Goal: Task Accomplishment & Management: Complete application form

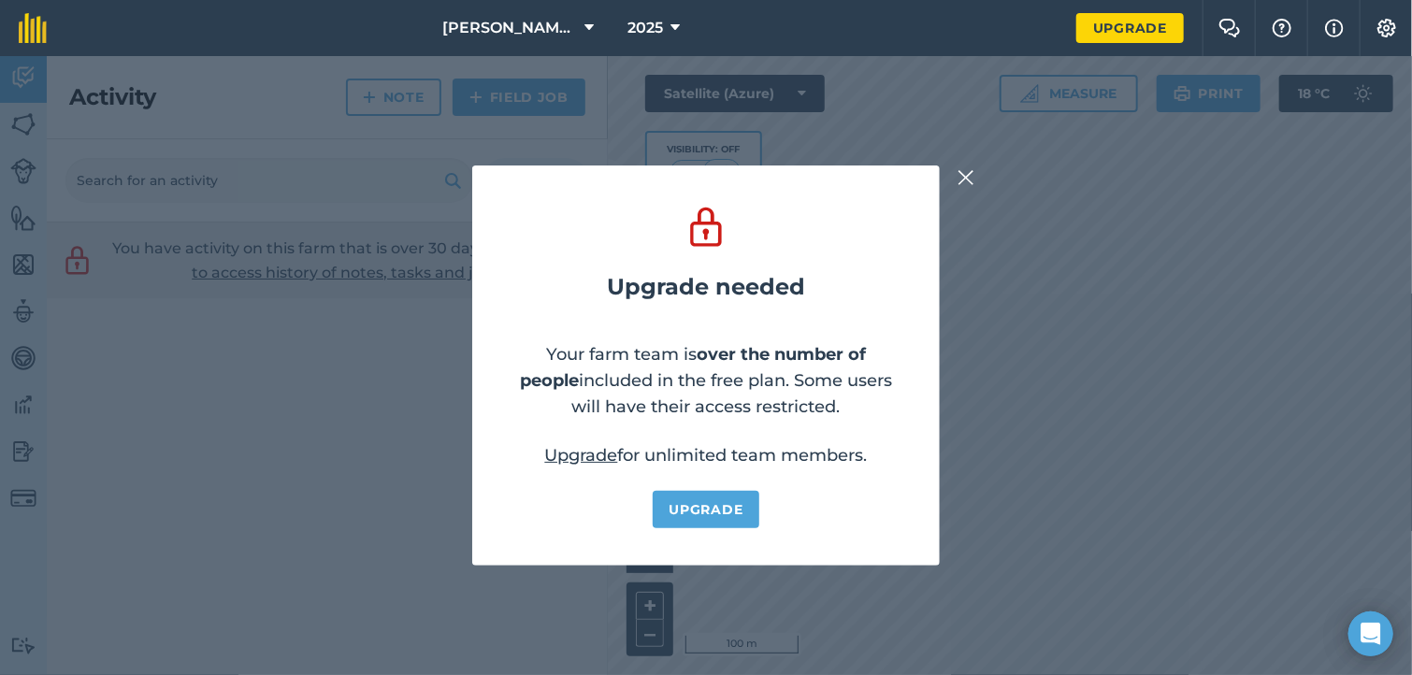
click at [962, 181] on img at bounding box center [966, 177] width 17 height 22
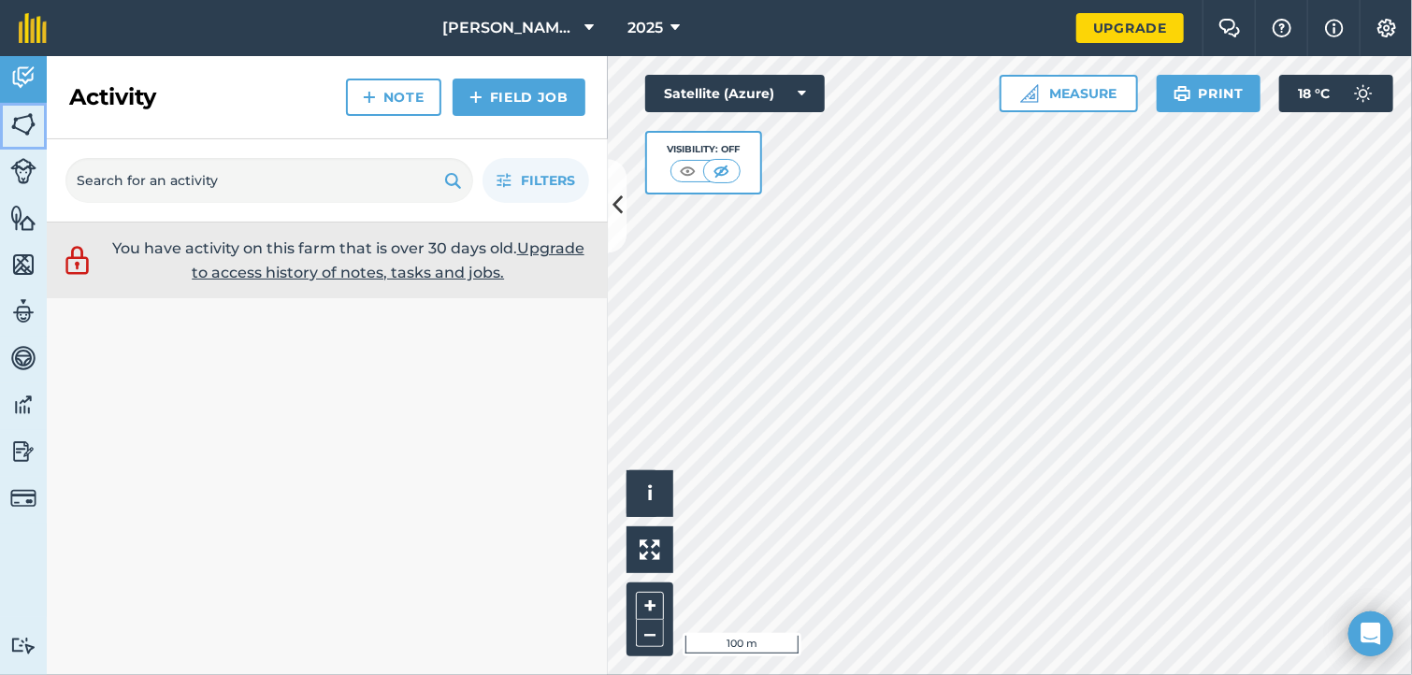
click at [14, 131] on img at bounding box center [23, 124] width 26 height 28
drag, startPoint x: 14, startPoint y: 131, endPoint x: 45, endPoint y: 132, distance: 30.9
click at [20, 131] on img at bounding box center [23, 124] width 26 height 28
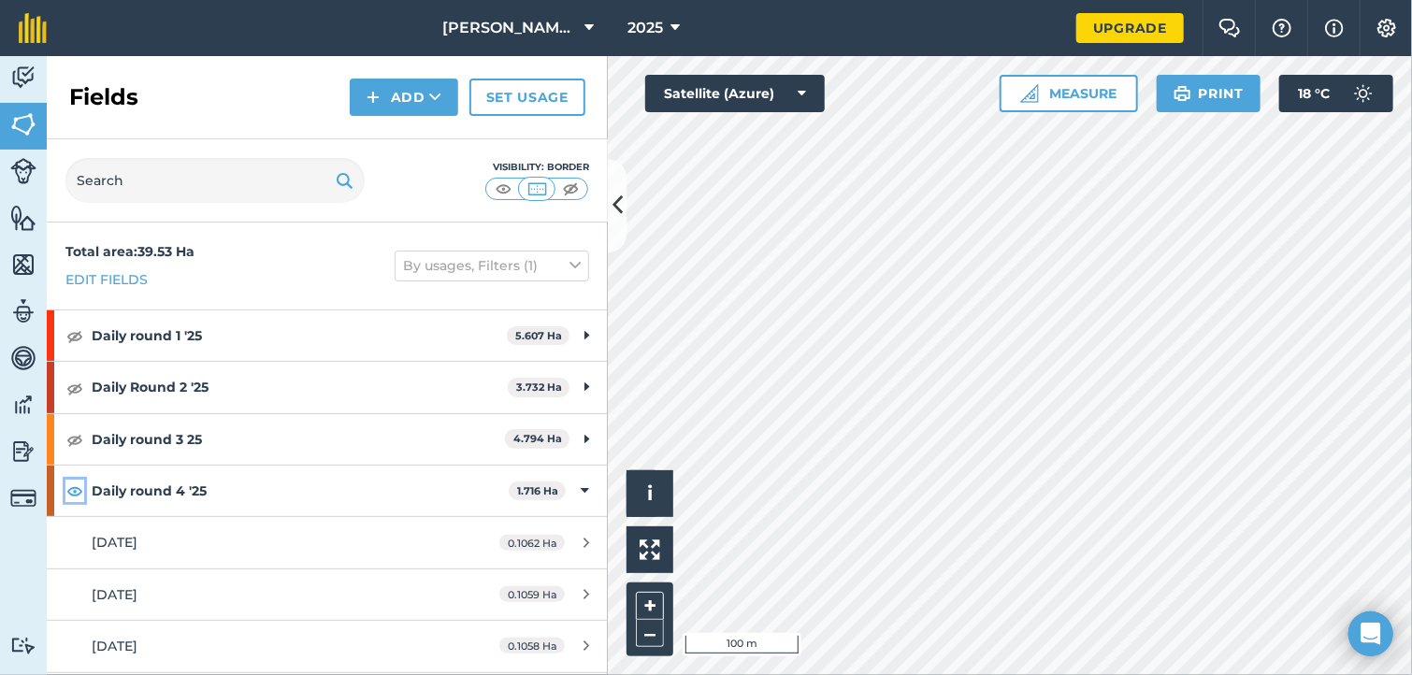
click at [75, 495] on img at bounding box center [74, 491] width 17 height 22
drag, startPoint x: 75, startPoint y: 495, endPoint x: 97, endPoint y: 484, distance: 24.7
click at [87, 489] on div "Daily round 4 '25 1.716 Ha" at bounding box center [327, 491] width 561 height 50
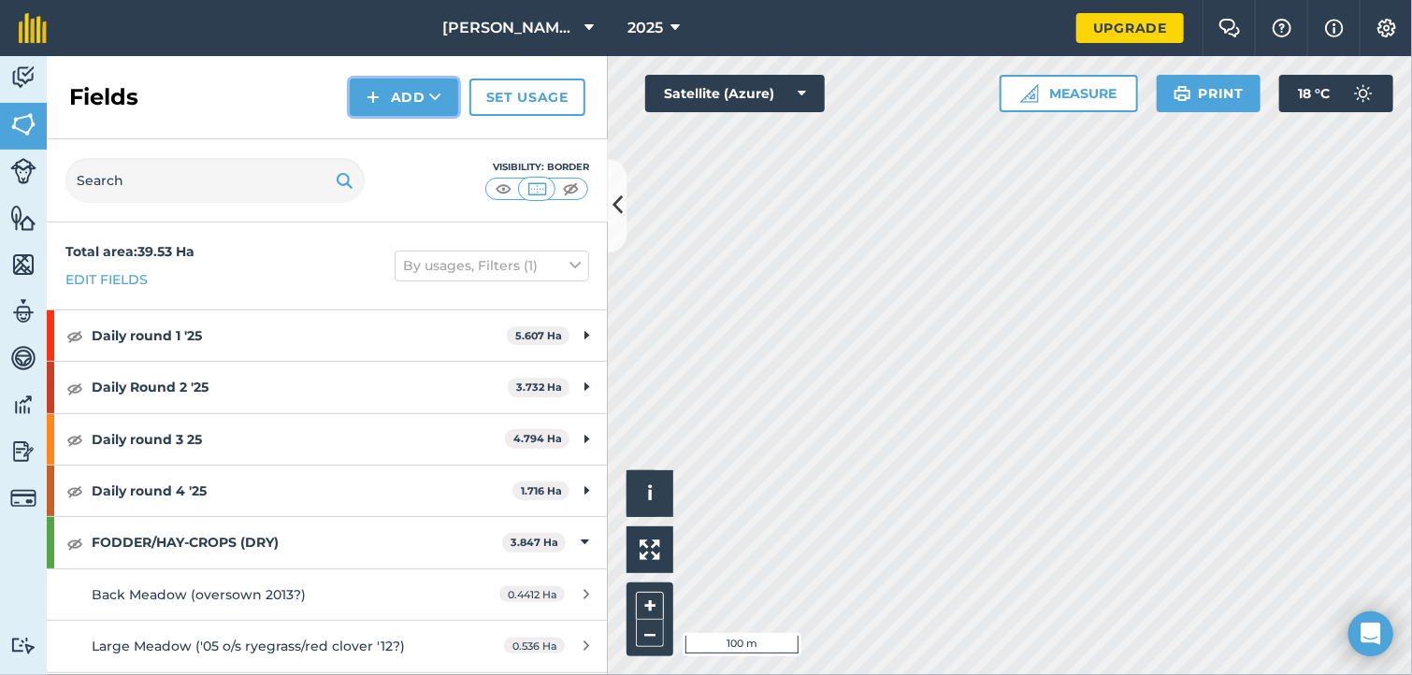
click at [410, 105] on button "Add" at bounding box center [404, 97] width 108 height 37
drag, startPoint x: 410, startPoint y: 105, endPoint x: 407, endPoint y: 118, distance: 13.6
click at [408, 116] on button "Add Draw Import" at bounding box center [404, 97] width 108 height 37
click at [410, 99] on button "Add" at bounding box center [404, 97] width 108 height 37
drag, startPoint x: 410, startPoint y: 99, endPoint x: 407, endPoint y: 125, distance: 26.3
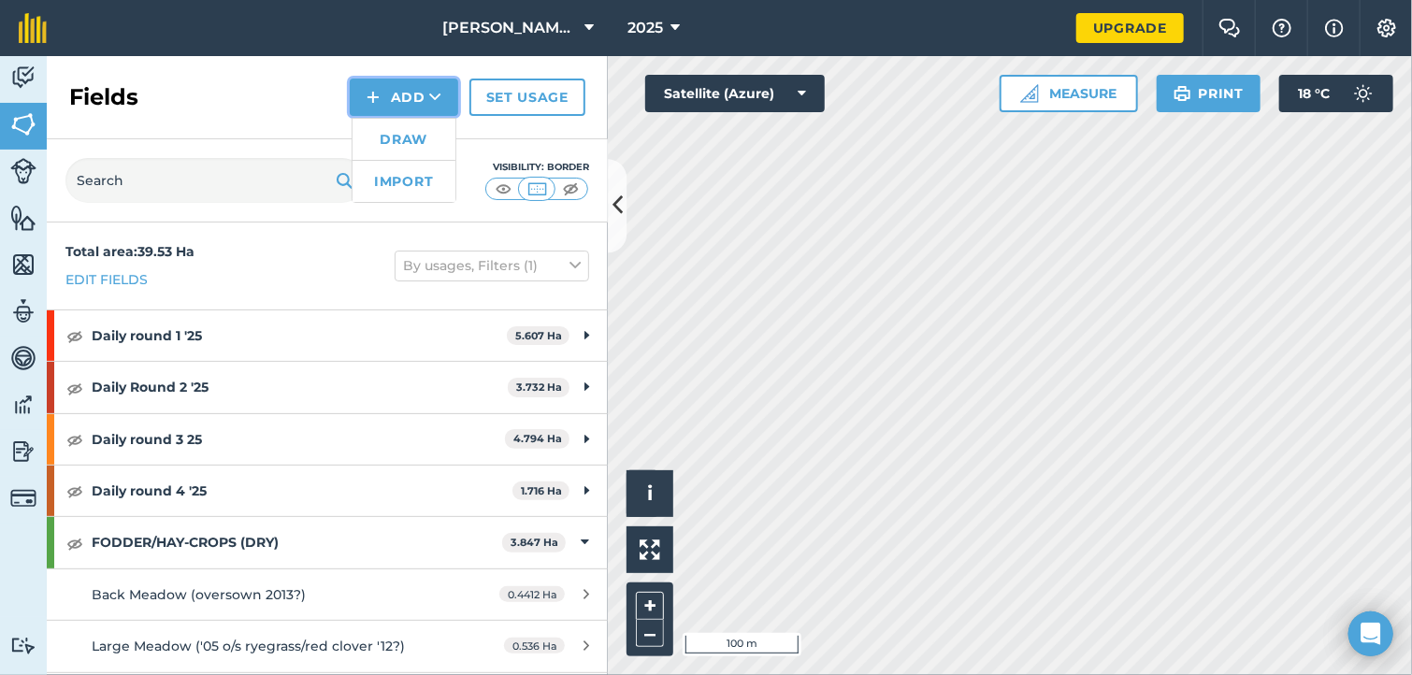
click at [407, 116] on button "Add Draw Import" at bounding box center [404, 97] width 108 height 37
click at [404, 139] on div "Visibility: Border" at bounding box center [327, 180] width 561 height 83
drag, startPoint x: 404, startPoint y: 139, endPoint x: 407, endPoint y: 121, distance: 18.9
click at [406, 127] on div "Fields Add Set usage Visibility: Border" at bounding box center [327, 139] width 561 height 166
click at [407, 109] on button "Add" at bounding box center [404, 97] width 108 height 37
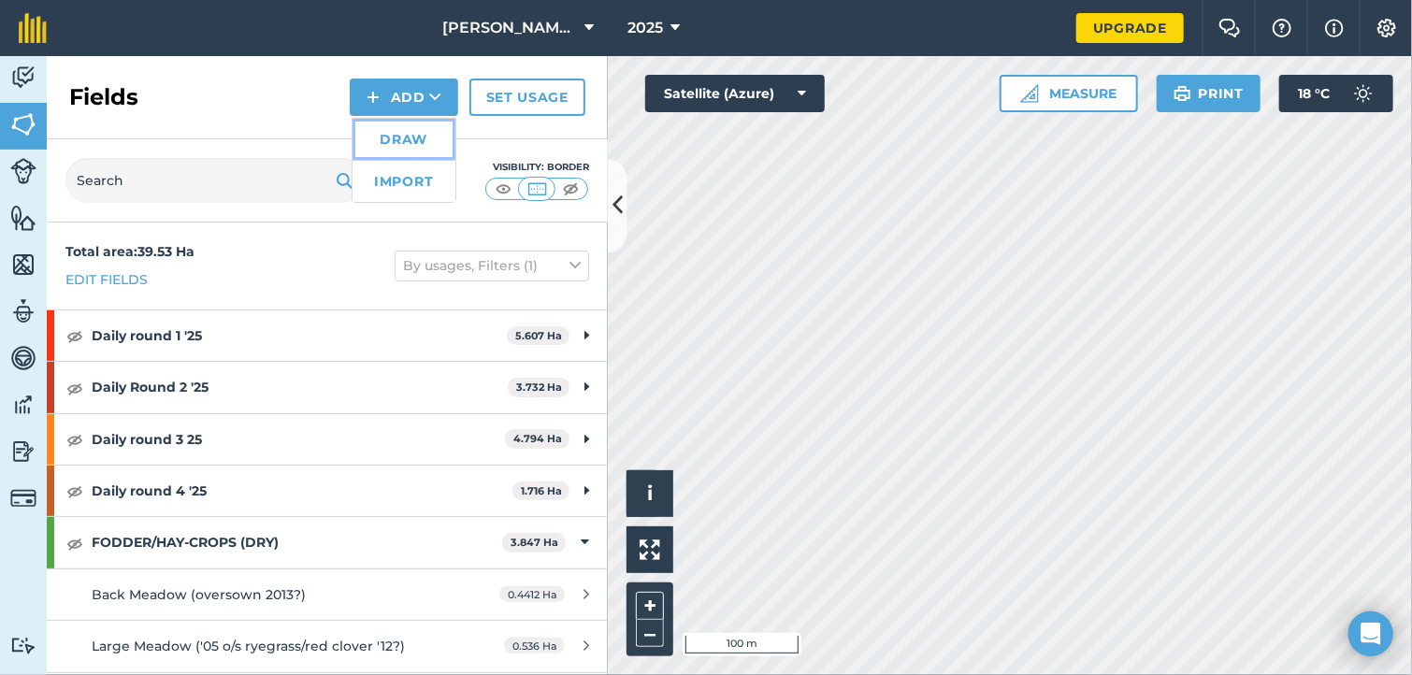
click at [410, 136] on link "Draw" at bounding box center [404, 139] width 103 height 41
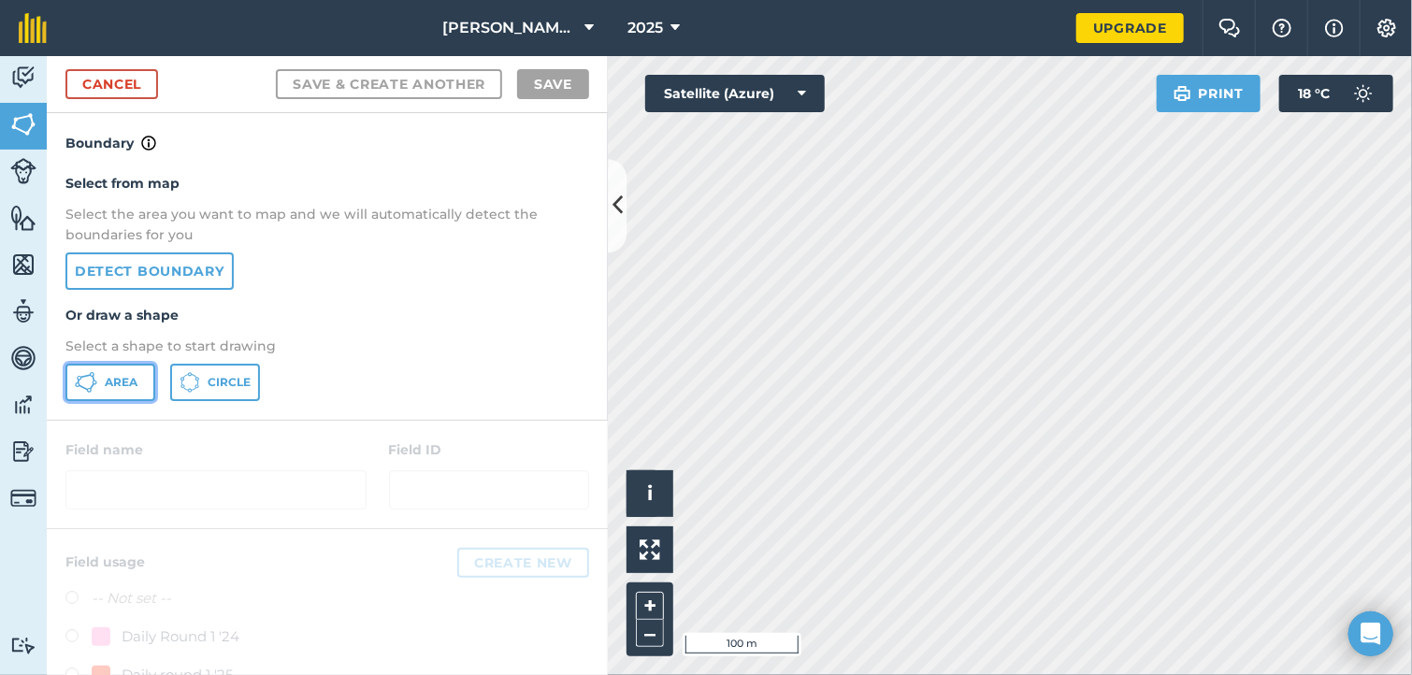
click at [116, 380] on span "Area" at bounding box center [121, 382] width 33 height 15
click at [640, 607] on button "+" at bounding box center [650, 606] width 28 height 28
click at [635, 613] on div "+ –" at bounding box center [649, 620] width 47 height 74
click at [658, 605] on button "+" at bounding box center [650, 606] width 28 height 28
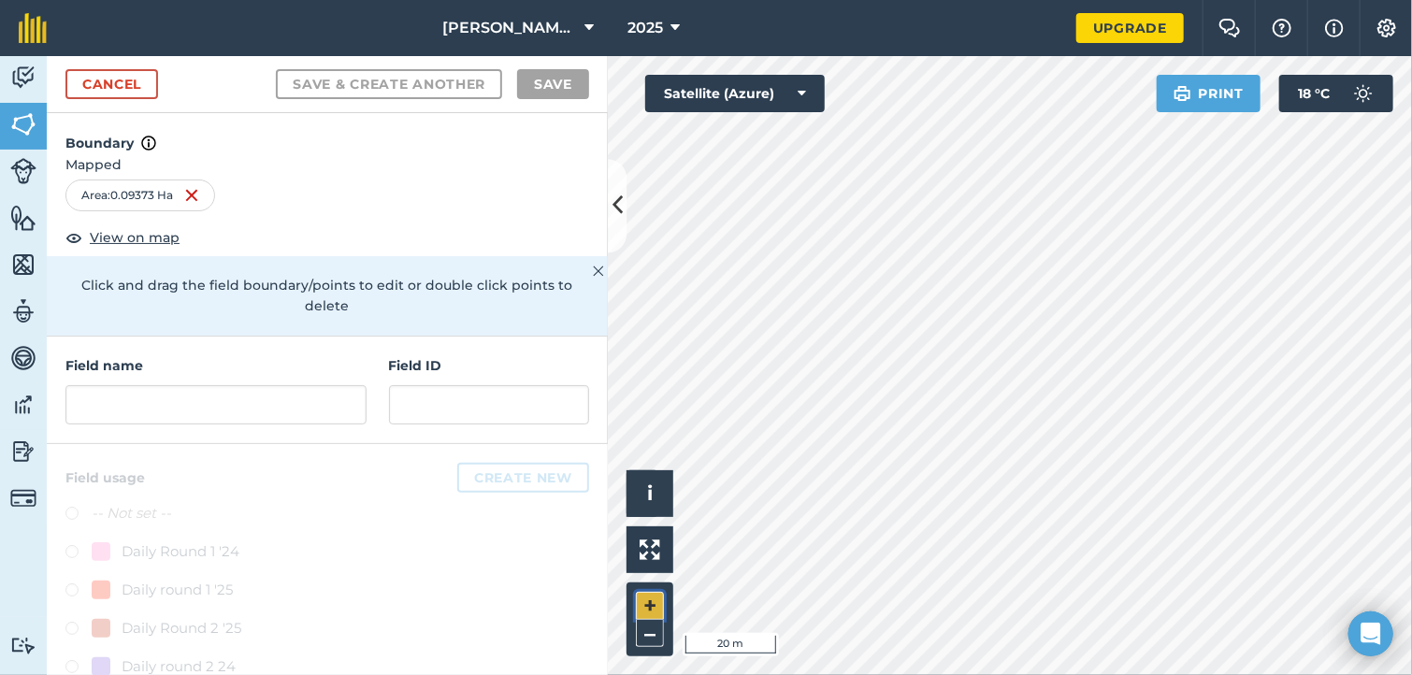
click at [644, 595] on button "+" at bounding box center [650, 606] width 28 height 28
drag, startPoint x: 644, startPoint y: 595, endPoint x: 655, endPoint y: 589, distance: 12.5
click at [647, 595] on button "+" at bounding box center [650, 606] width 28 height 28
click at [651, 636] on button "–" at bounding box center [650, 633] width 28 height 27
click at [698, 608] on div "Click to start drawing i © 2025 TomTom, Microsoft 10 m + –" at bounding box center [1010, 365] width 804 height 619
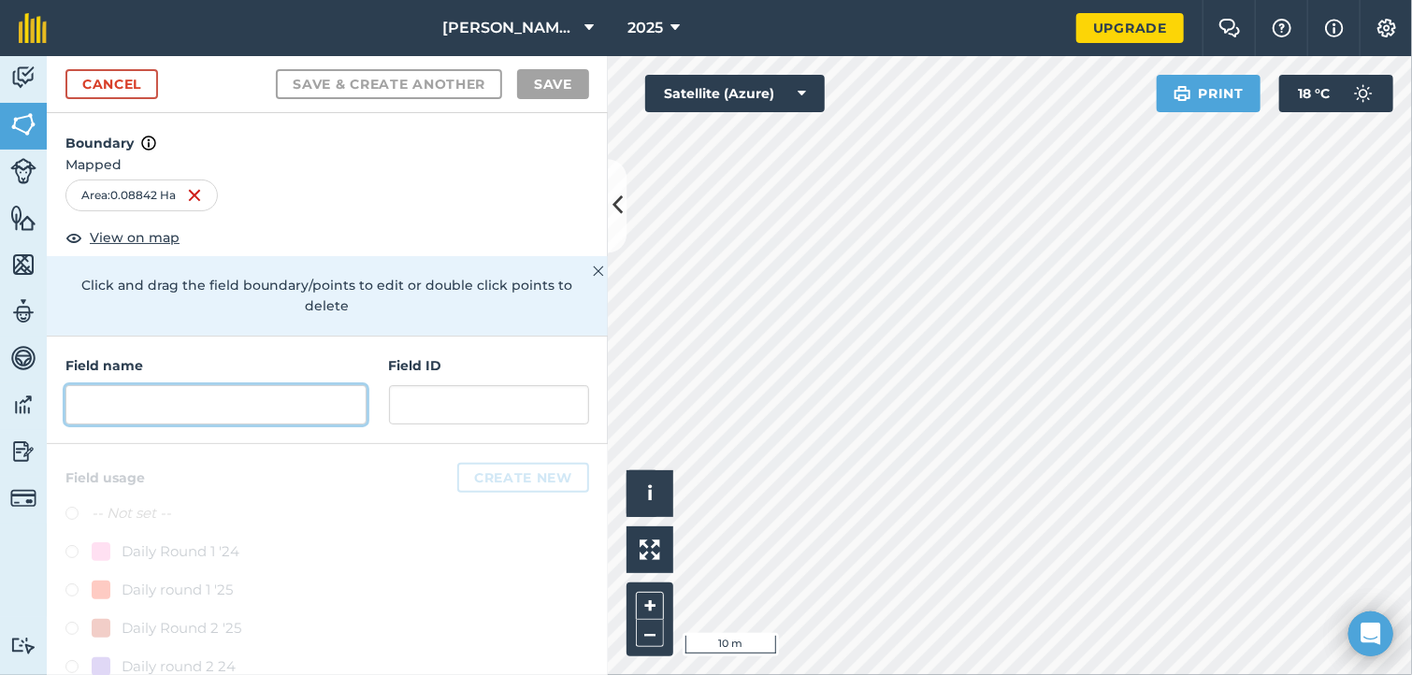
click at [123, 400] on input "text" at bounding box center [215, 404] width 301 height 39
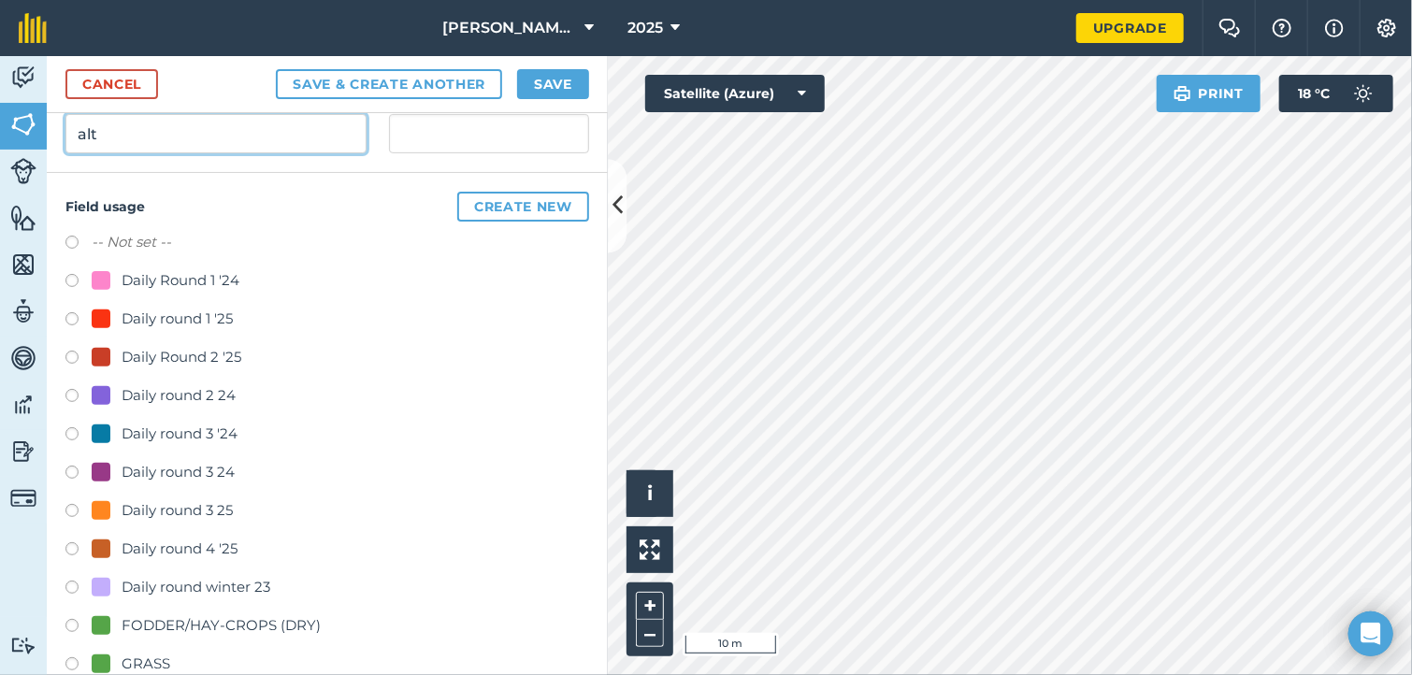
scroll to position [277, 0]
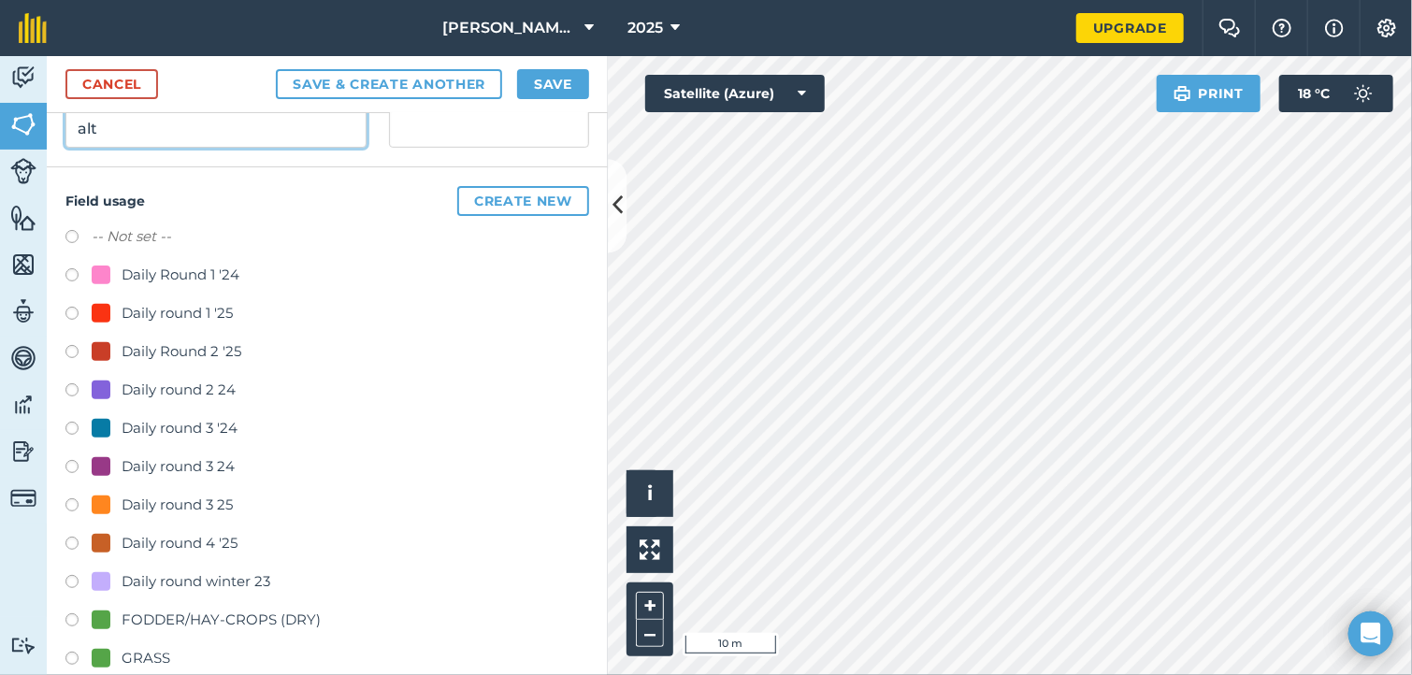
type input "alt"
click at [71, 540] on label at bounding box center [78, 546] width 26 height 19
click at [459, 87] on button "Save & Create Another" at bounding box center [389, 84] width 226 height 30
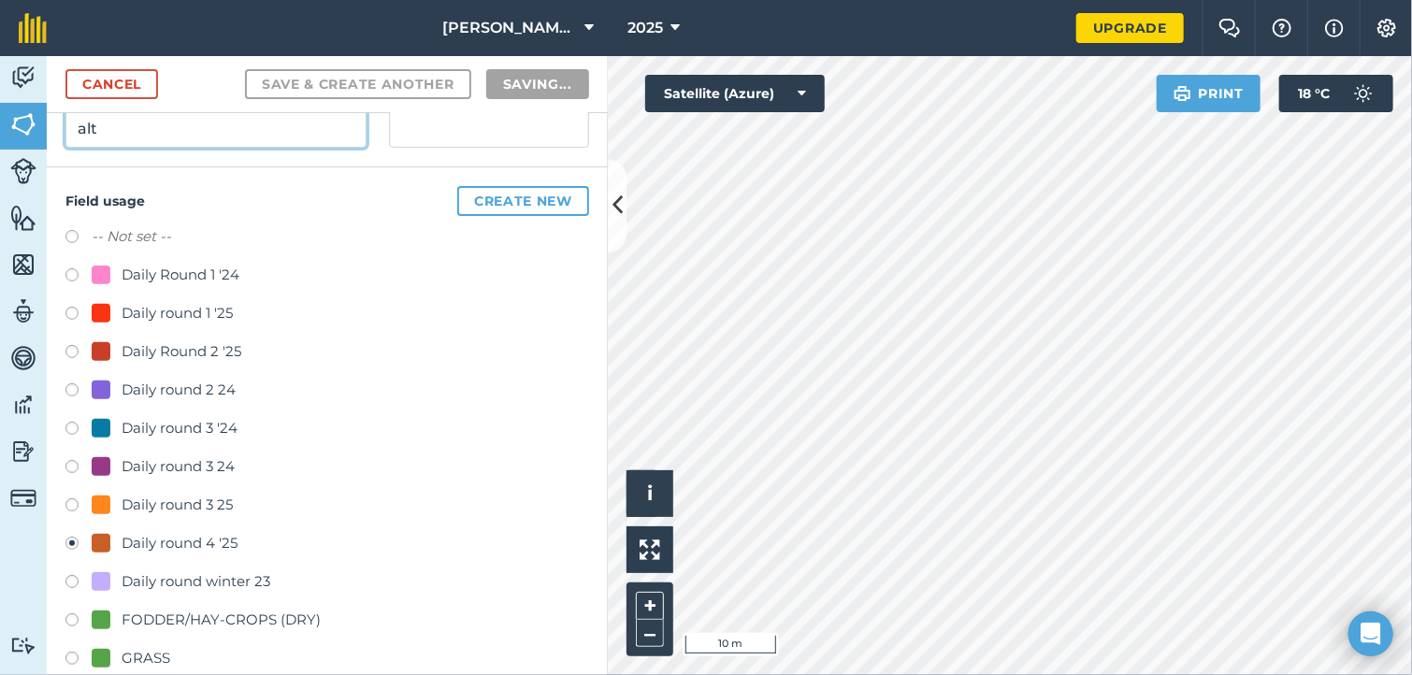
radio input "false"
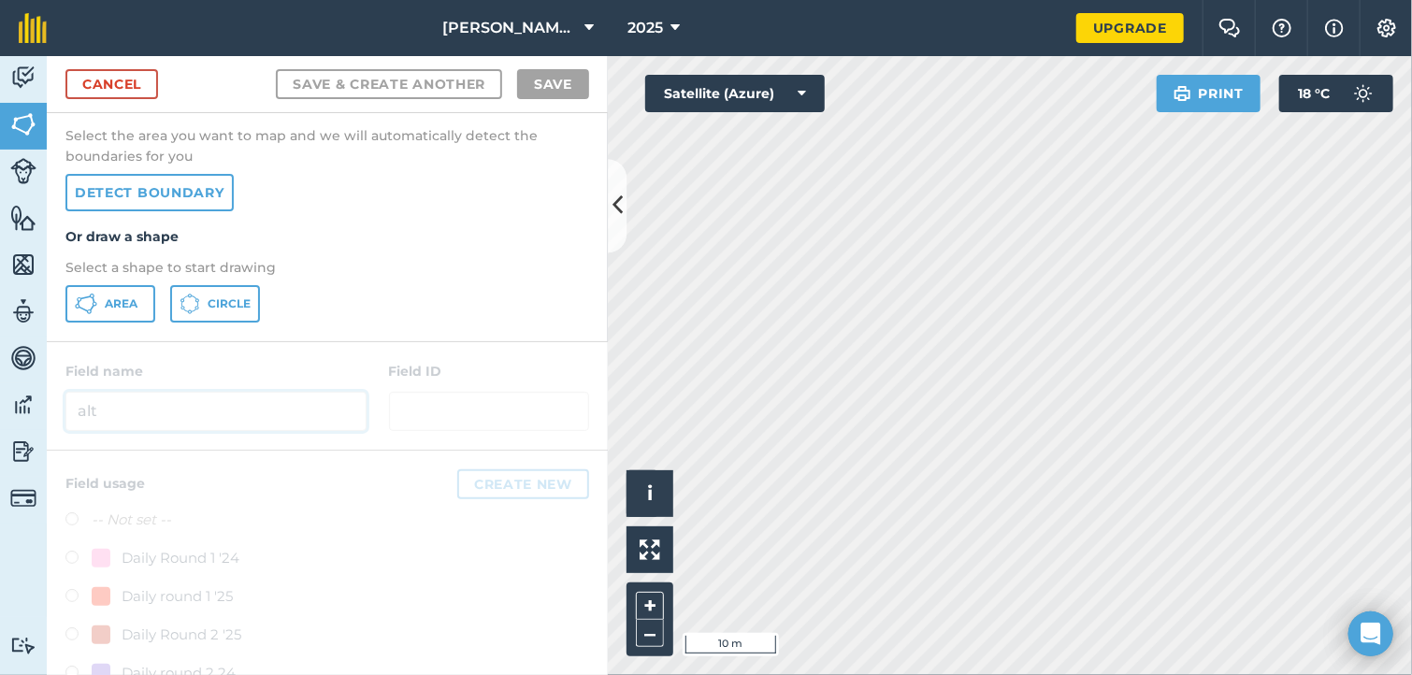
scroll to position [0, 0]
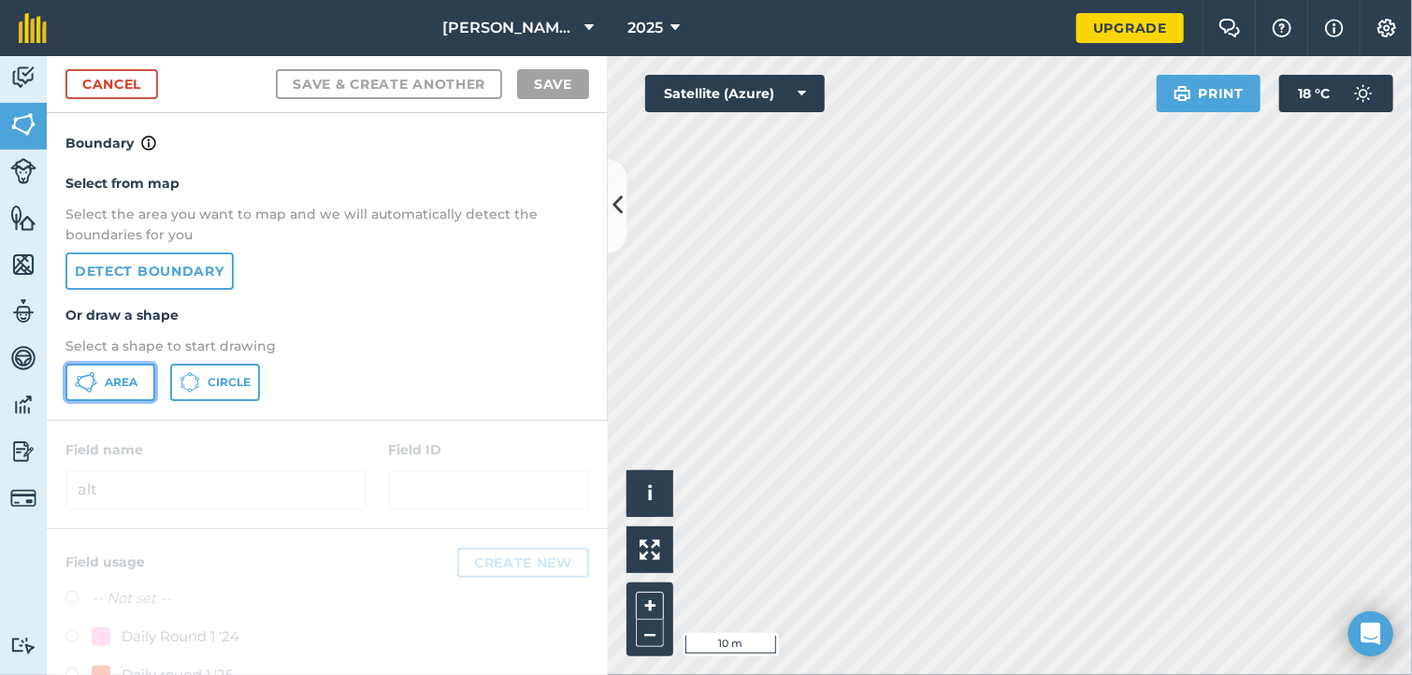
click at [122, 382] on span "Area" at bounding box center [121, 382] width 33 height 15
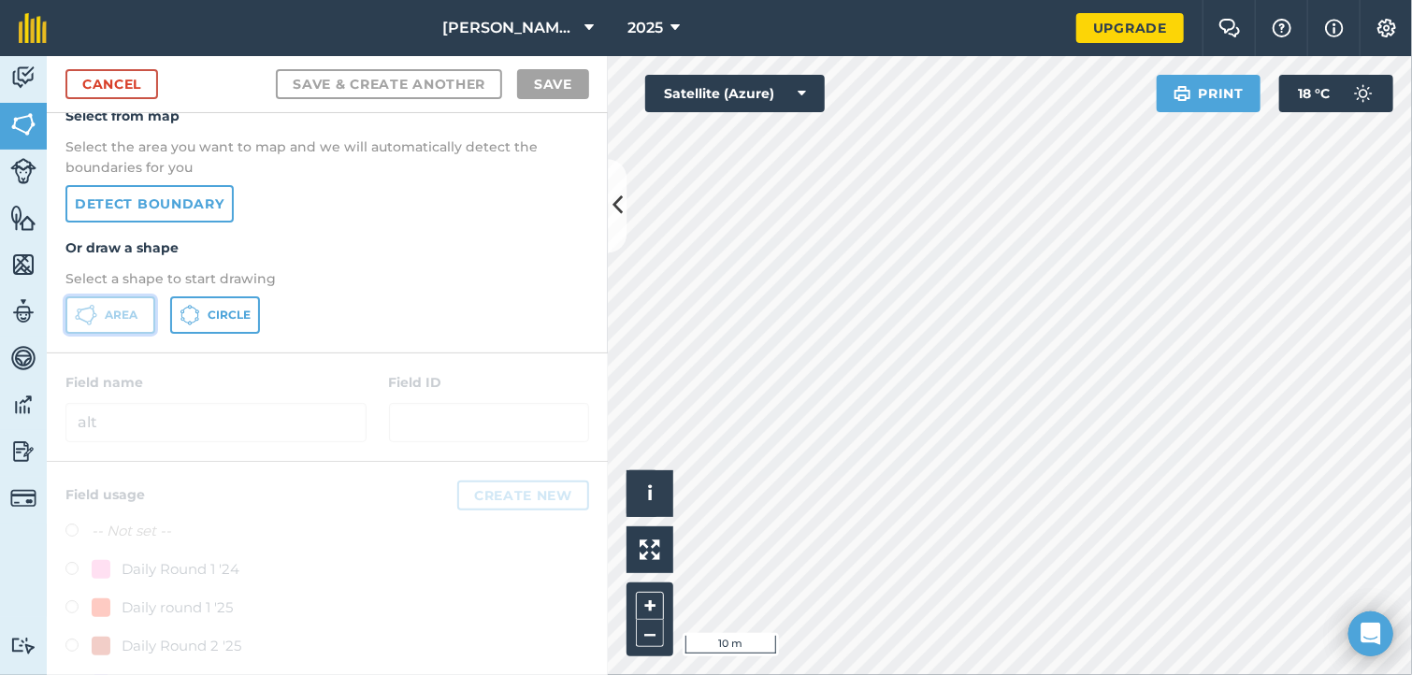
scroll to position [40, 0]
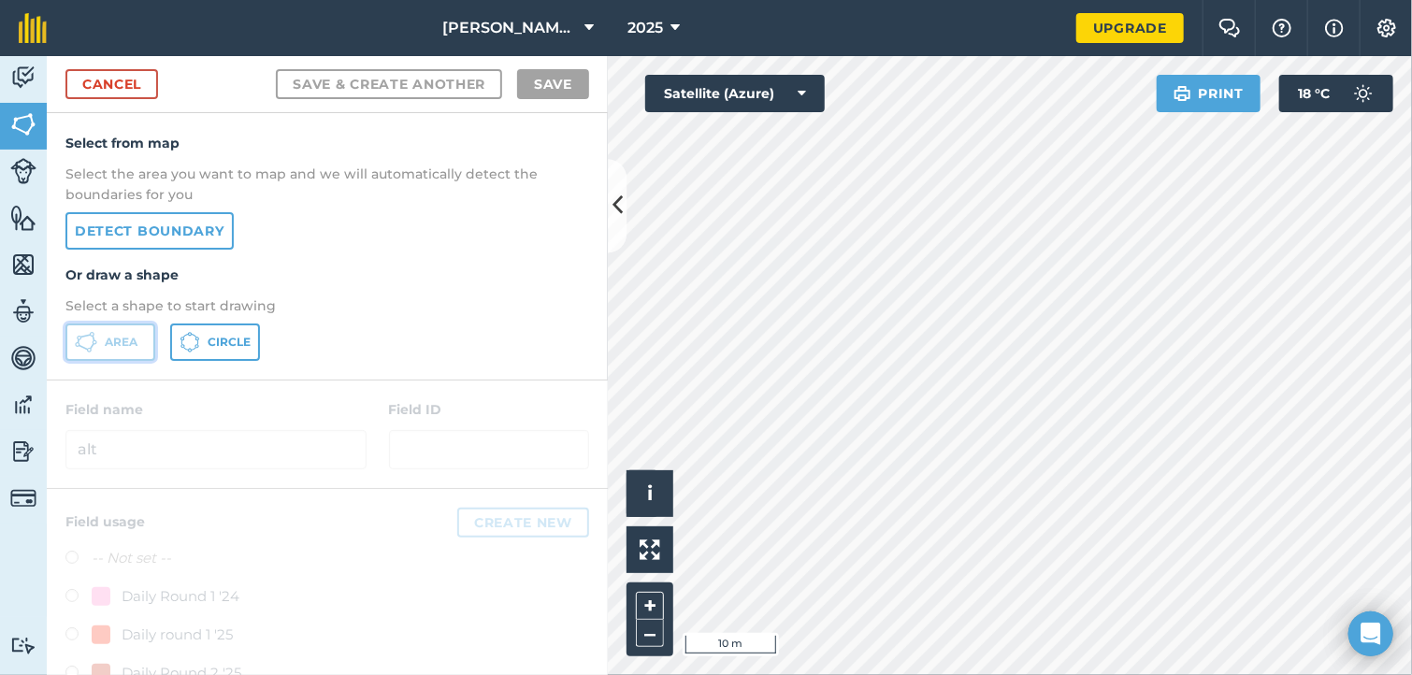
click at [99, 353] on button "Area" at bounding box center [110, 342] width 90 height 37
click at [138, 80] on link "Cancel" at bounding box center [111, 84] width 93 height 30
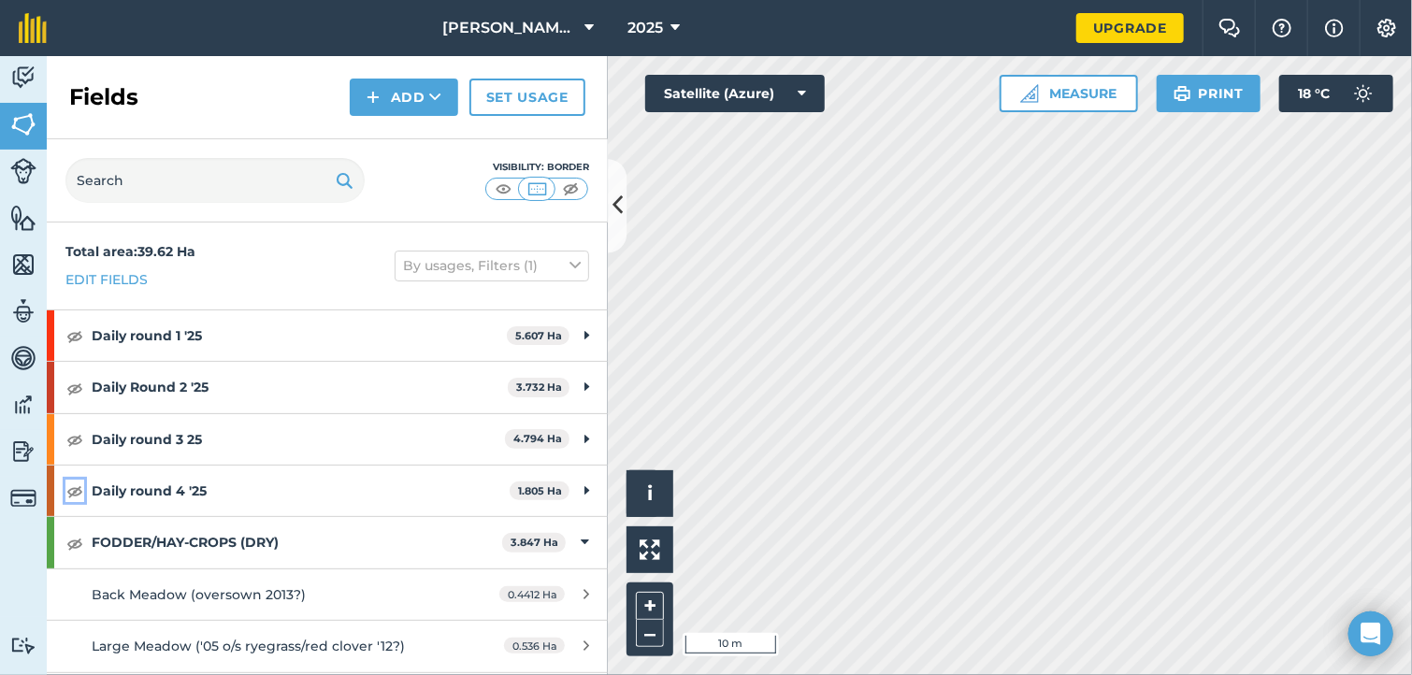
click at [76, 495] on img at bounding box center [74, 491] width 17 height 22
click at [871, 674] on html "[PERSON_NAME] Farm 2025 Upgrade Farm Chat Help Info Settings Map printing is no…" at bounding box center [706, 337] width 1412 height 675
click at [409, 99] on button "Add" at bounding box center [404, 97] width 108 height 37
click at [405, 141] on link "Draw" at bounding box center [404, 139] width 103 height 41
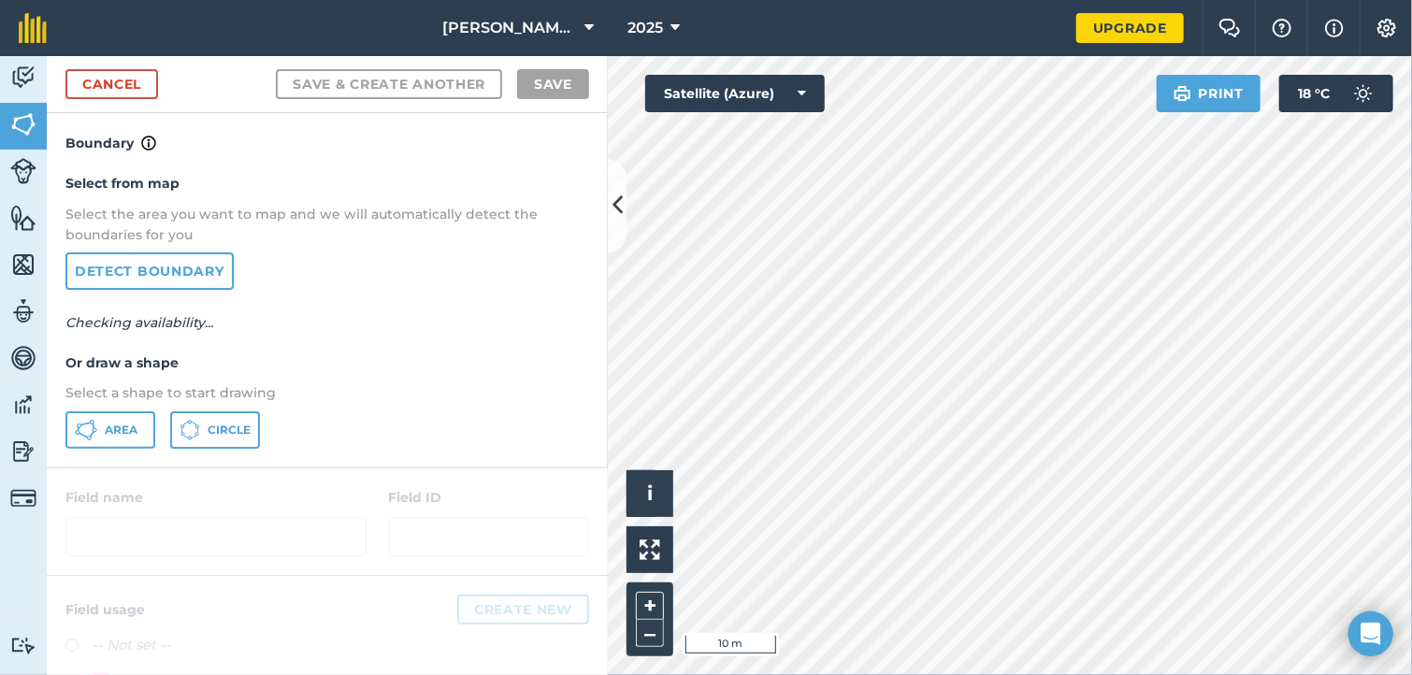
click at [405, 141] on h4 "Boundary" at bounding box center [327, 133] width 561 height 41
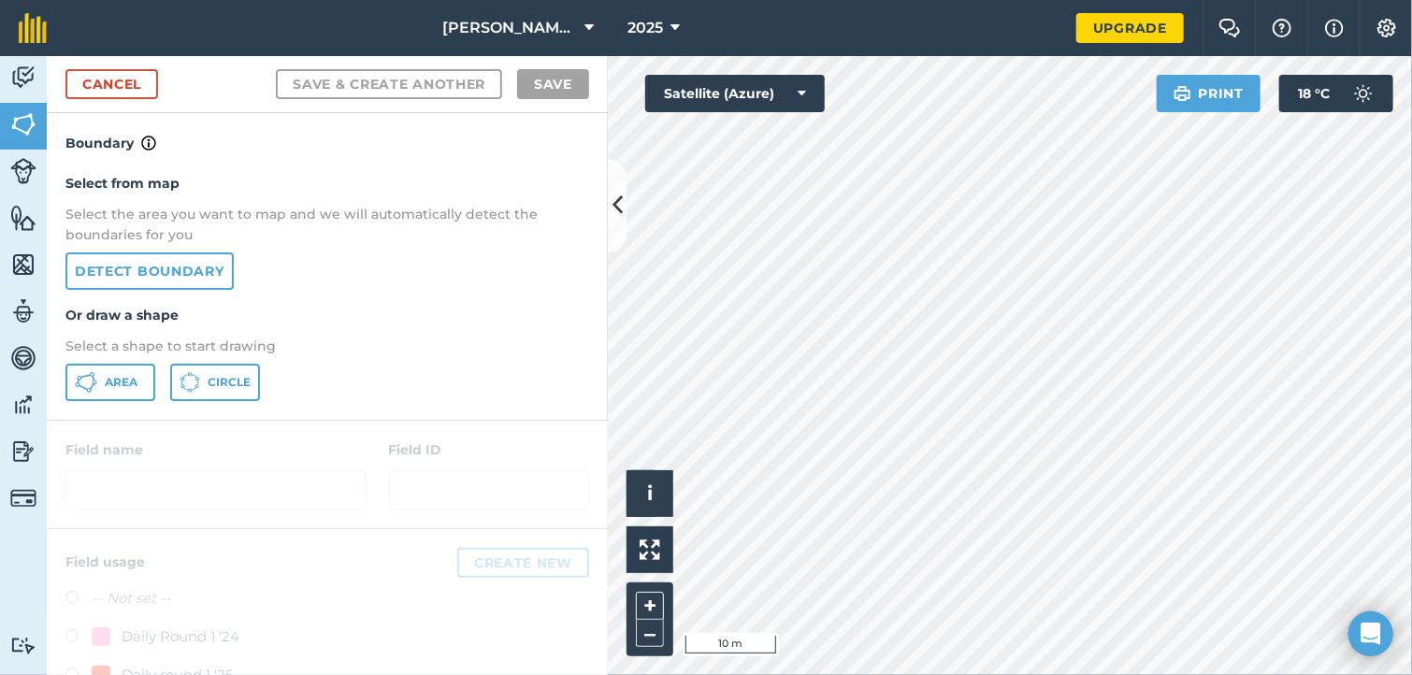
click at [136, 409] on div "Select from map Select the area you want to map and we will automatically detec…" at bounding box center [327, 287] width 561 height 266
click at [135, 409] on div "Select from map Select the area you want to map and we will automatically detec…" at bounding box center [327, 287] width 561 height 266
click at [120, 387] on span "Area" at bounding box center [121, 382] width 33 height 15
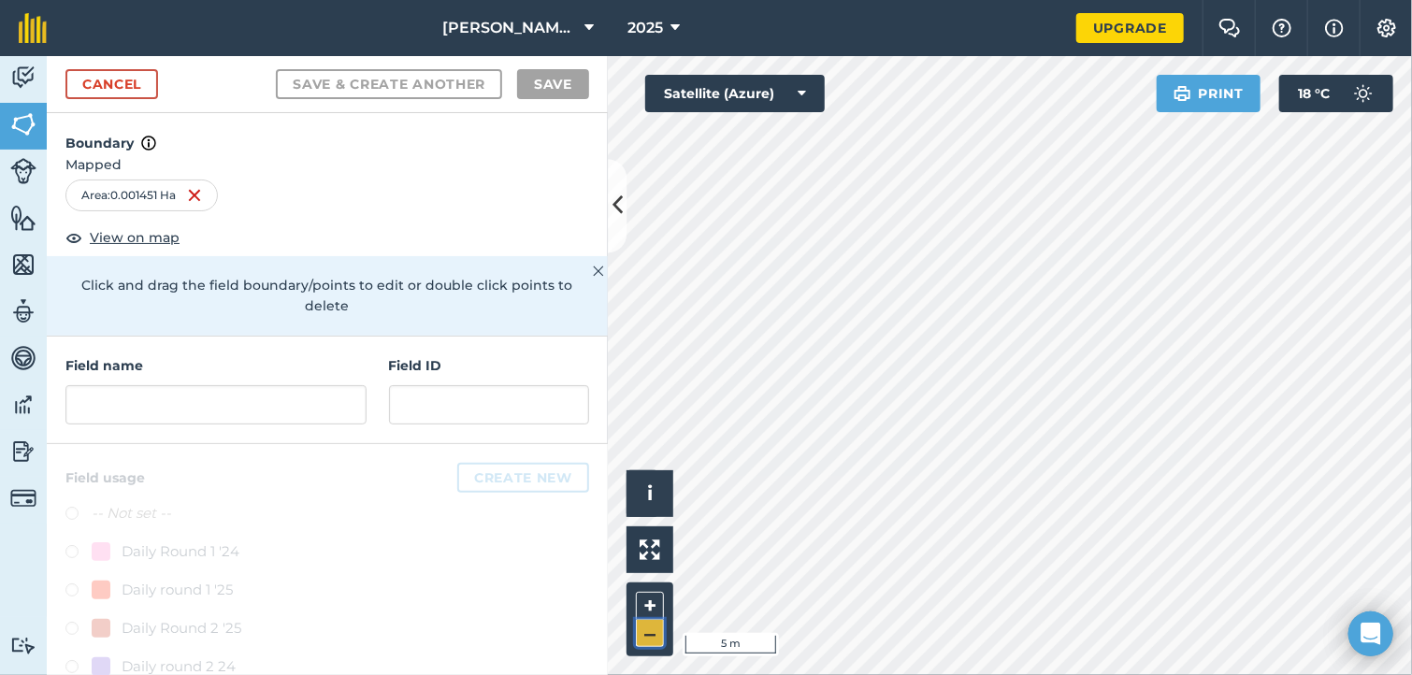
click at [652, 641] on button "–" at bounding box center [650, 633] width 28 height 27
click at [1411, 502] on html "[PERSON_NAME] Farm 2025 Upgrade Farm Chat Help Info Settings Map printing is no…" at bounding box center [706, 337] width 1412 height 675
click at [97, 402] on input "text" at bounding box center [215, 404] width 301 height 39
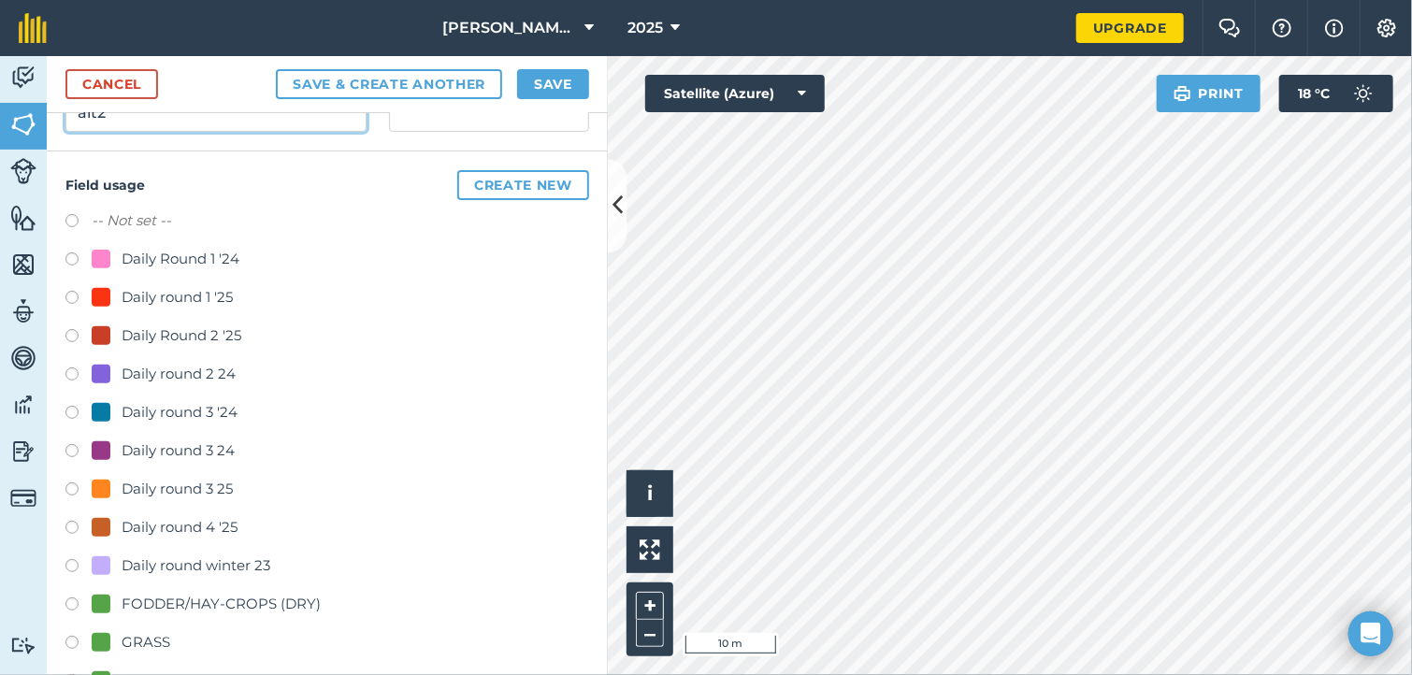
scroll to position [306, 0]
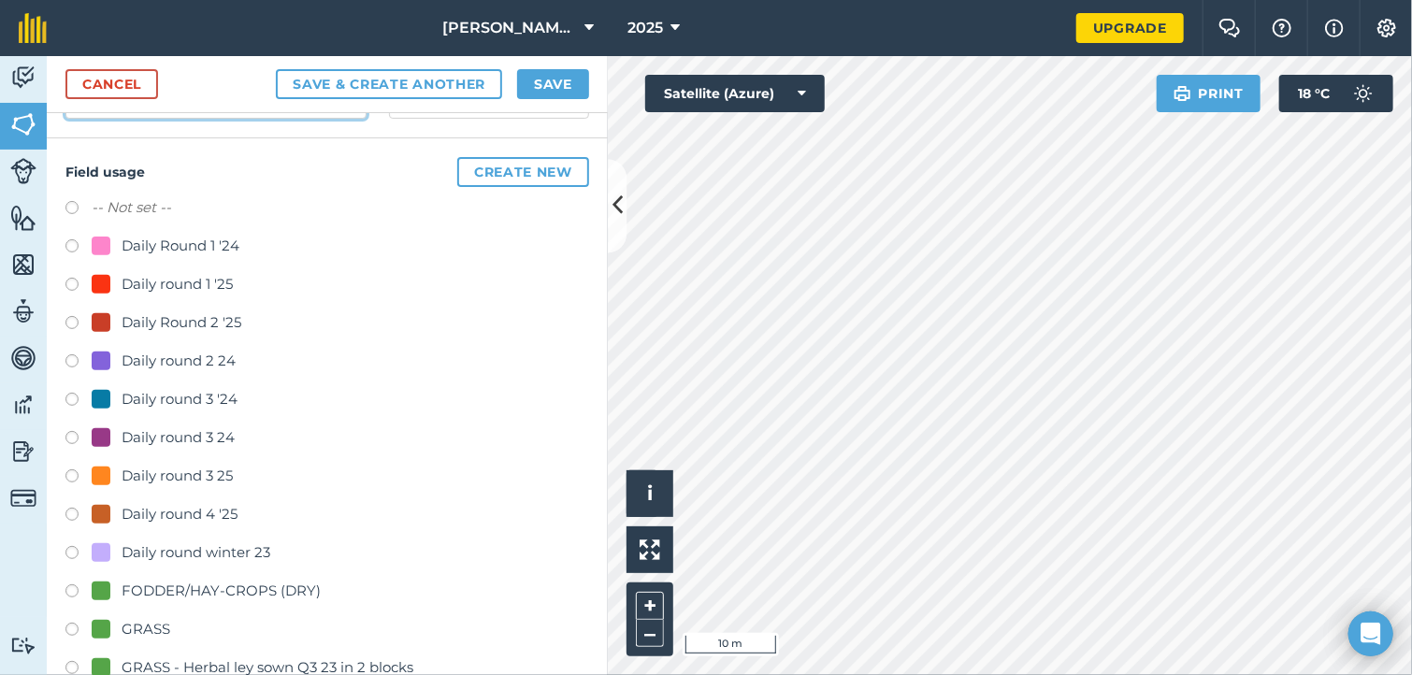
type input "alt2"
click at [71, 511] on label at bounding box center [78, 517] width 26 height 19
click at [449, 84] on button "Save & Create Another" at bounding box center [389, 84] width 226 height 30
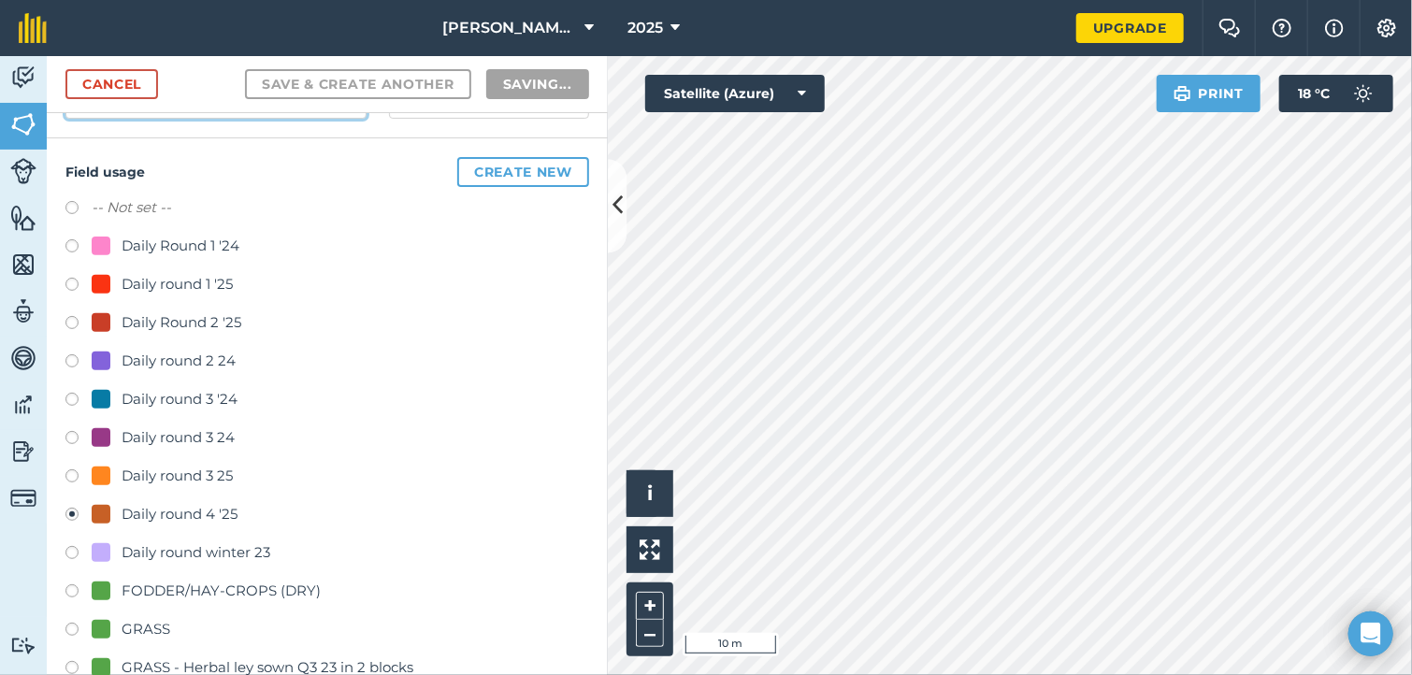
radio input "false"
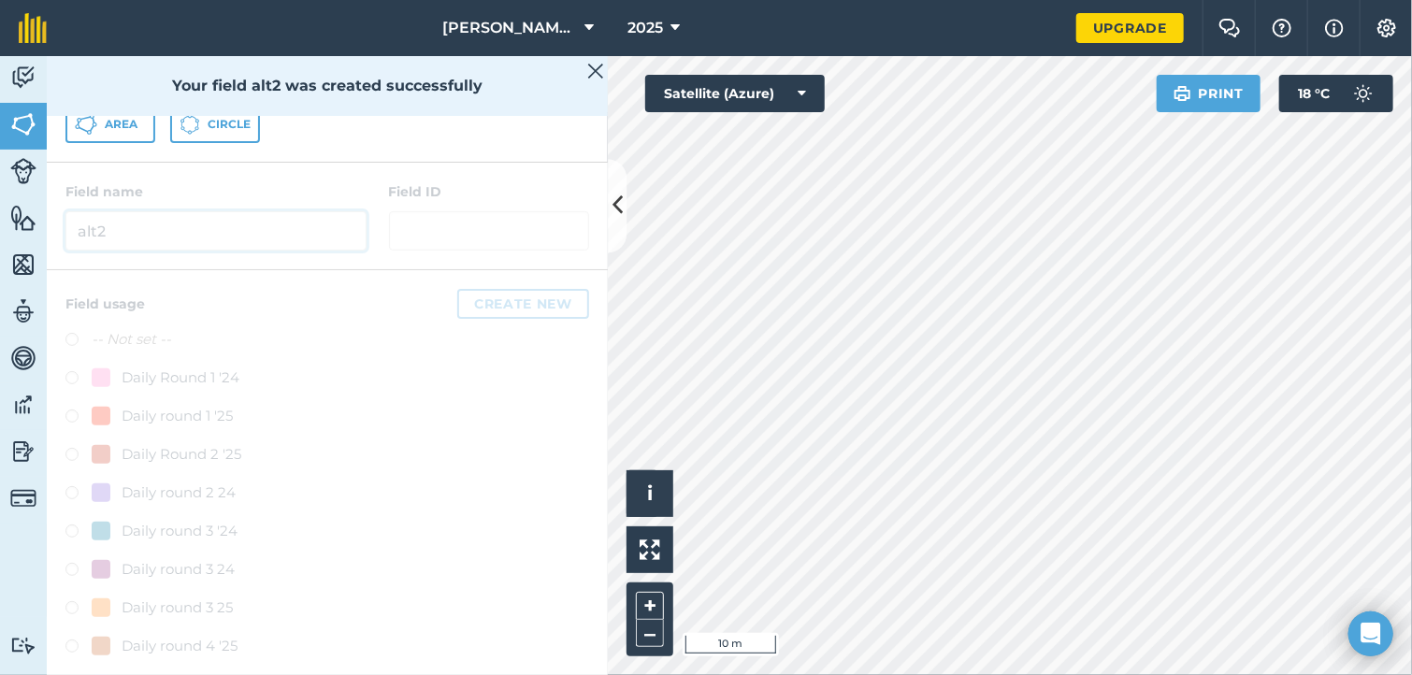
scroll to position [355, 0]
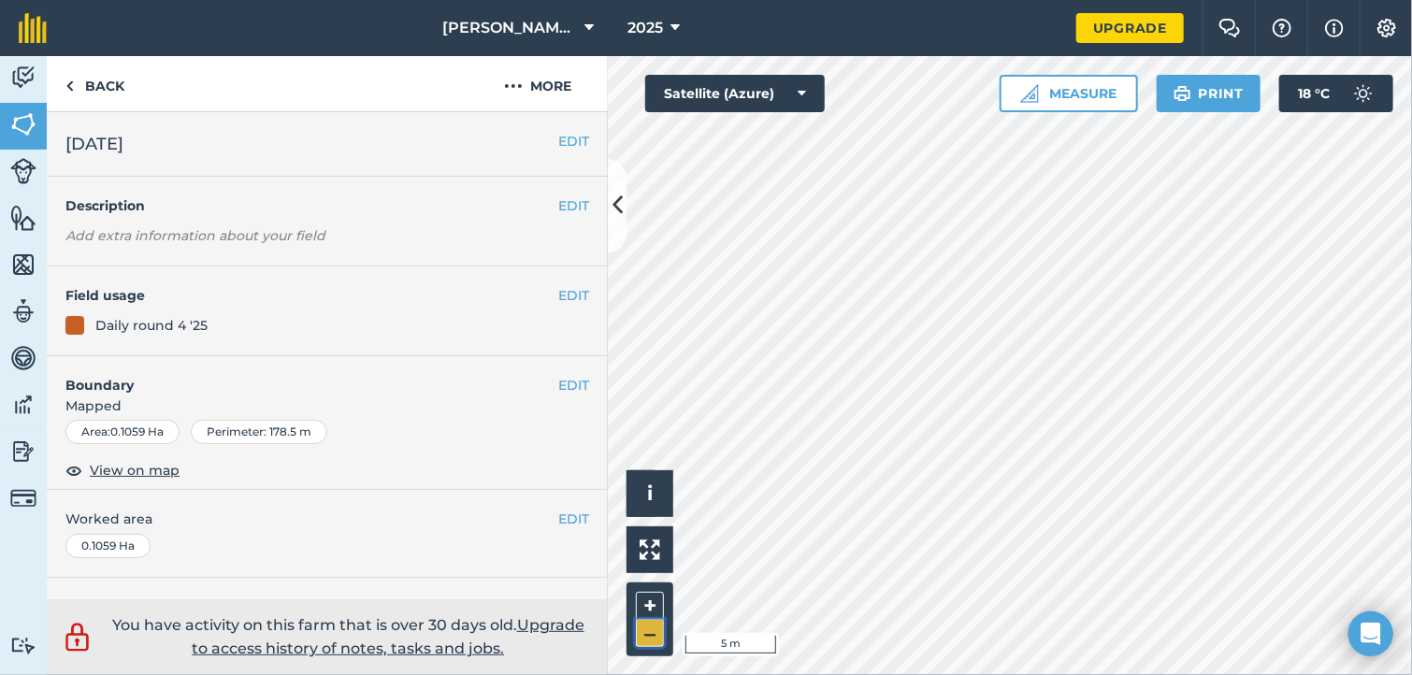
click at [647, 626] on button "–" at bounding box center [650, 633] width 28 height 27
click at [106, 86] on link "Back" at bounding box center [95, 83] width 96 height 55
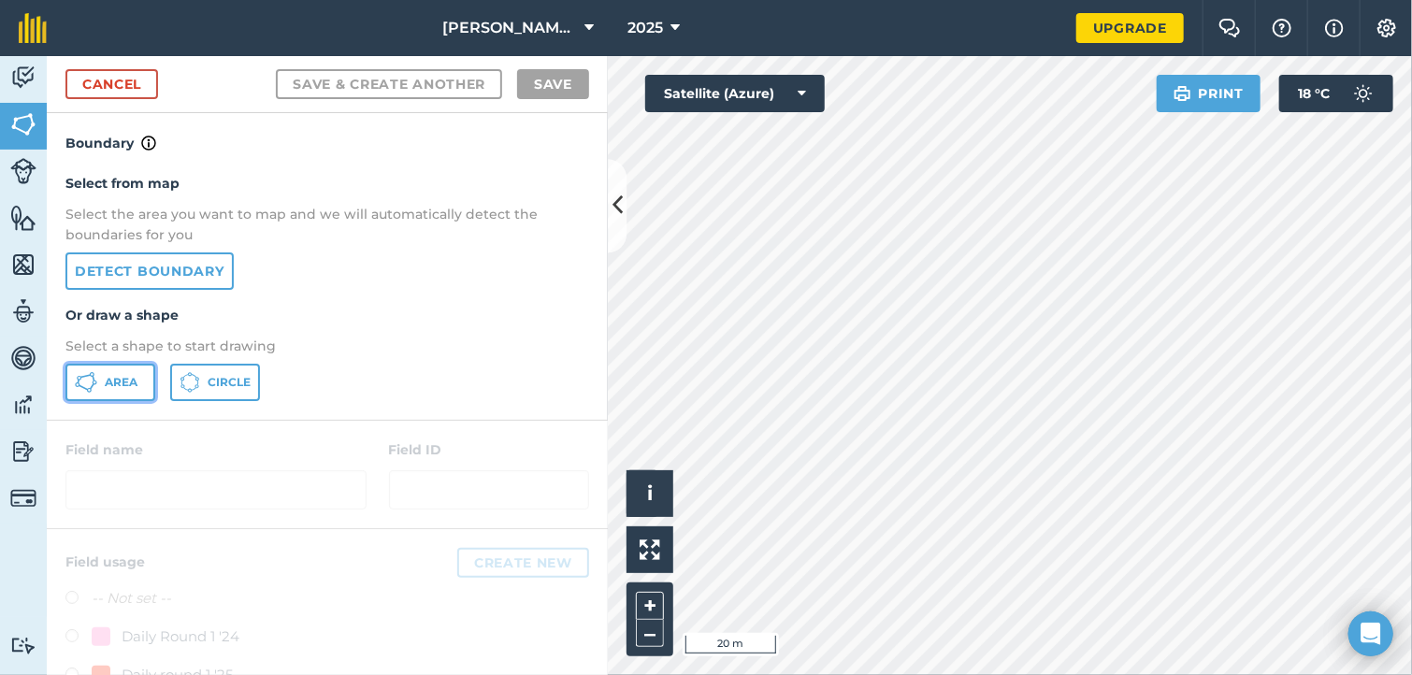
click at [112, 382] on span "Area" at bounding box center [121, 382] width 33 height 15
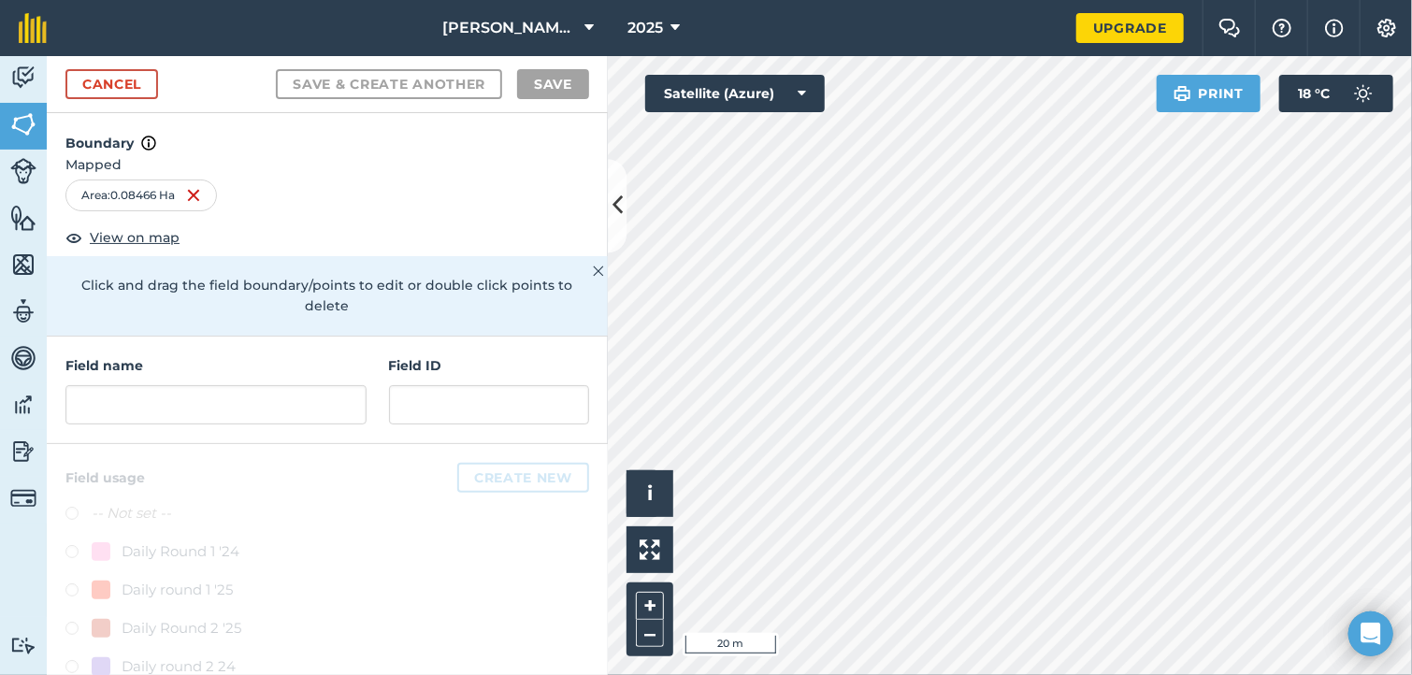
click at [115, 424] on div "Field name Field ID" at bounding box center [327, 391] width 561 height 108
click at [111, 411] on input "text" at bounding box center [215, 404] width 301 height 39
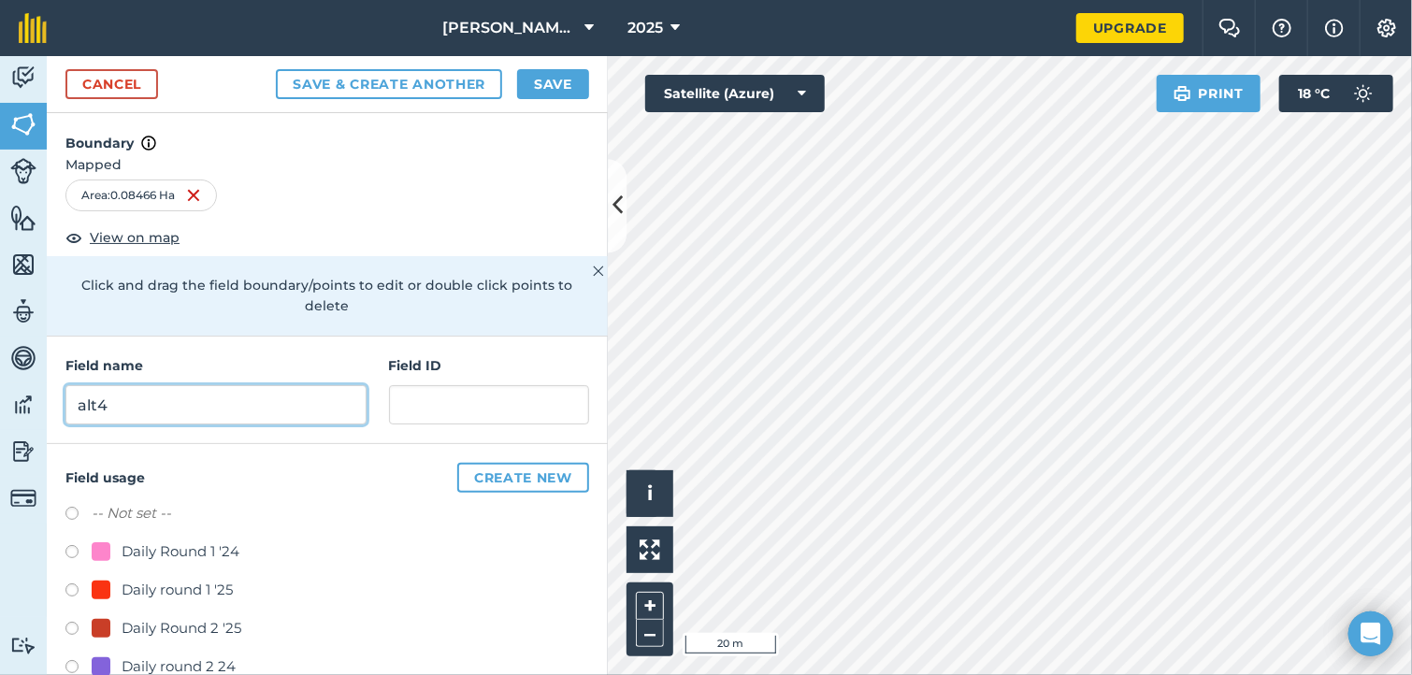
type input "alt4"
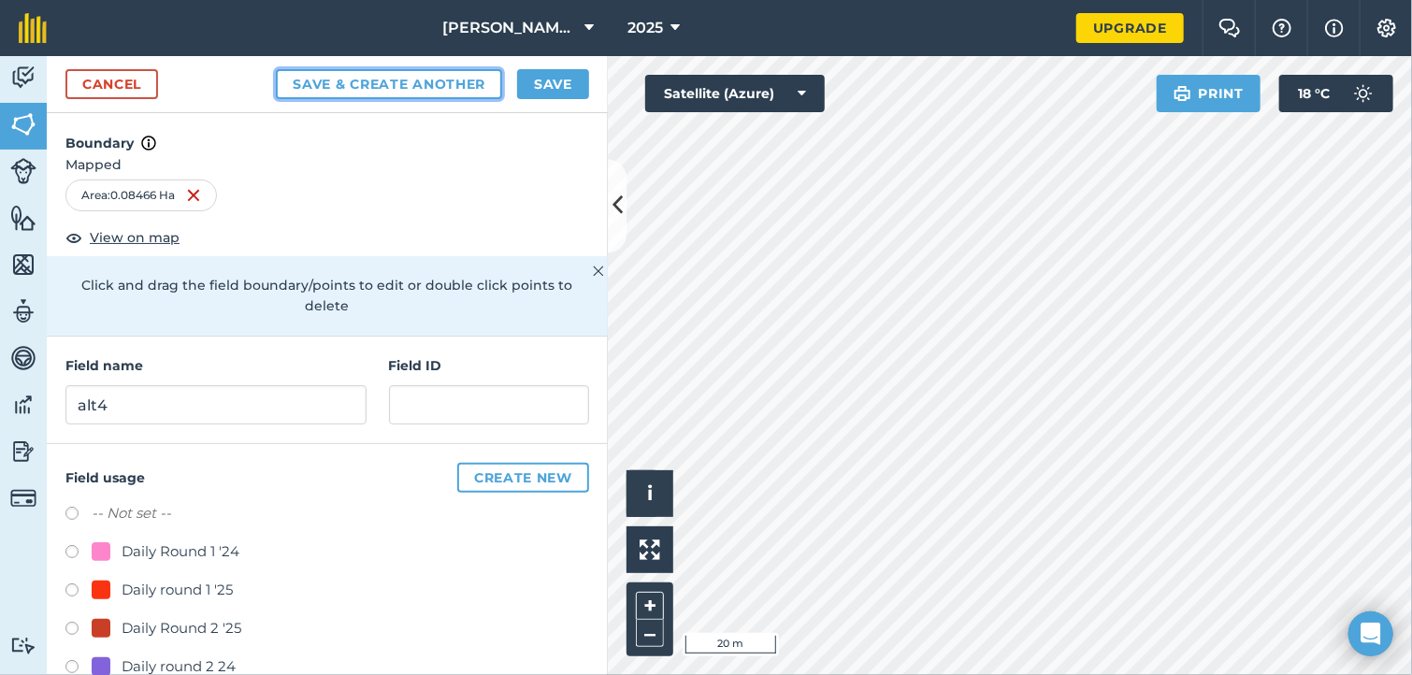
click at [449, 84] on button "Save & Create Another" at bounding box center [389, 84] width 226 height 30
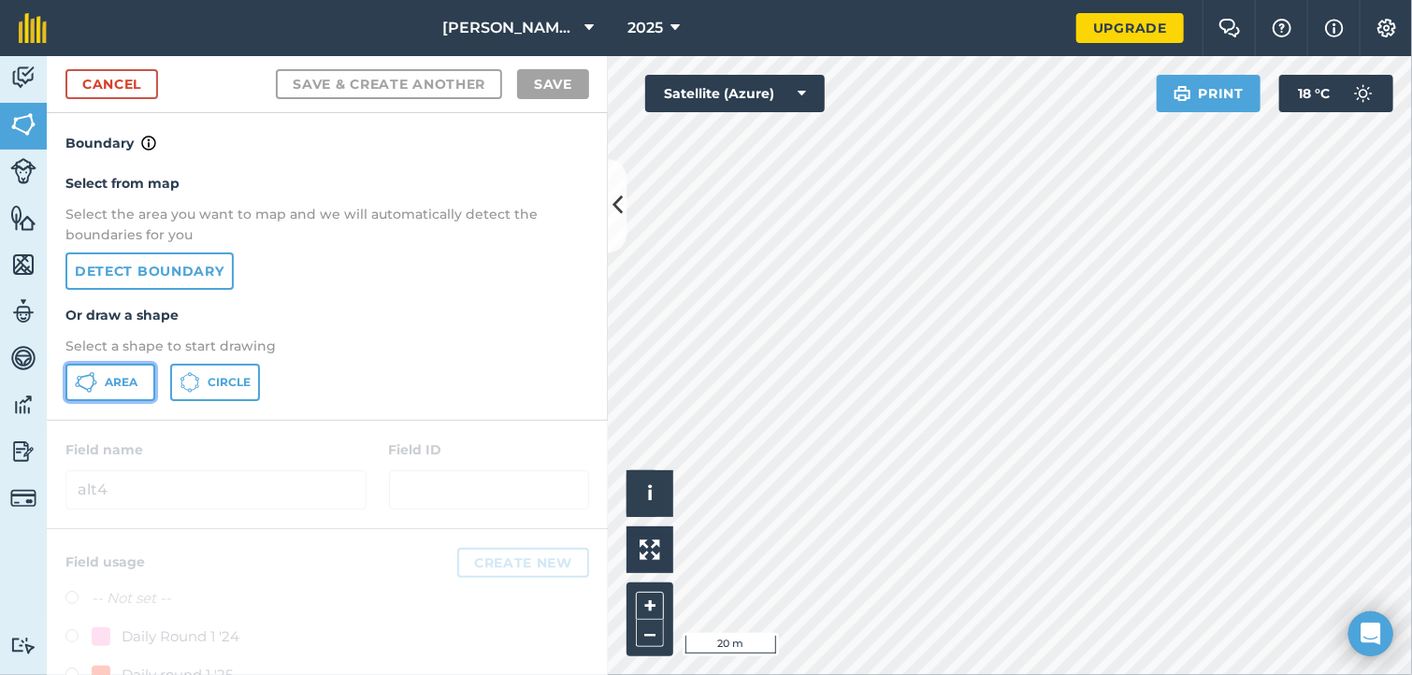
click at [130, 379] on span "Area" at bounding box center [121, 382] width 33 height 15
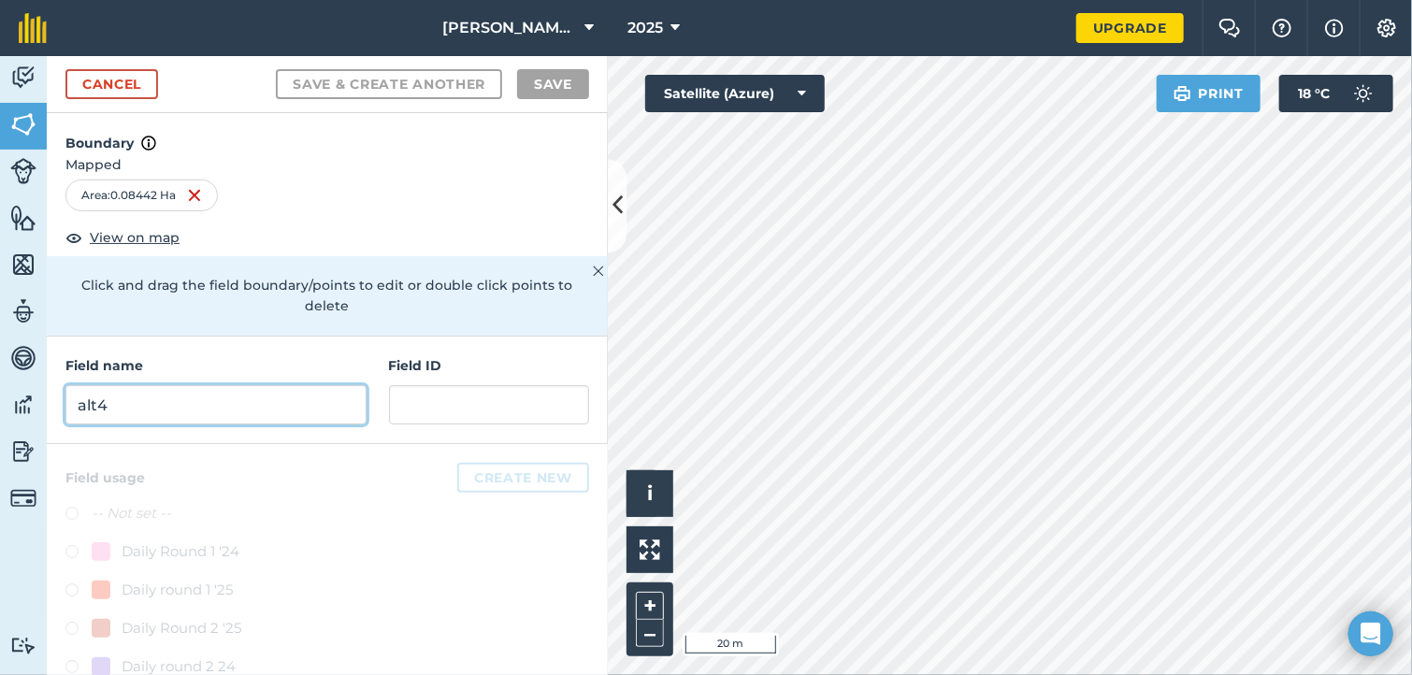
click at [180, 416] on input "alt4" at bounding box center [215, 404] width 301 height 39
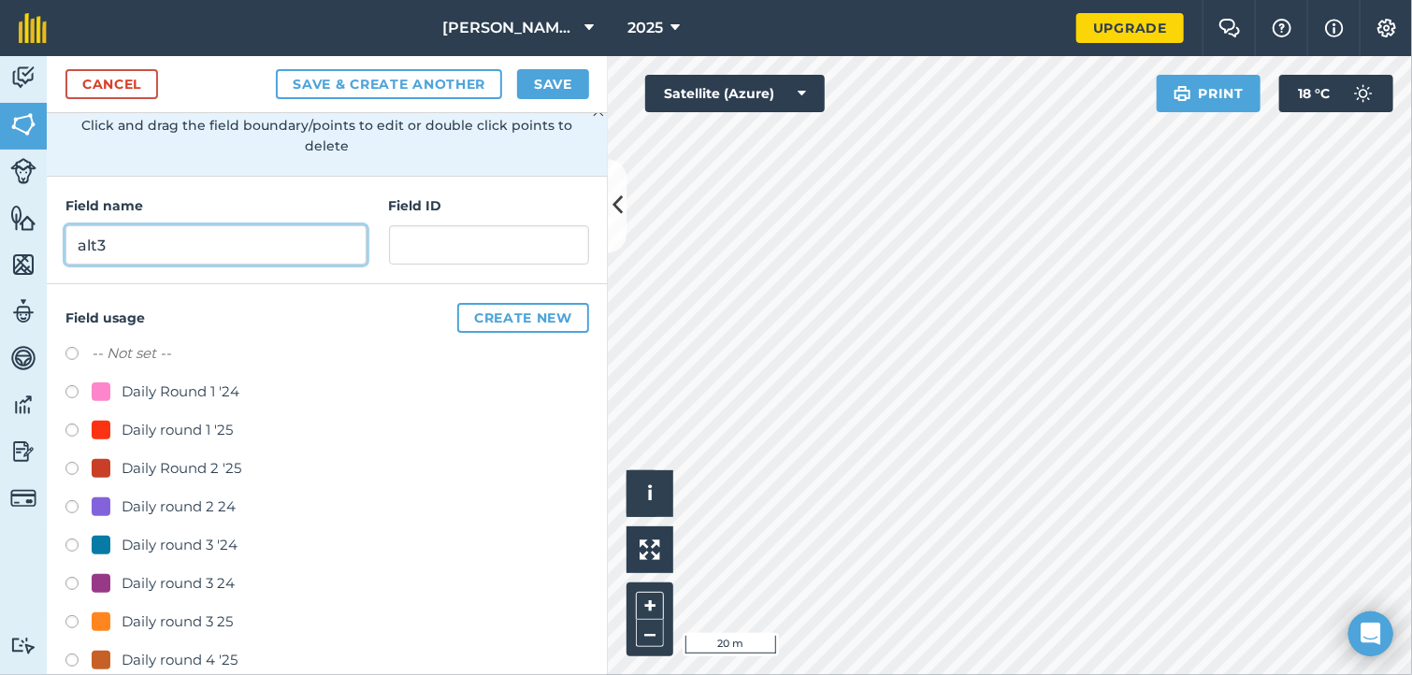
scroll to position [223, 0]
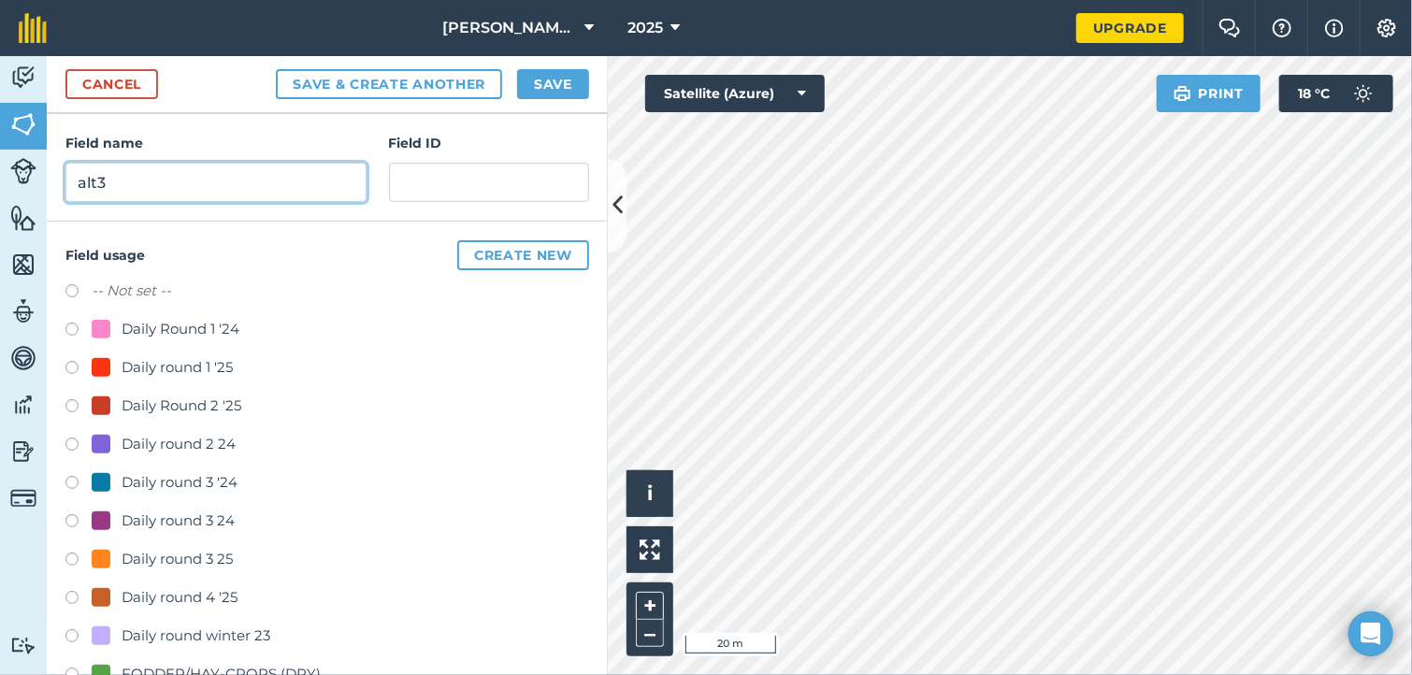
type input "alt3"
click at [74, 591] on label at bounding box center [78, 600] width 26 height 19
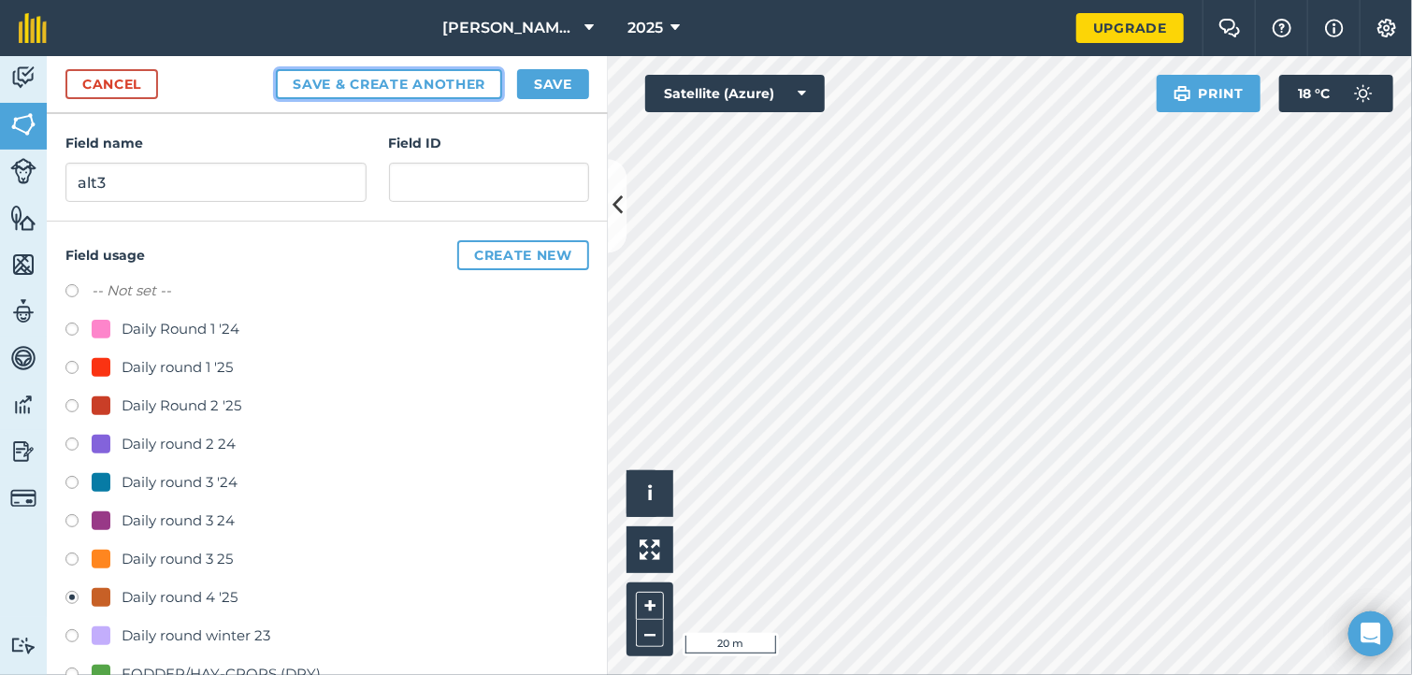
click at [455, 85] on button "Save & Create Another" at bounding box center [389, 84] width 226 height 30
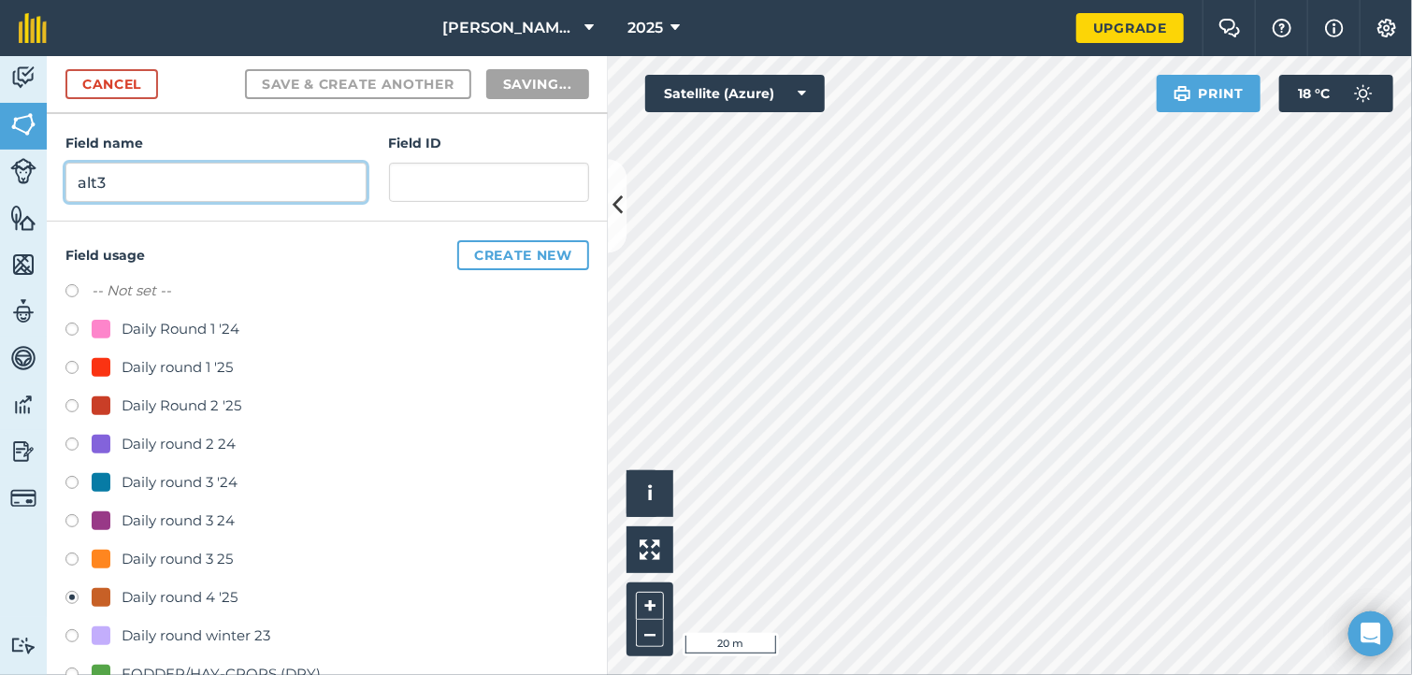
radio input "false"
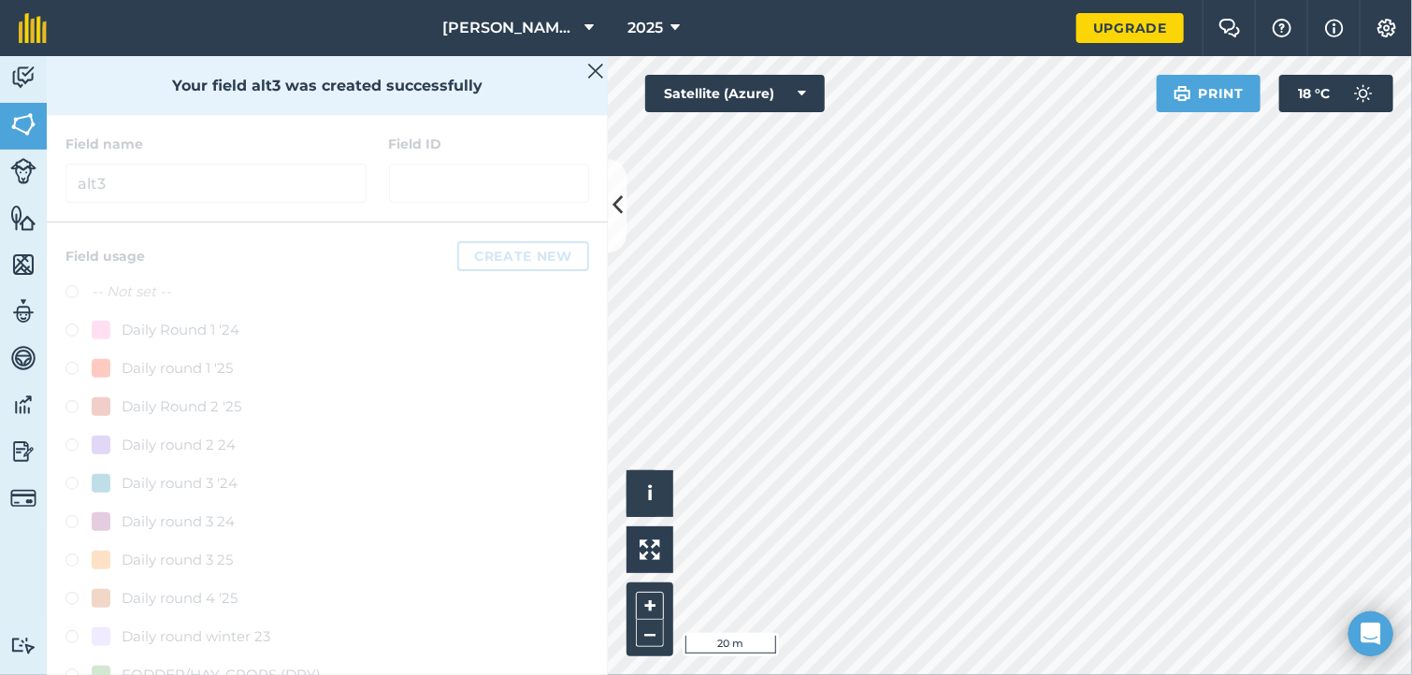
scroll to position [307, 0]
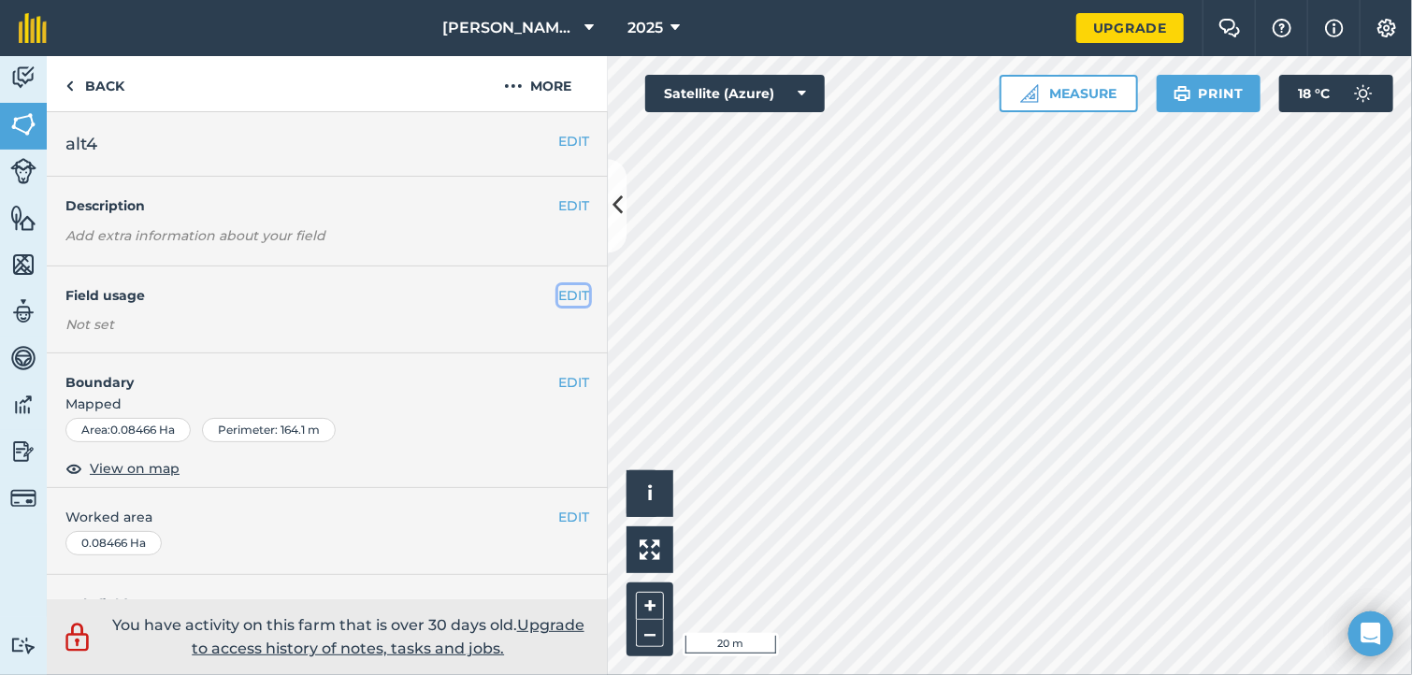
click at [558, 285] on button "EDIT" at bounding box center [573, 295] width 31 height 21
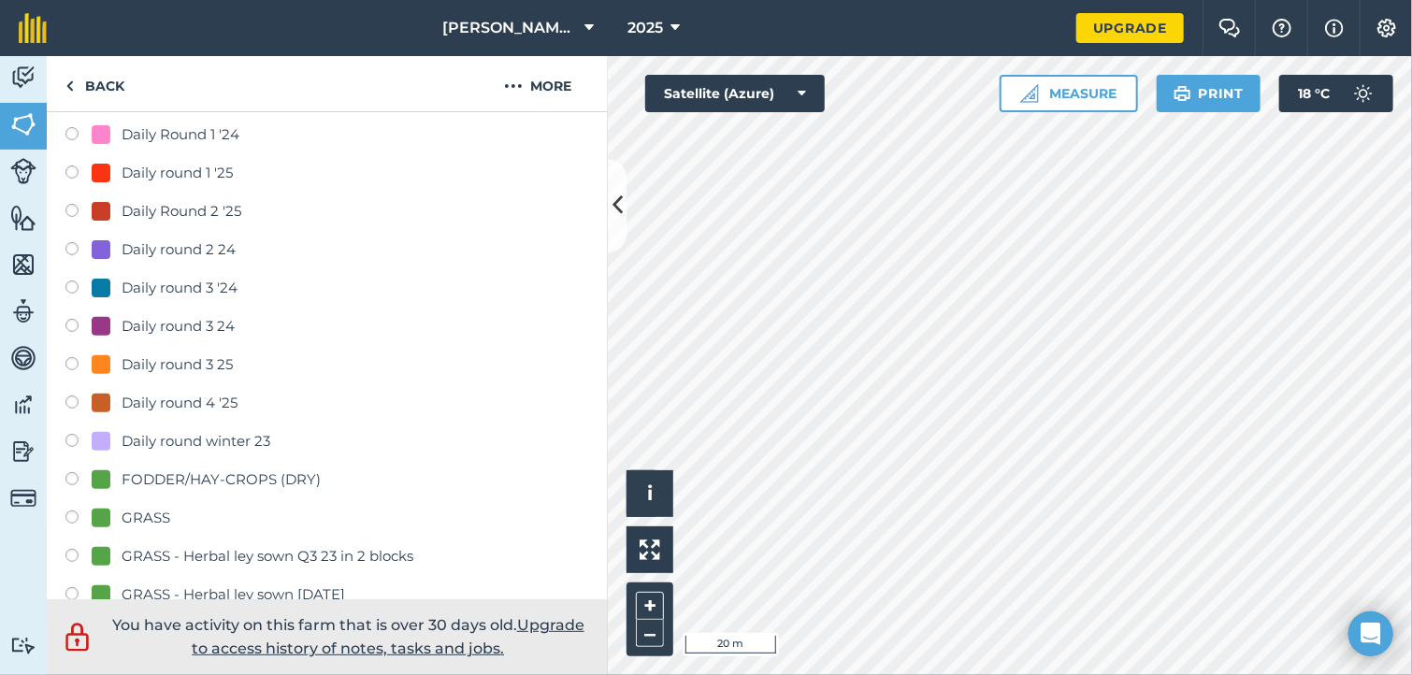
scroll to position [254, 0]
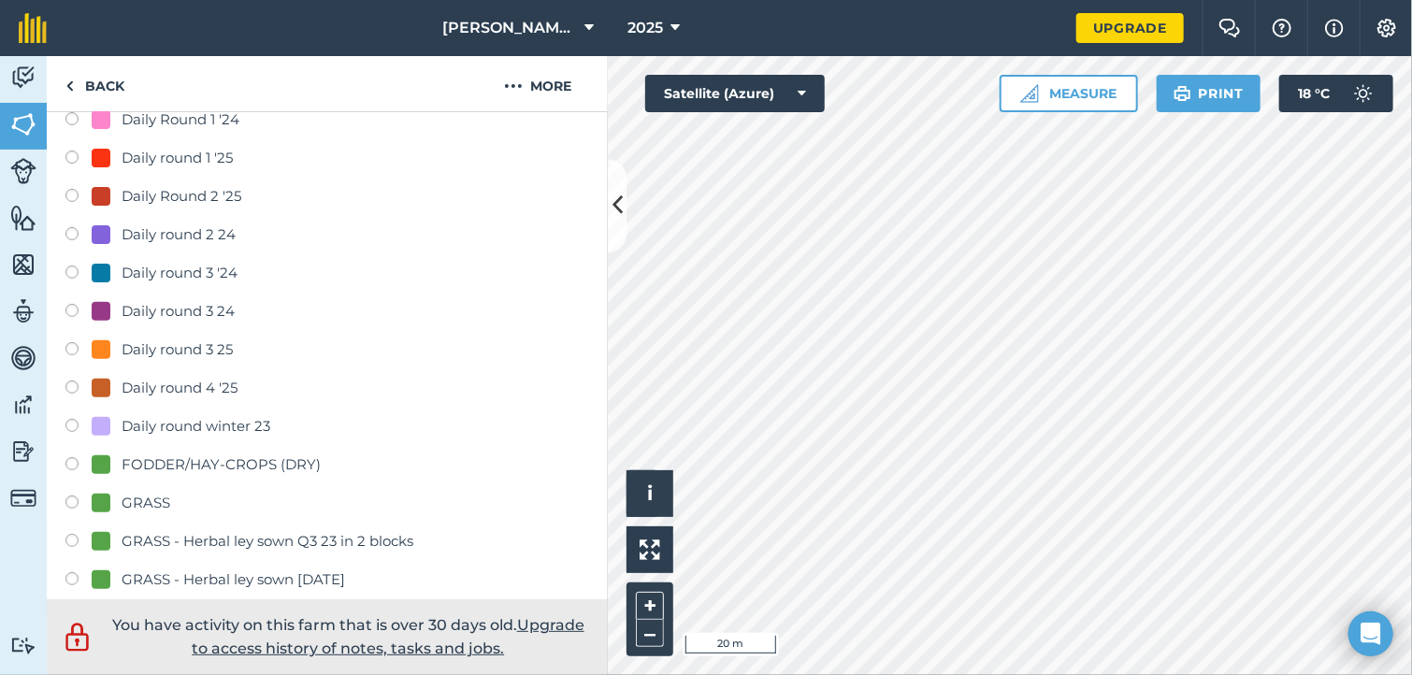
click at [148, 391] on div "Daily round 4 '25" at bounding box center [180, 388] width 116 height 22
radio input "true"
radio input "false"
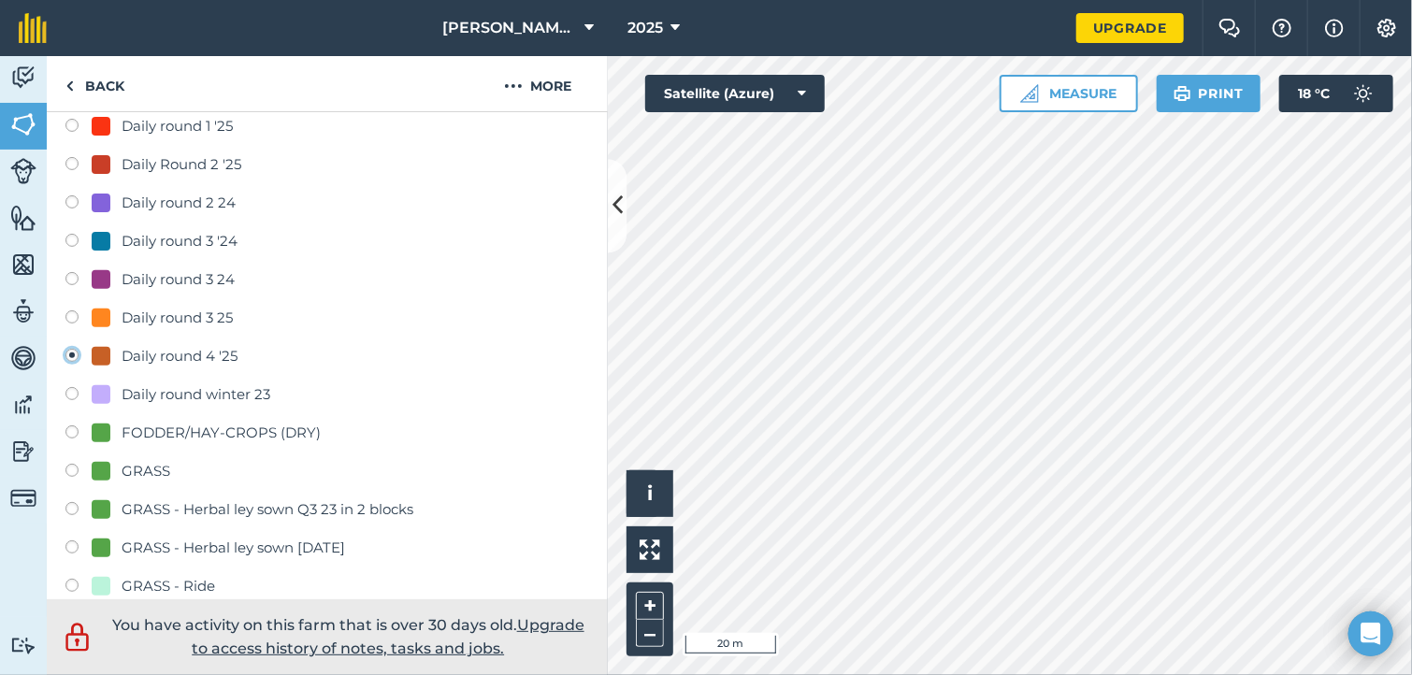
scroll to position [299, 0]
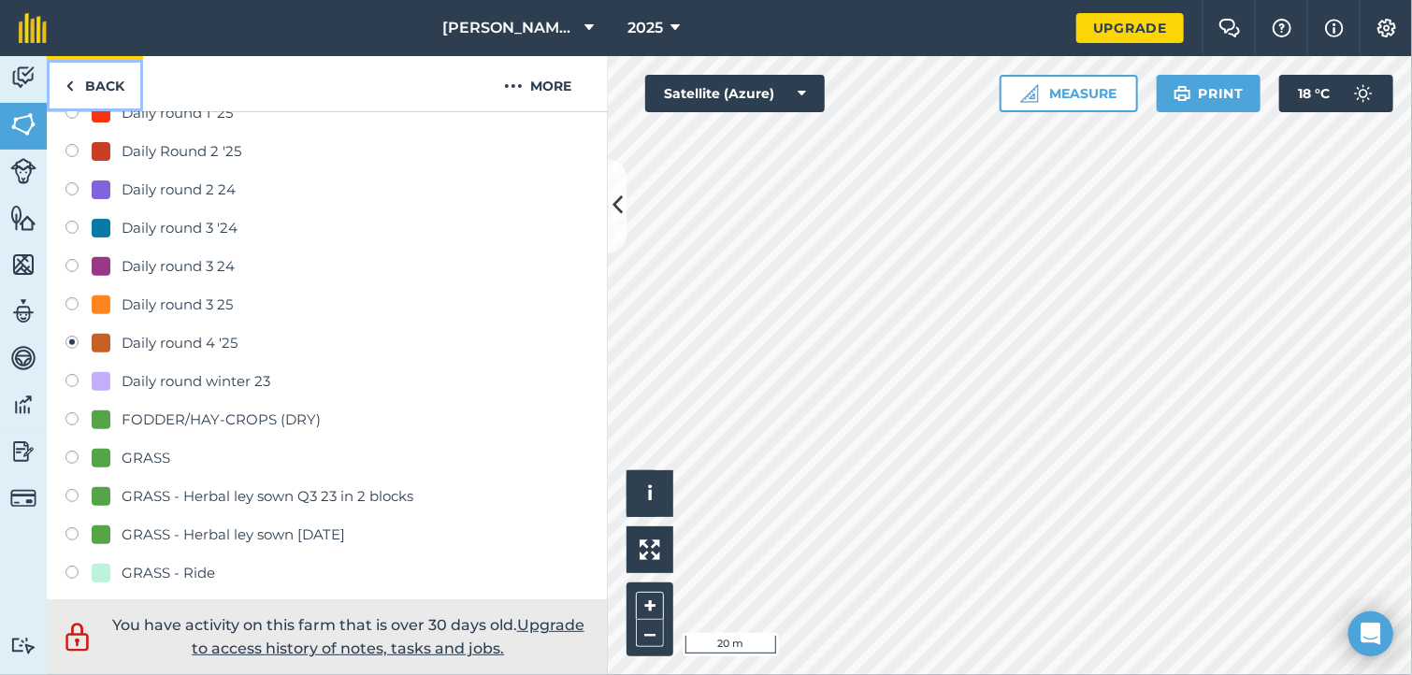
click at [112, 82] on link "Back" at bounding box center [95, 83] width 96 height 55
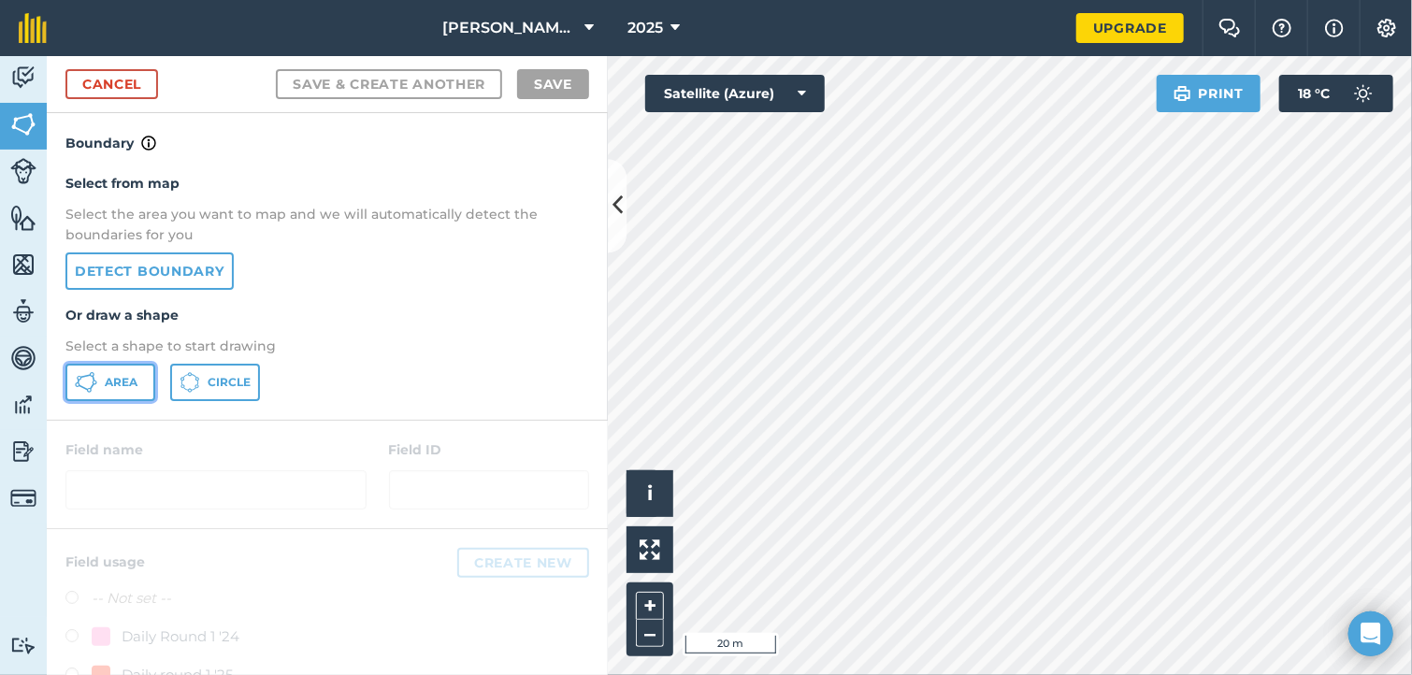
click at [105, 396] on button "Area" at bounding box center [110, 382] width 90 height 37
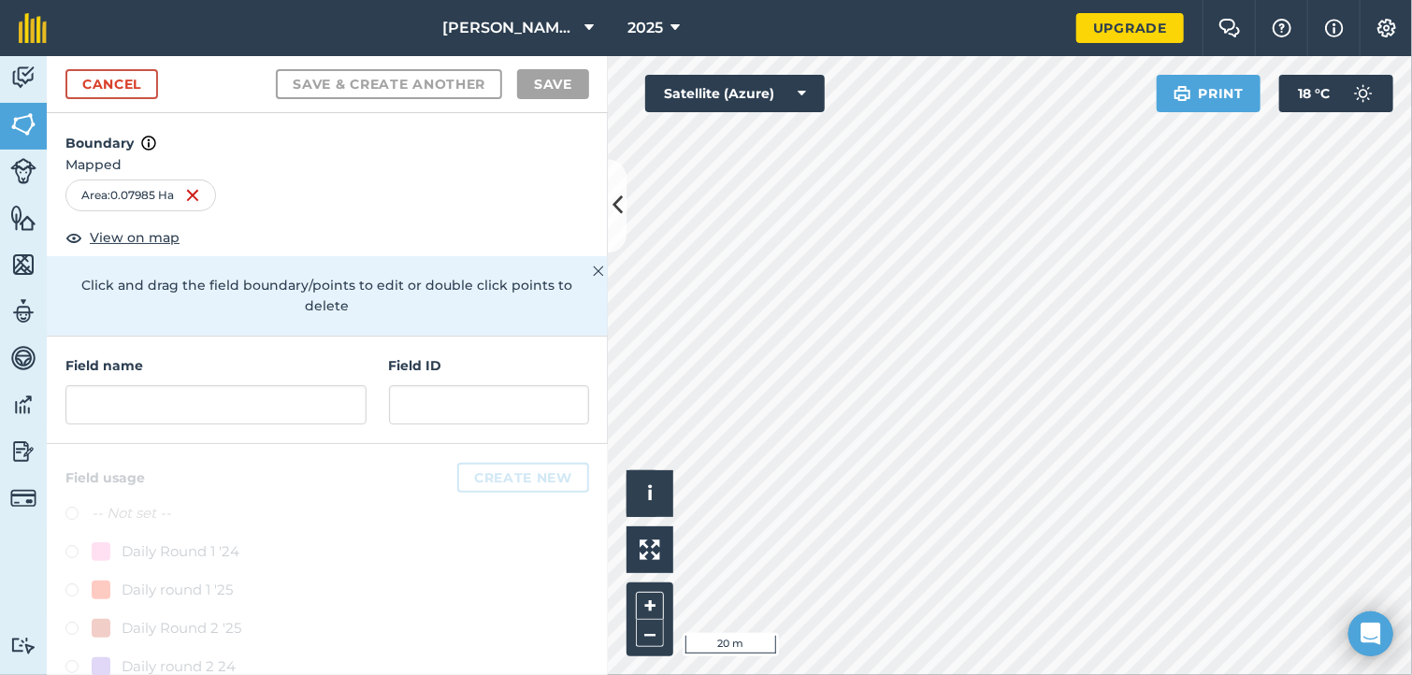
click at [234, 430] on div "Field name Field ID" at bounding box center [327, 391] width 561 height 108
click at [208, 391] on input "text" at bounding box center [215, 404] width 301 height 39
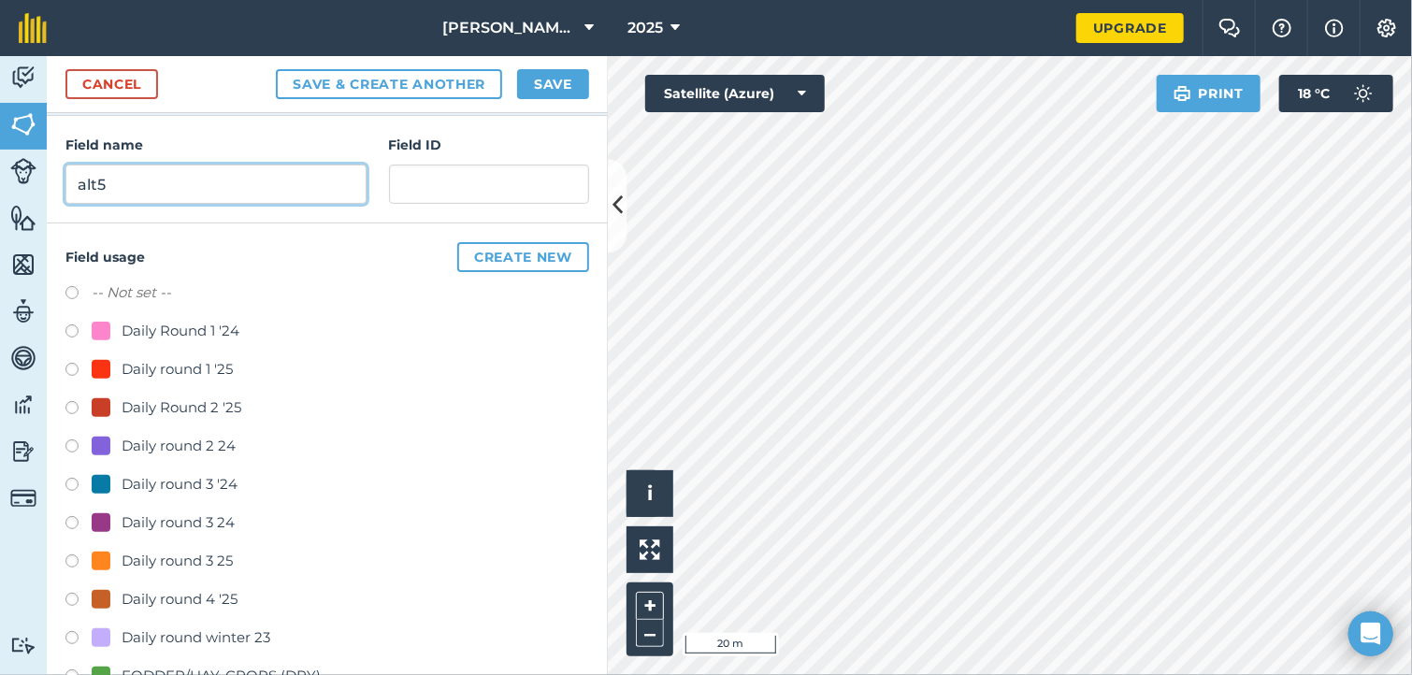
scroll to position [230, 0]
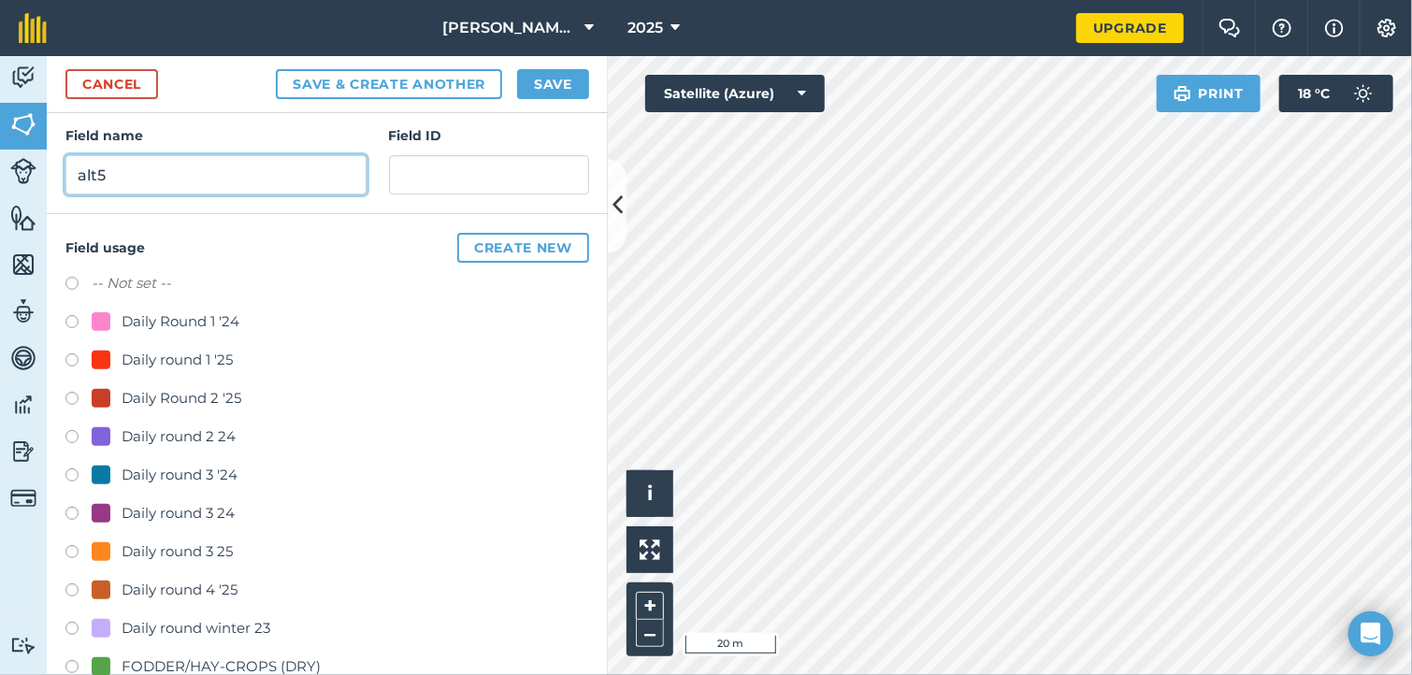
type input "alt5"
click at [72, 588] on label at bounding box center [78, 592] width 26 height 19
radio input "true"
click at [547, 80] on button "Save" at bounding box center [553, 84] width 72 height 30
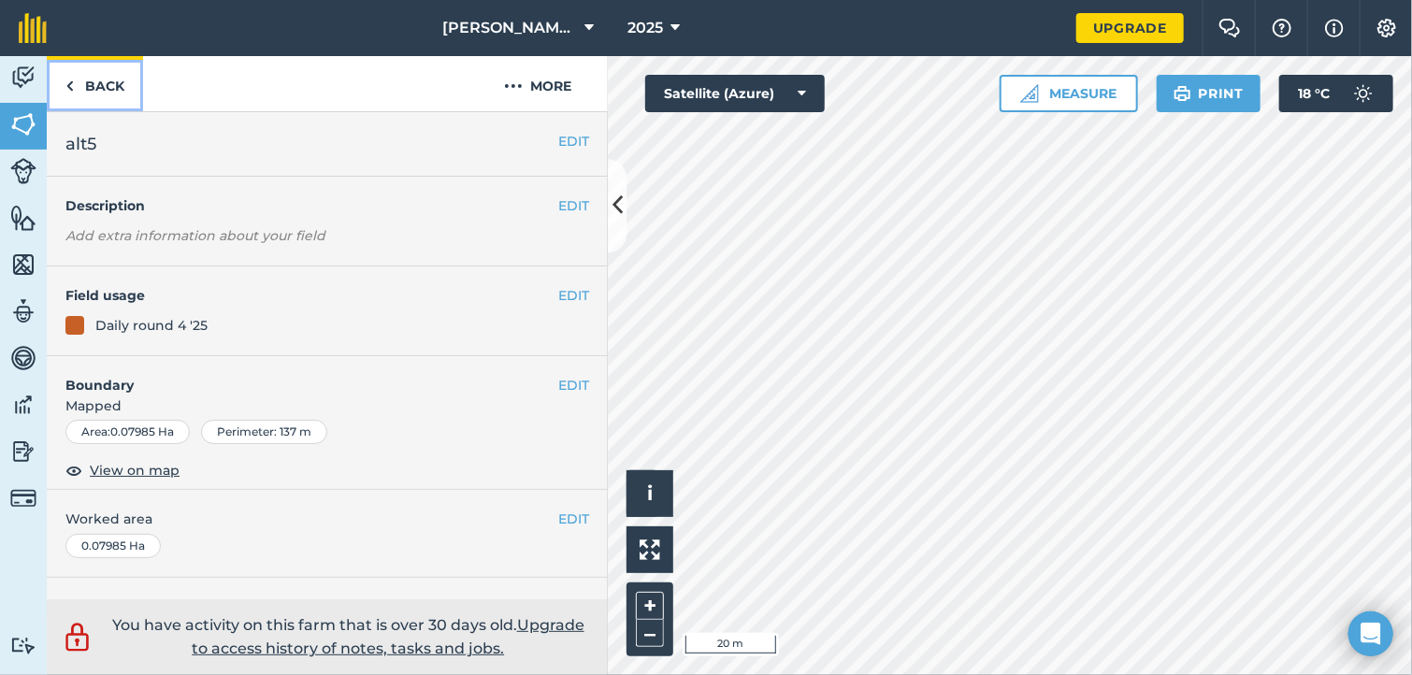
click at [80, 86] on link "Back" at bounding box center [95, 83] width 96 height 55
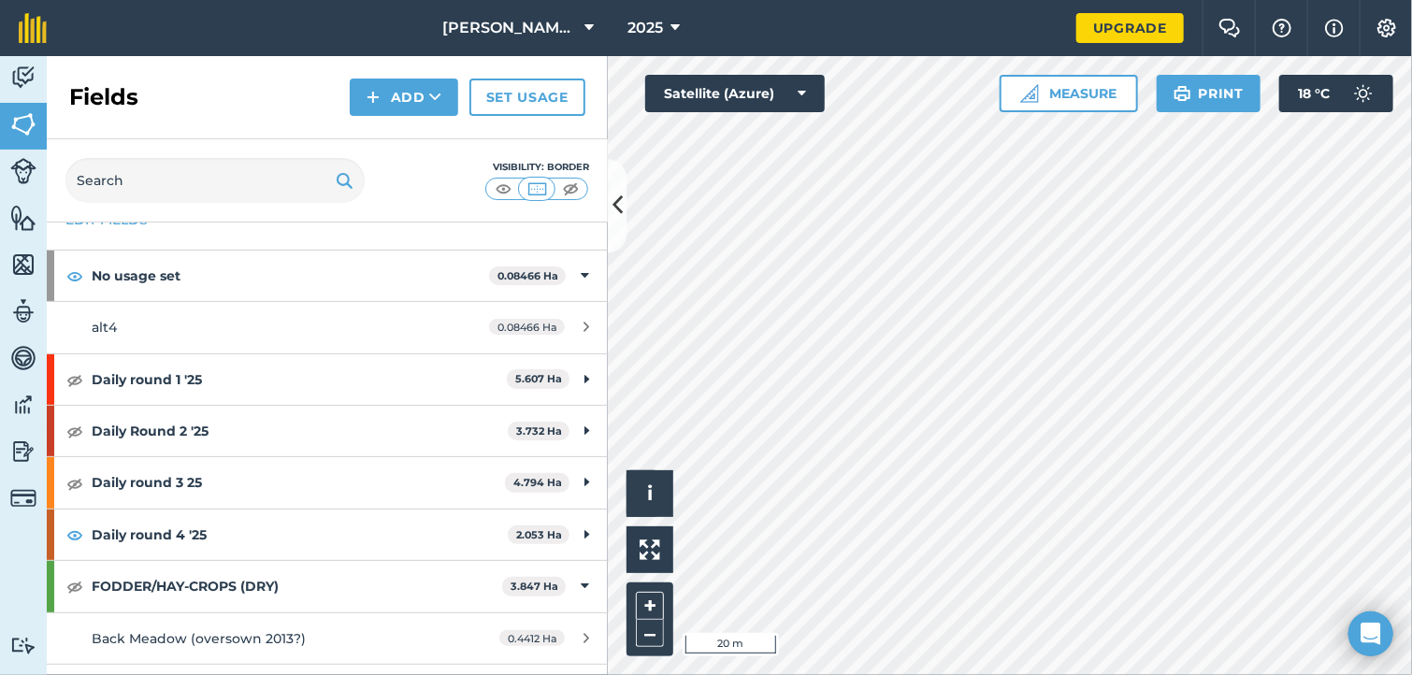
scroll to position [65, 0]
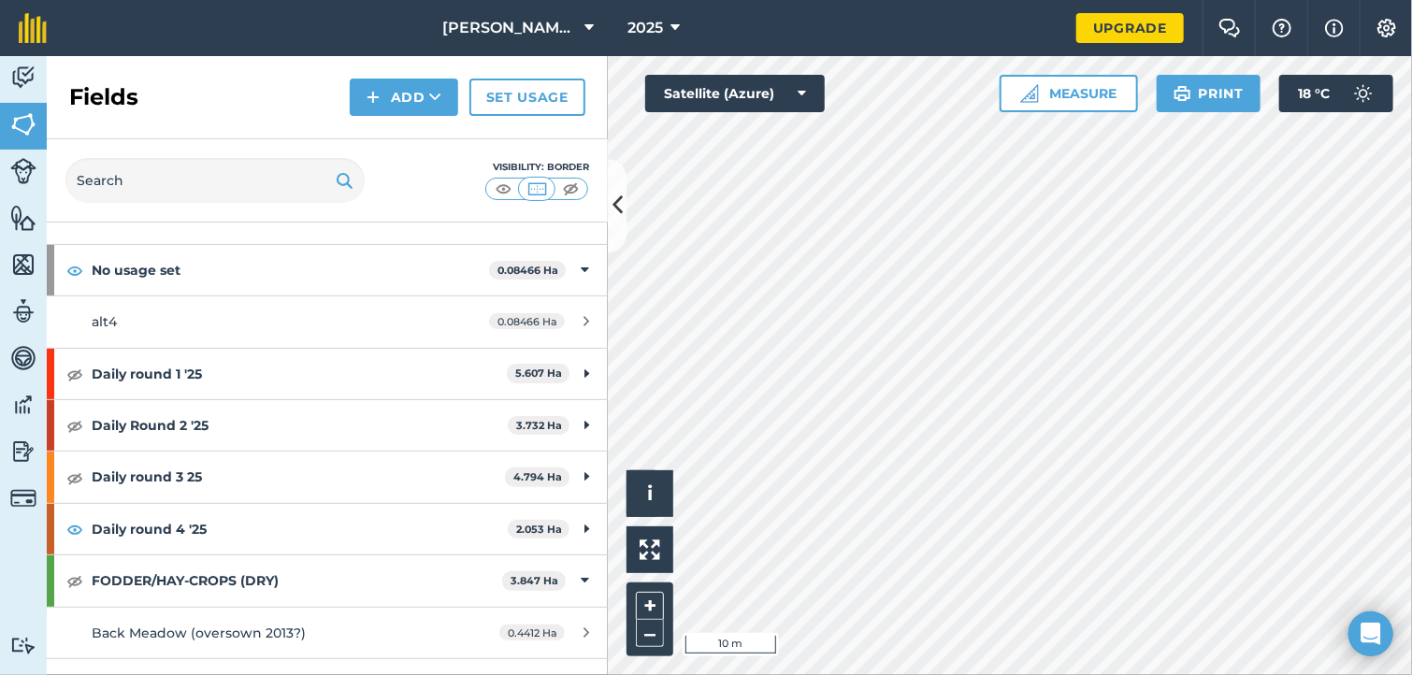
click at [1248, 674] on html "[PERSON_NAME] Farm 2025 Upgrade Farm Chat Help Info Settings Map printing is no…" at bounding box center [706, 337] width 1412 height 675
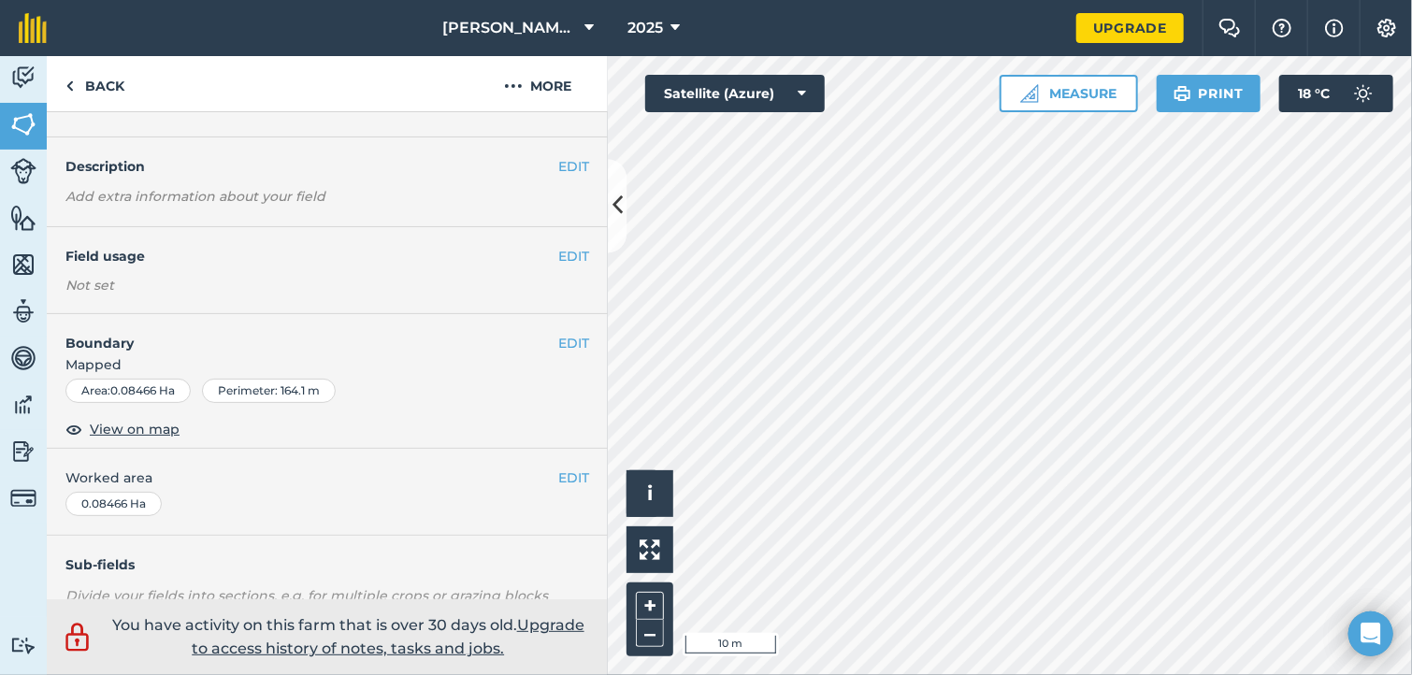
scroll to position [38, 0]
click at [558, 253] on button "EDIT" at bounding box center [573, 257] width 31 height 21
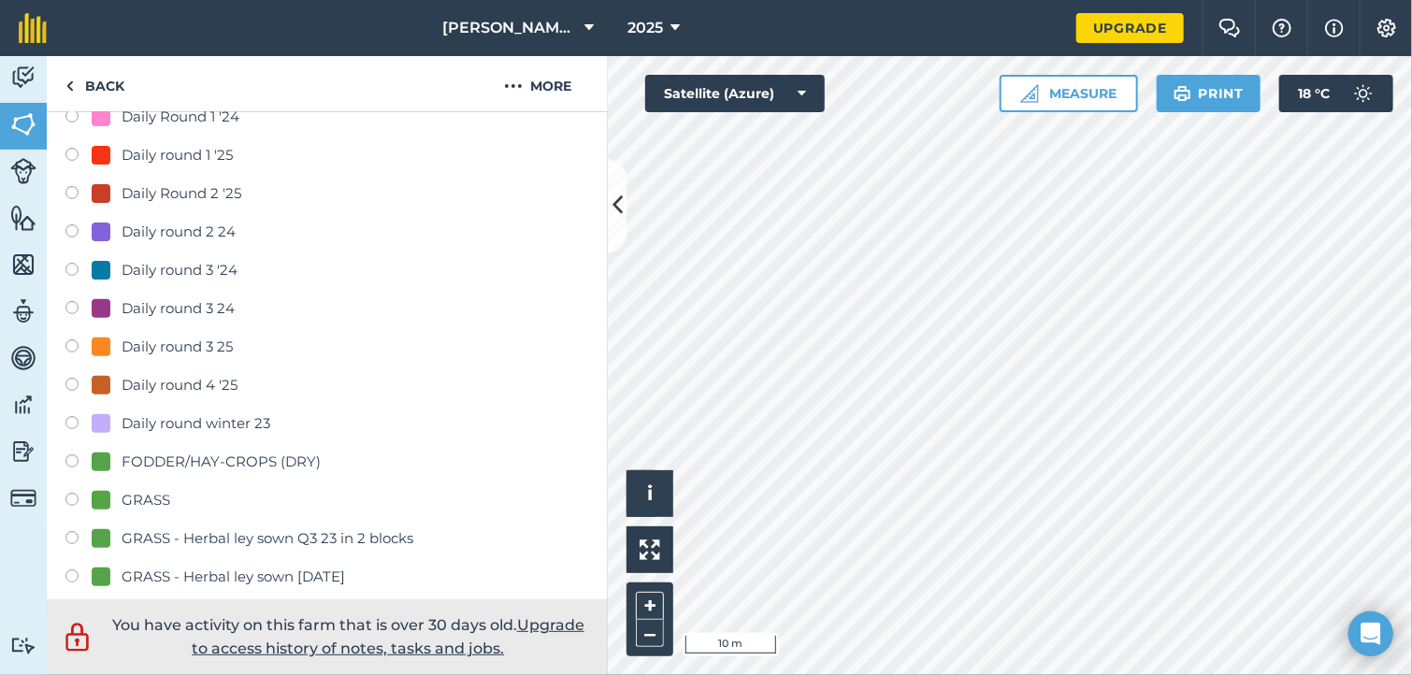
scroll to position [264, 0]
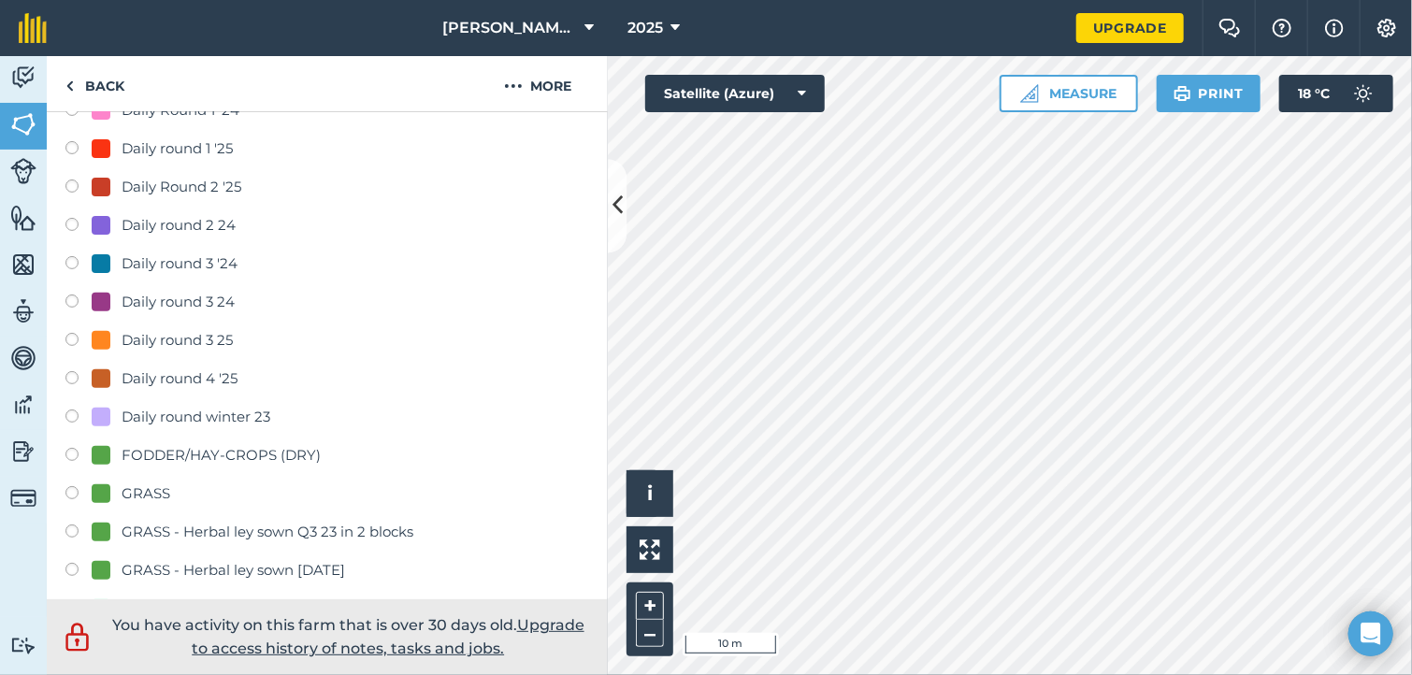
click at [72, 379] on label at bounding box center [78, 380] width 26 height 19
radio input "true"
radio input "false"
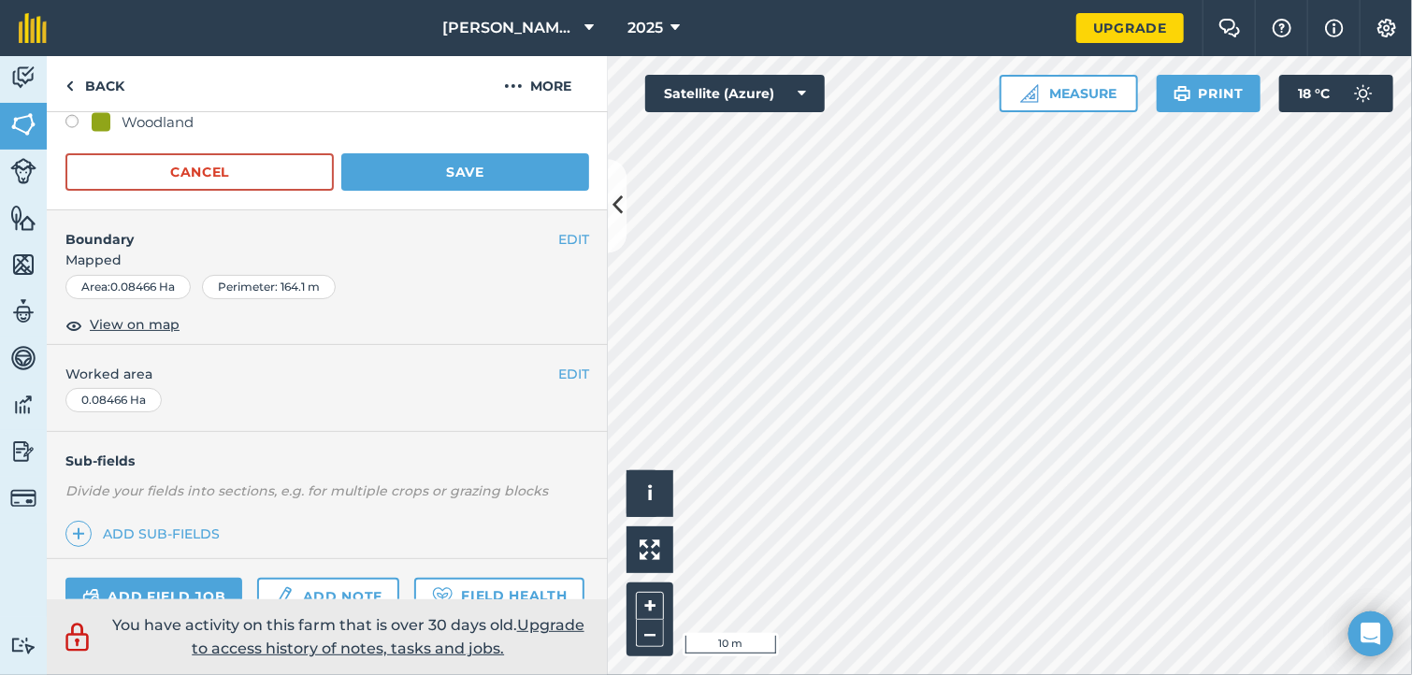
scroll to position [1443, 0]
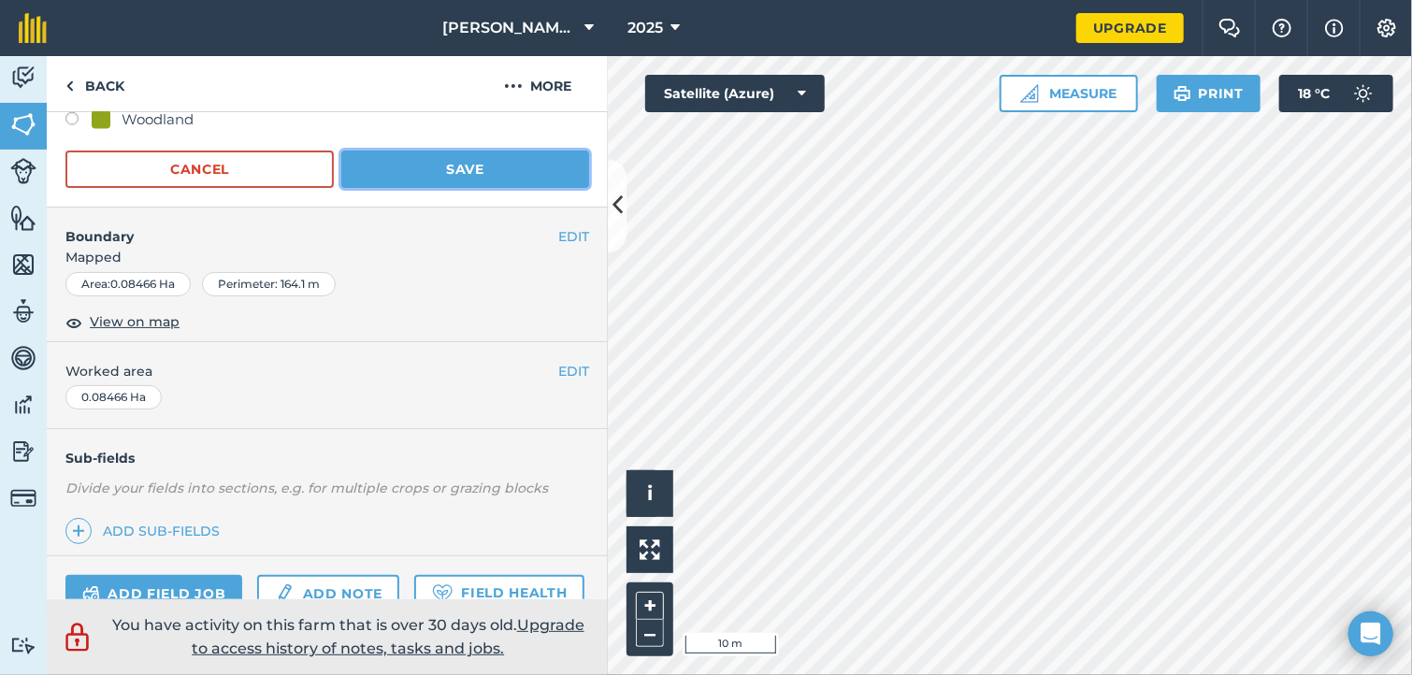
click at [459, 174] on button "Save" at bounding box center [465, 169] width 248 height 37
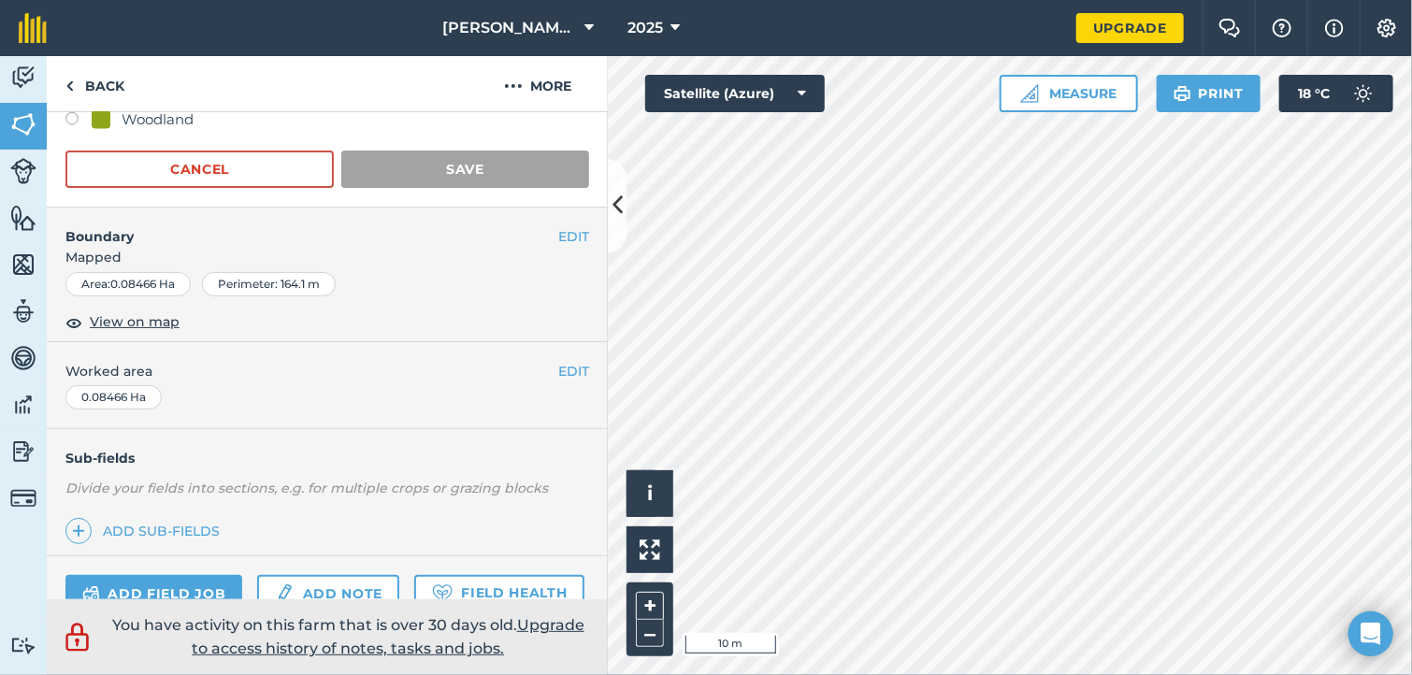
scroll to position [329, 0]
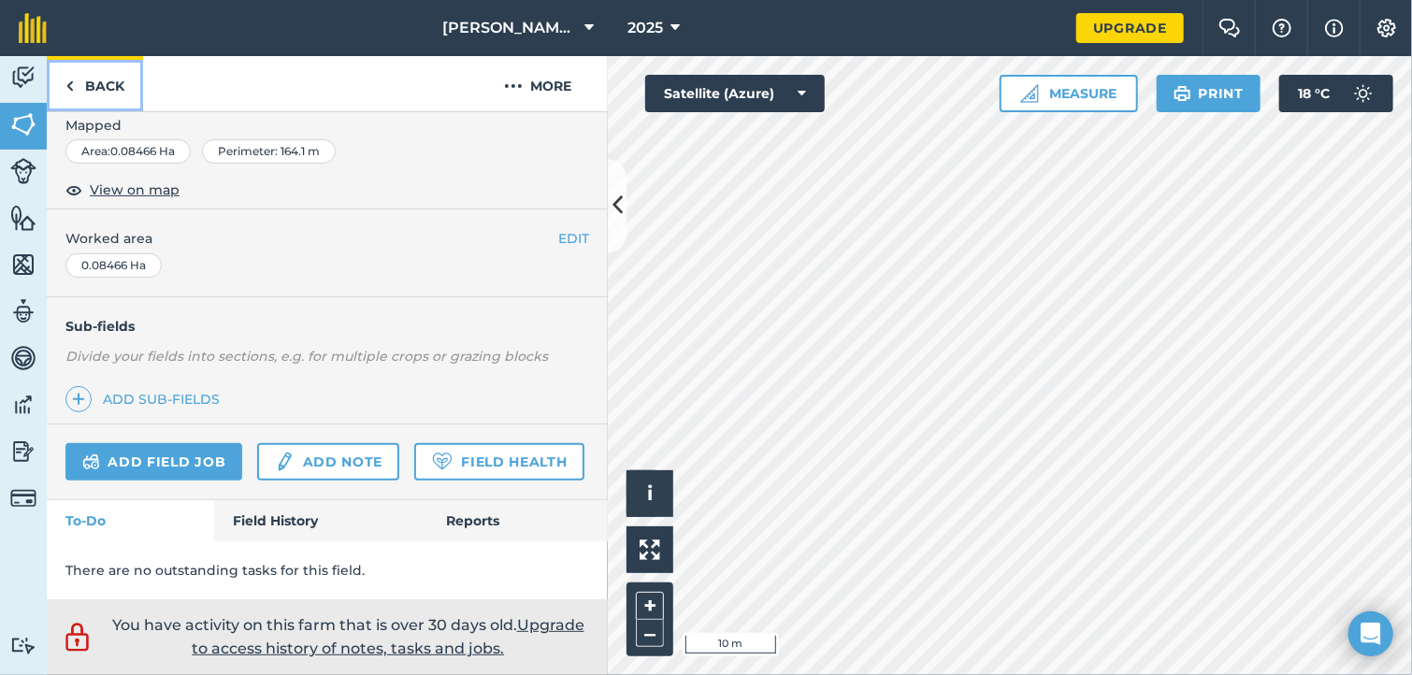
click at [110, 84] on link "Back" at bounding box center [95, 83] width 96 height 55
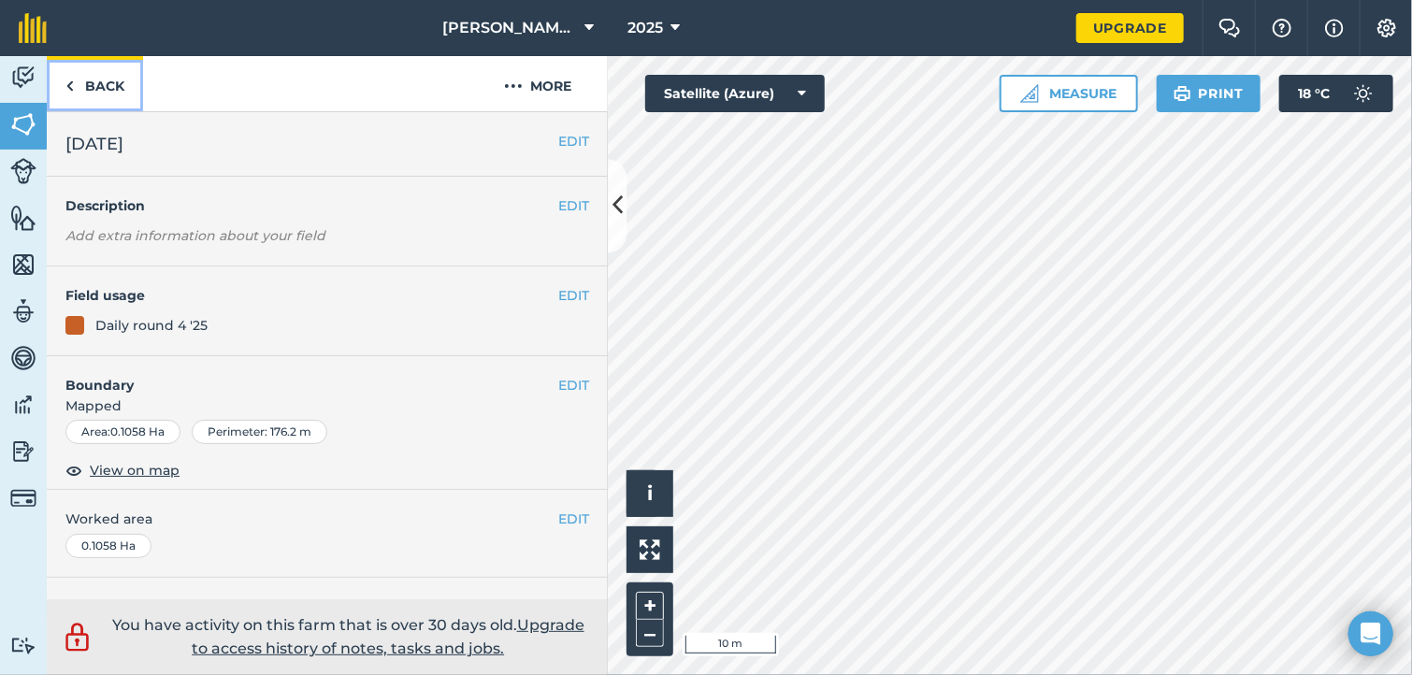
click at [101, 94] on link "Back" at bounding box center [95, 83] width 96 height 55
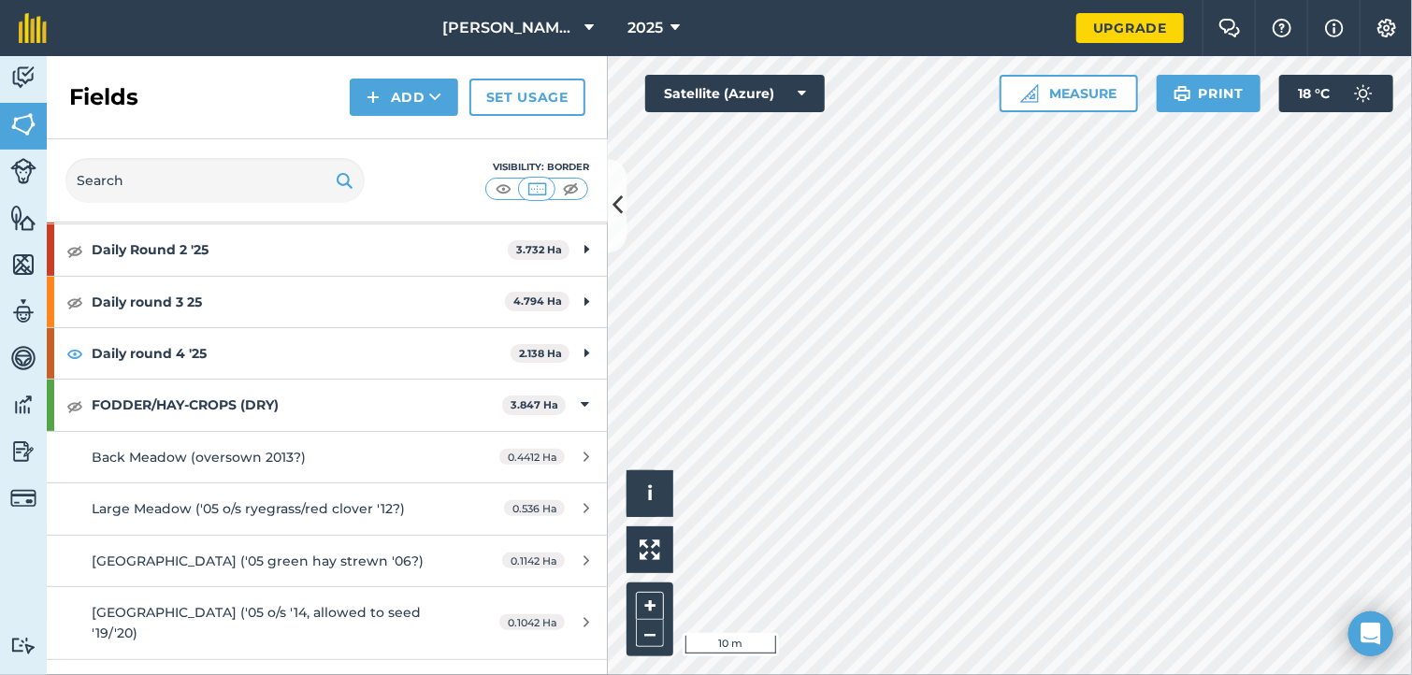
scroll to position [122, 0]
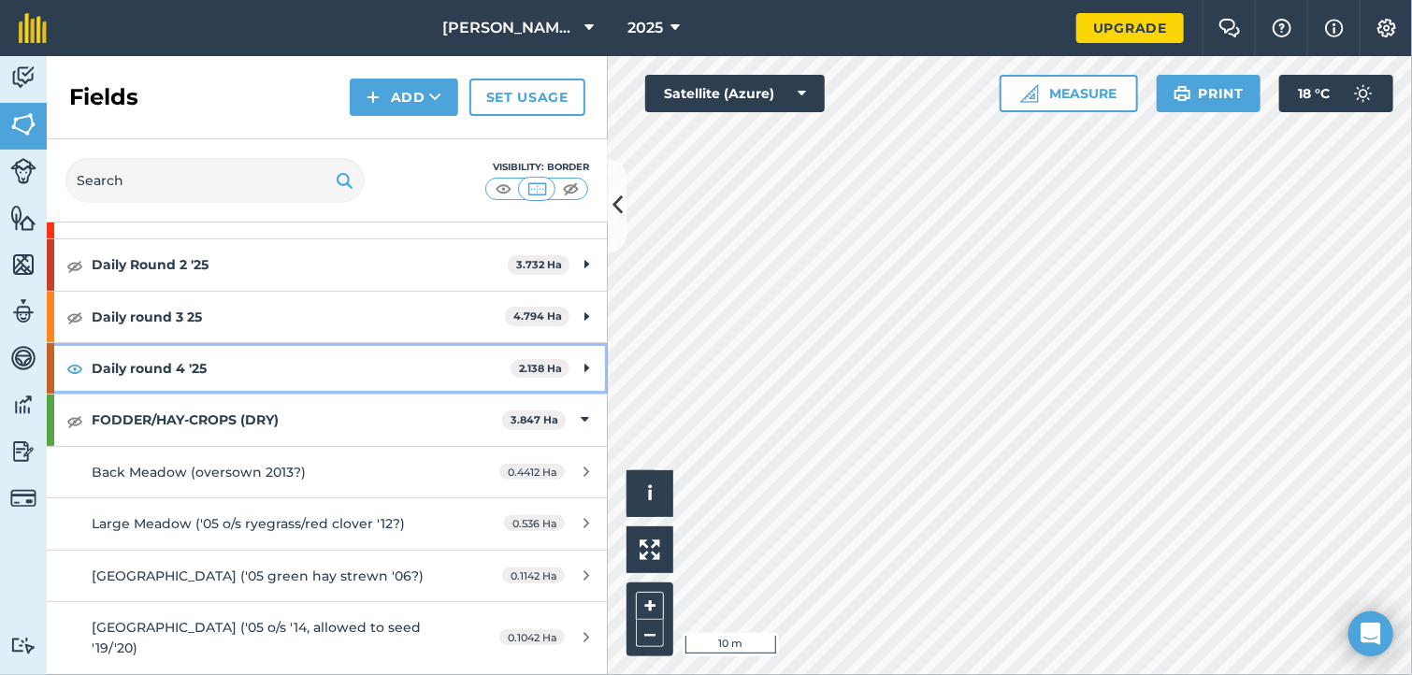
click at [584, 368] on icon at bounding box center [586, 368] width 5 height 21
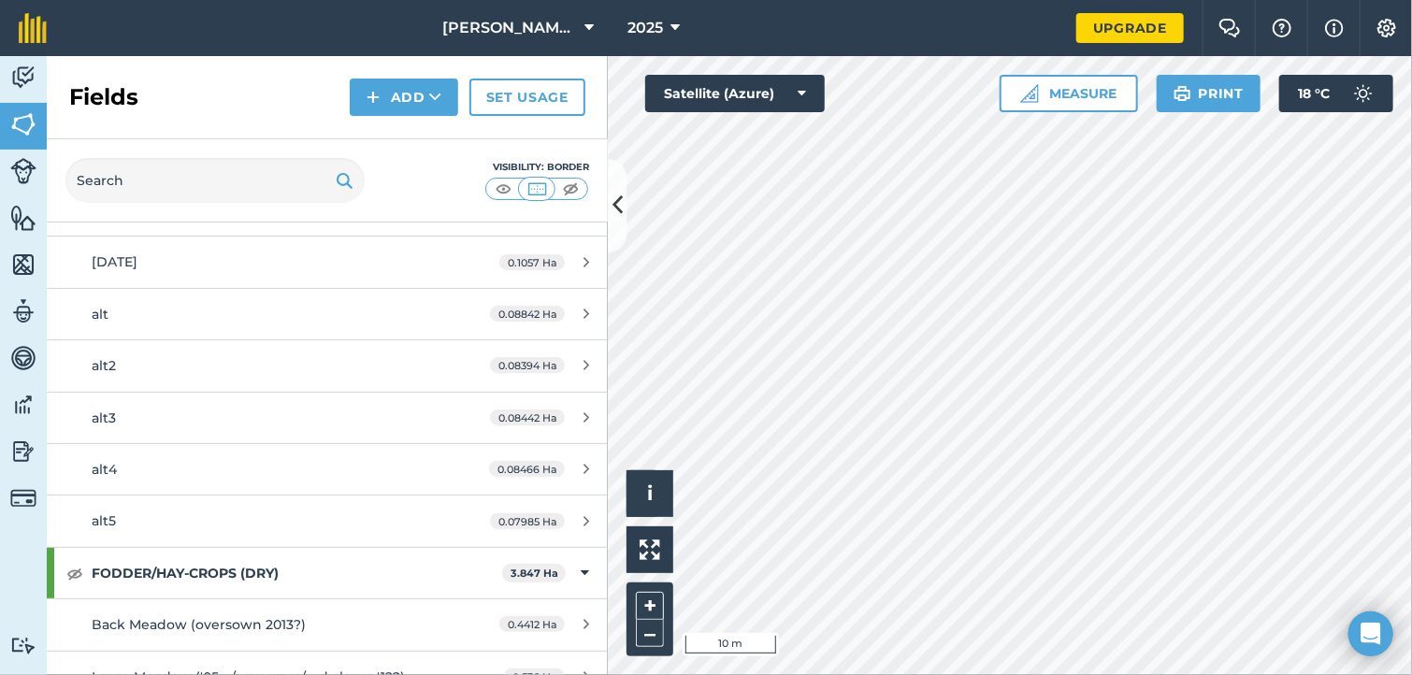
scroll to position [940, 0]
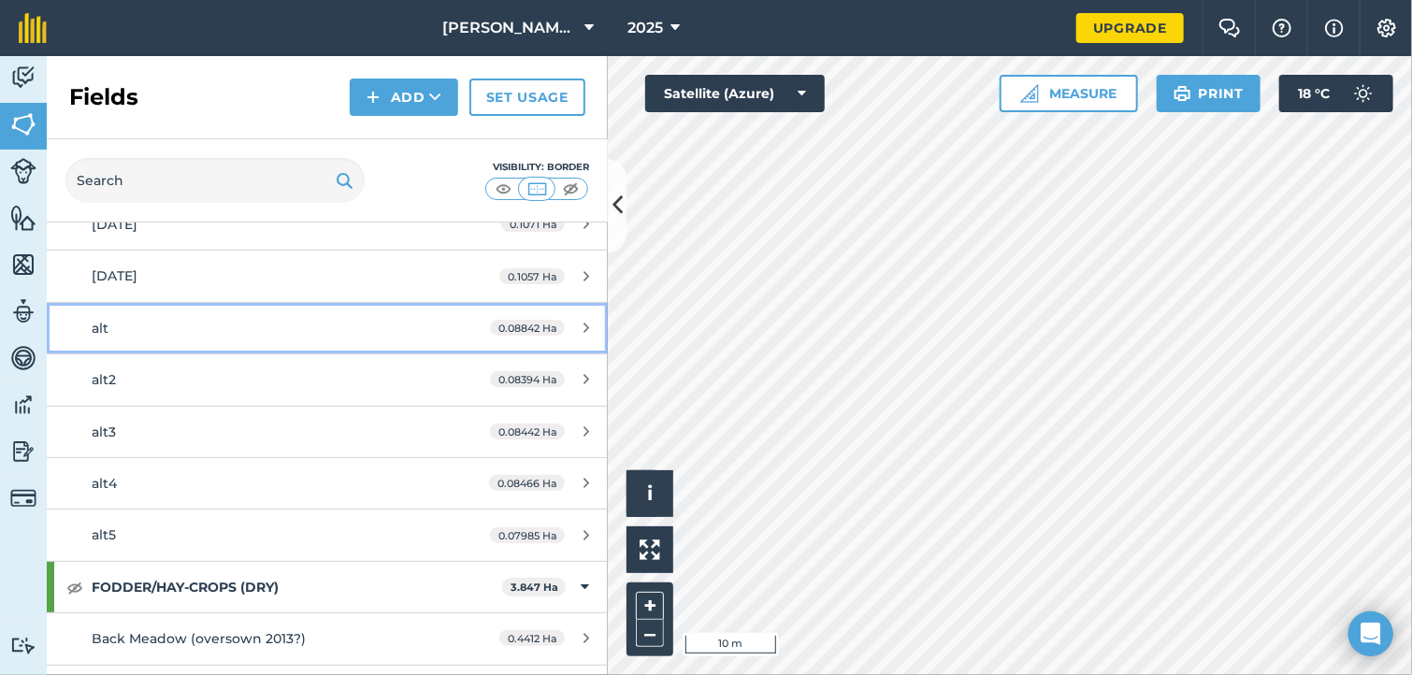
click at [151, 319] on div "alt" at bounding box center [268, 328] width 352 height 21
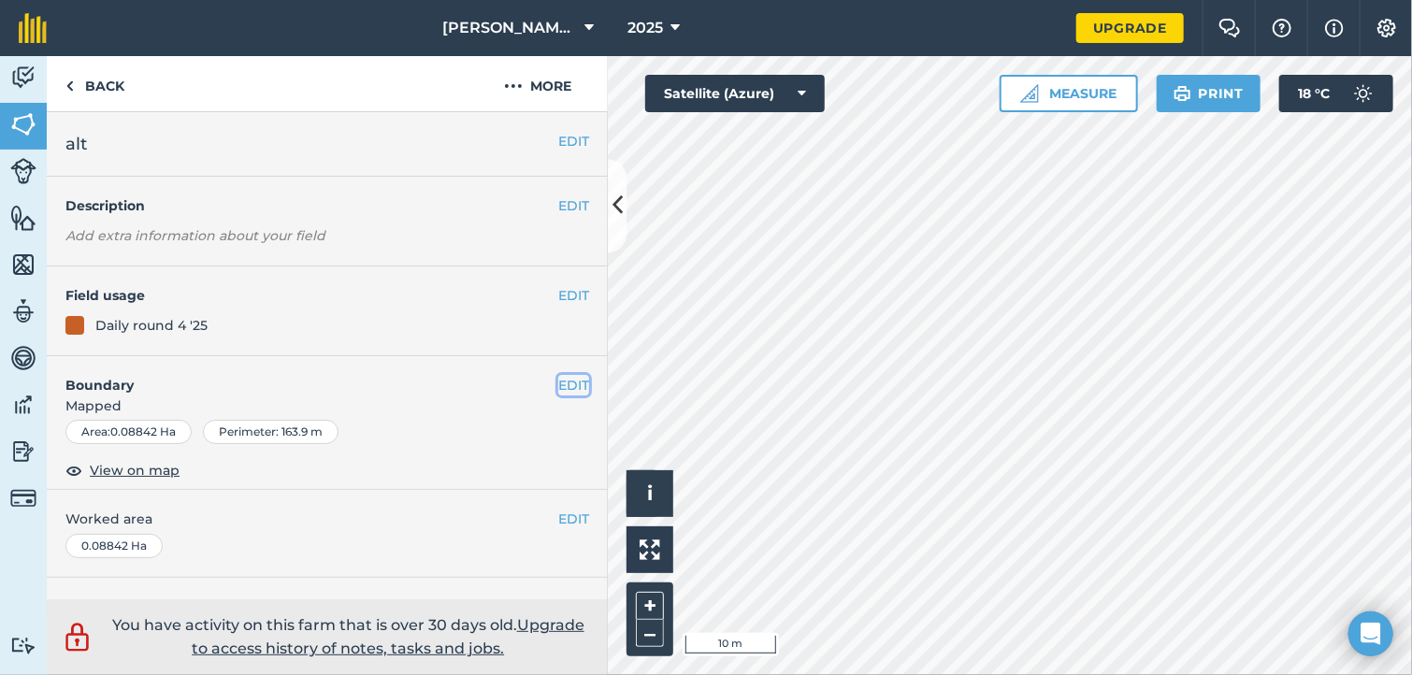
click at [559, 386] on button "EDIT" at bounding box center [573, 385] width 31 height 21
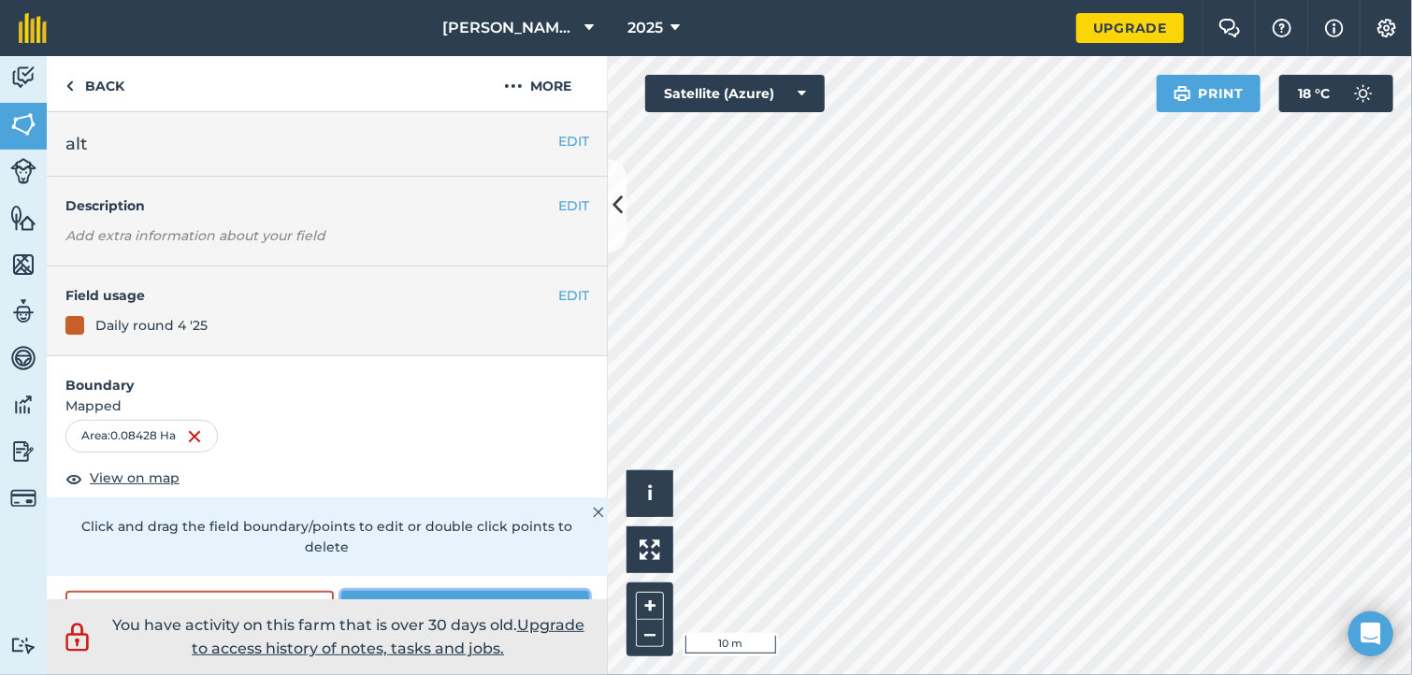
click at [370, 593] on button "Save" at bounding box center [465, 609] width 248 height 37
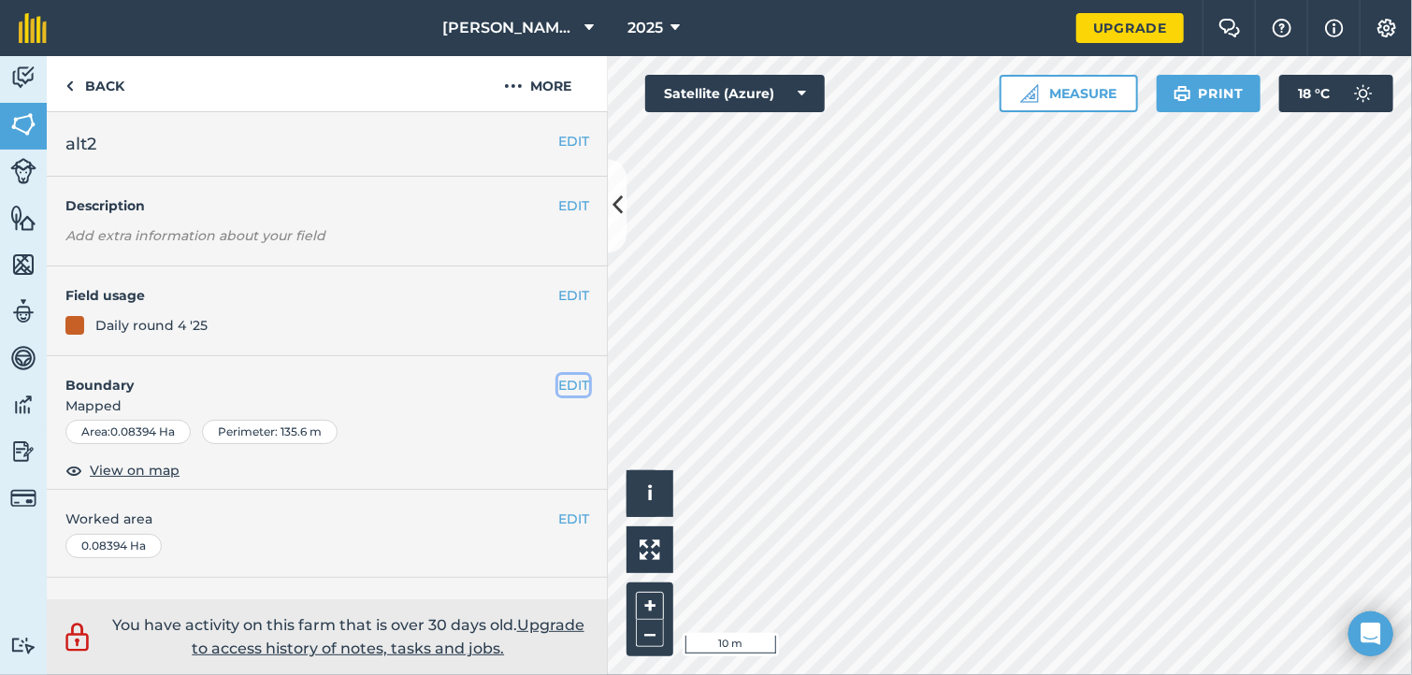
click at [558, 382] on button "EDIT" at bounding box center [573, 385] width 31 height 21
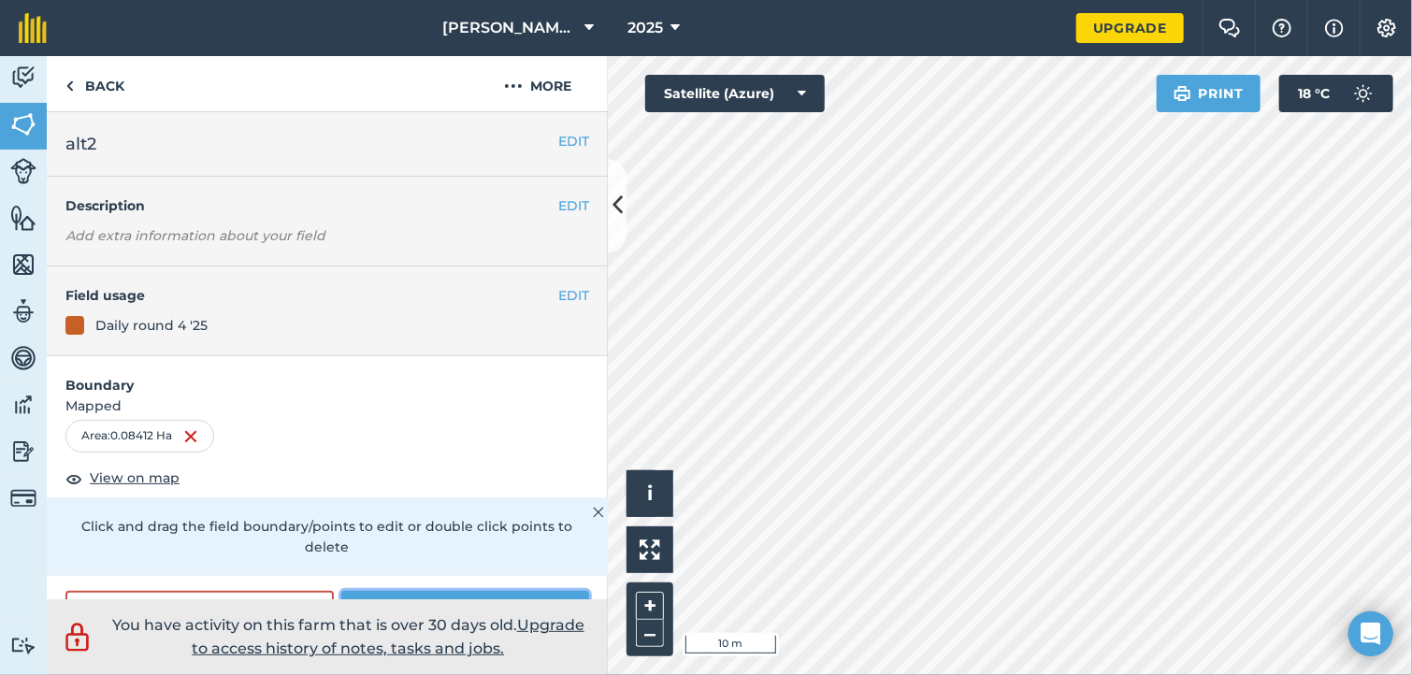
click at [438, 597] on button "Save" at bounding box center [465, 609] width 248 height 37
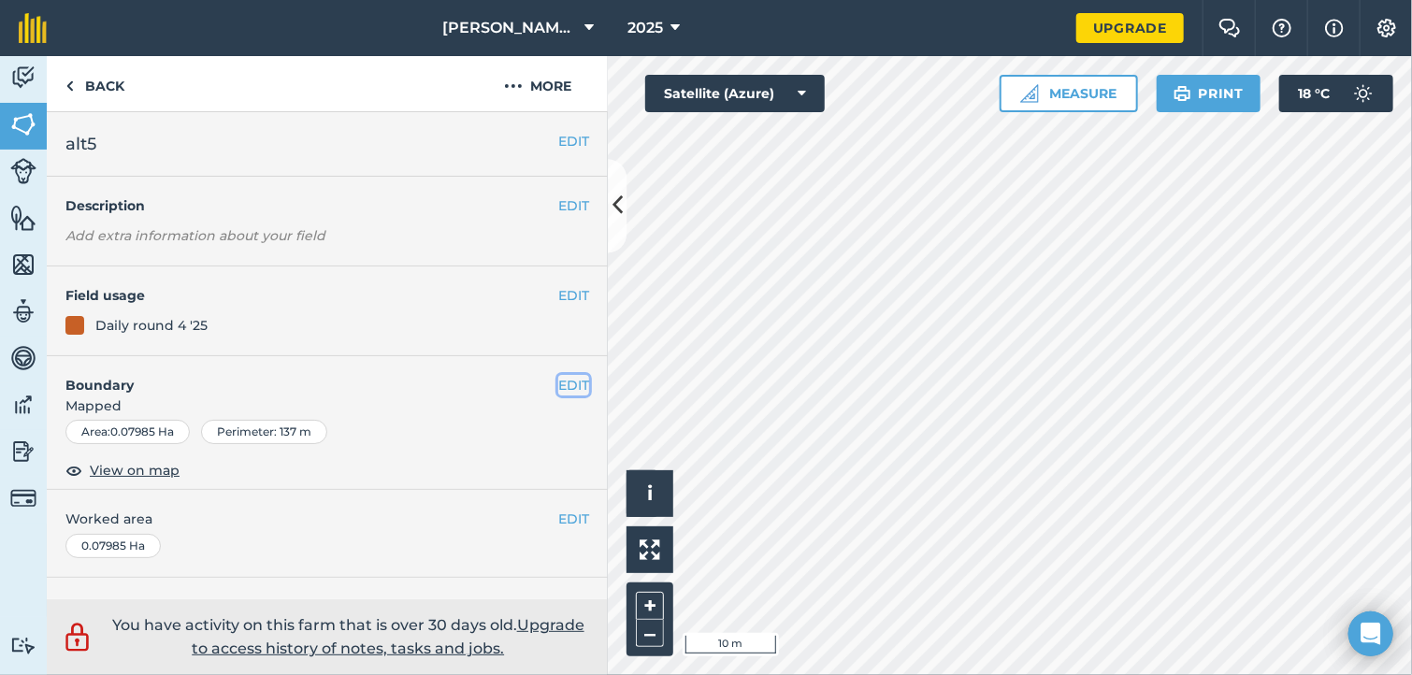
click at [558, 382] on button "EDIT" at bounding box center [573, 385] width 31 height 21
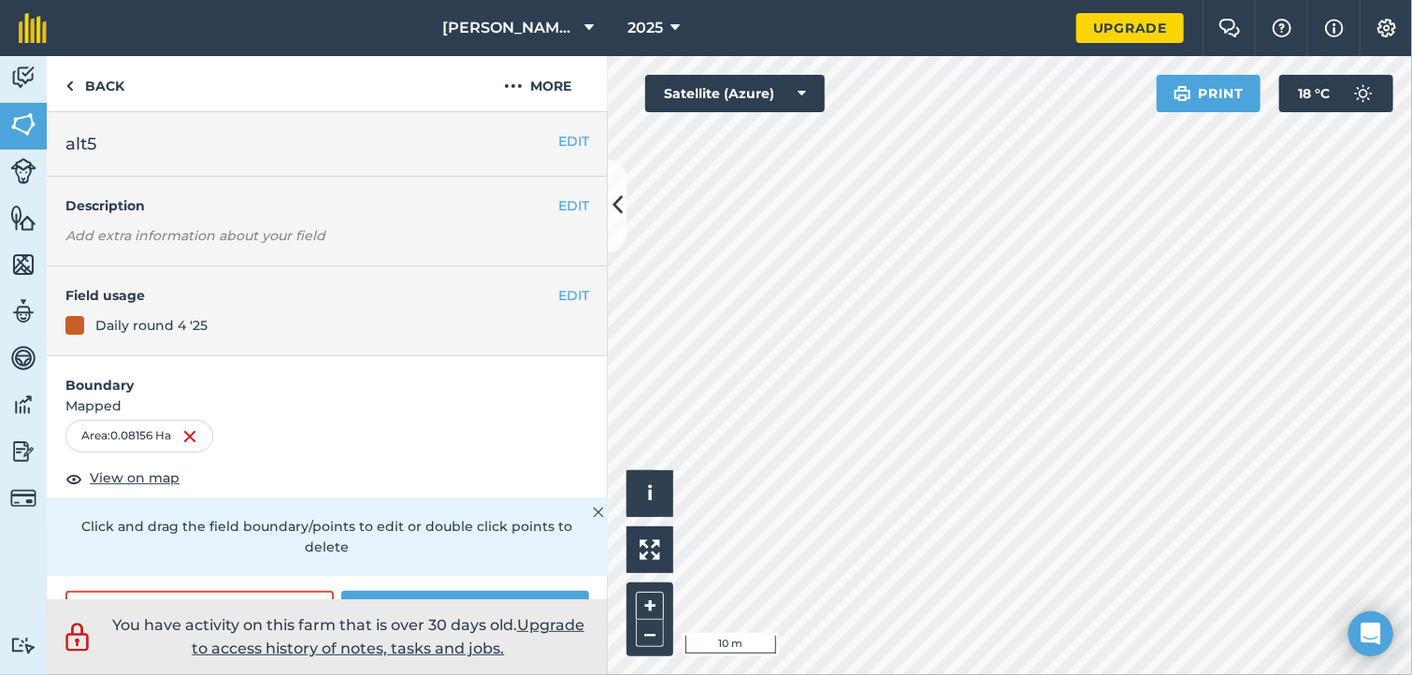
click at [1248, 674] on html "[PERSON_NAME] Farm 2025 Upgrade Farm Chat Help Info Settings Map printing is no…" at bounding box center [706, 337] width 1412 height 675
drag, startPoint x: 520, startPoint y: 574, endPoint x: 519, endPoint y: 538, distance: 36.5
click at [519, 539] on div "Click and drag the field boundary/points to edit or double click points to dele…" at bounding box center [327, 536] width 561 height 79
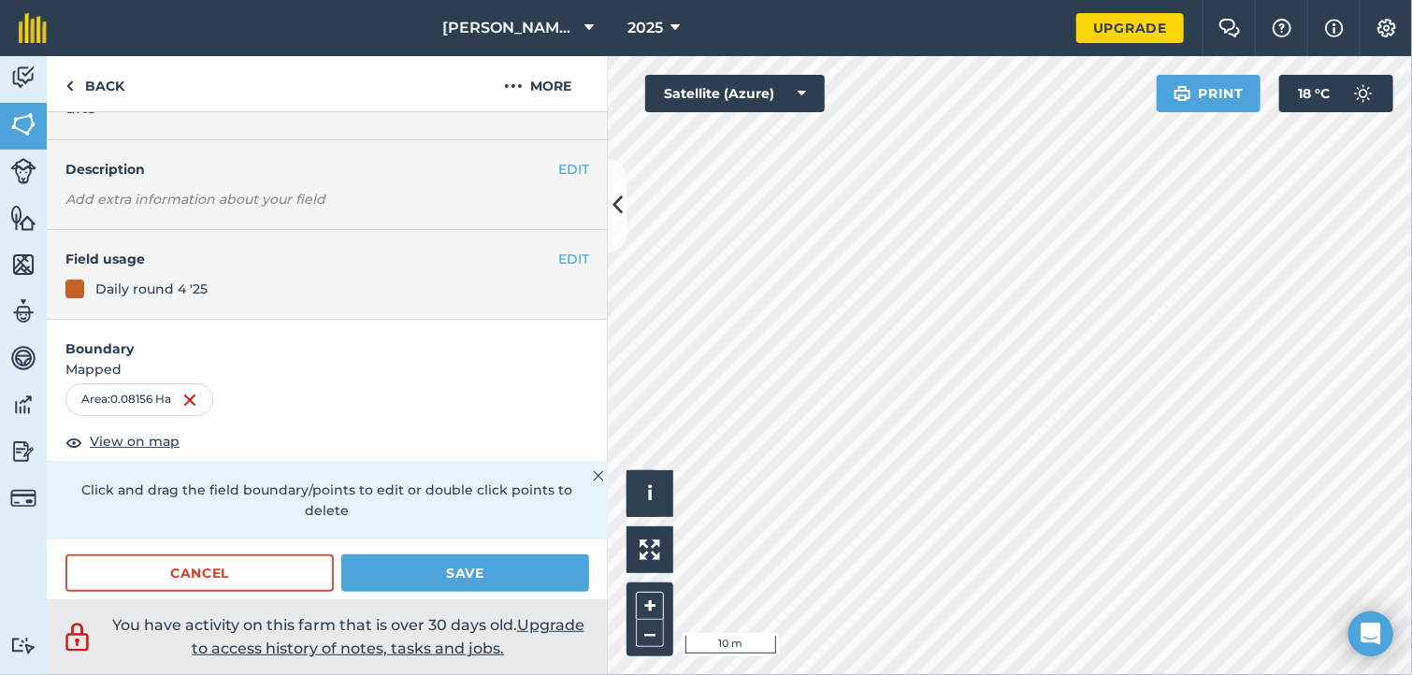
scroll to position [37, 0]
click at [495, 571] on button "Save" at bounding box center [465, 572] width 248 height 37
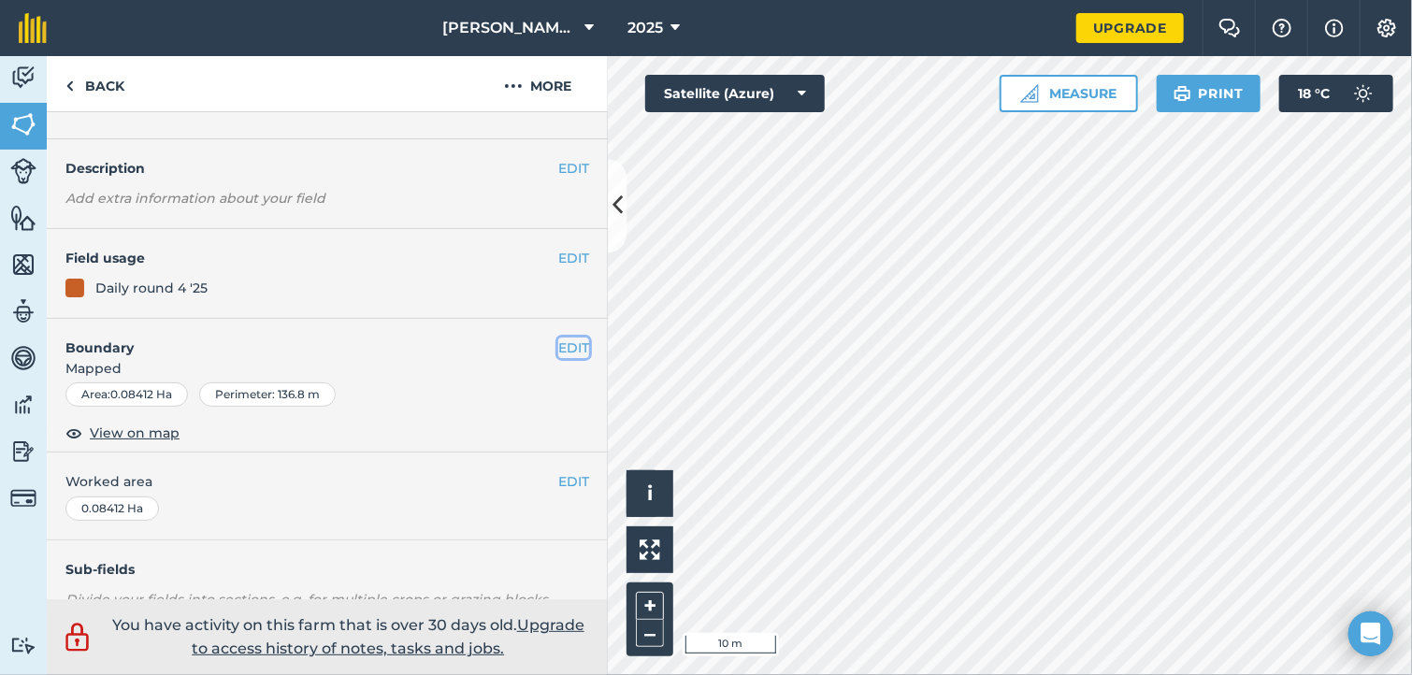
click at [558, 345] on button "EDIT" at bounding box center [573, 348] width 31 height 21
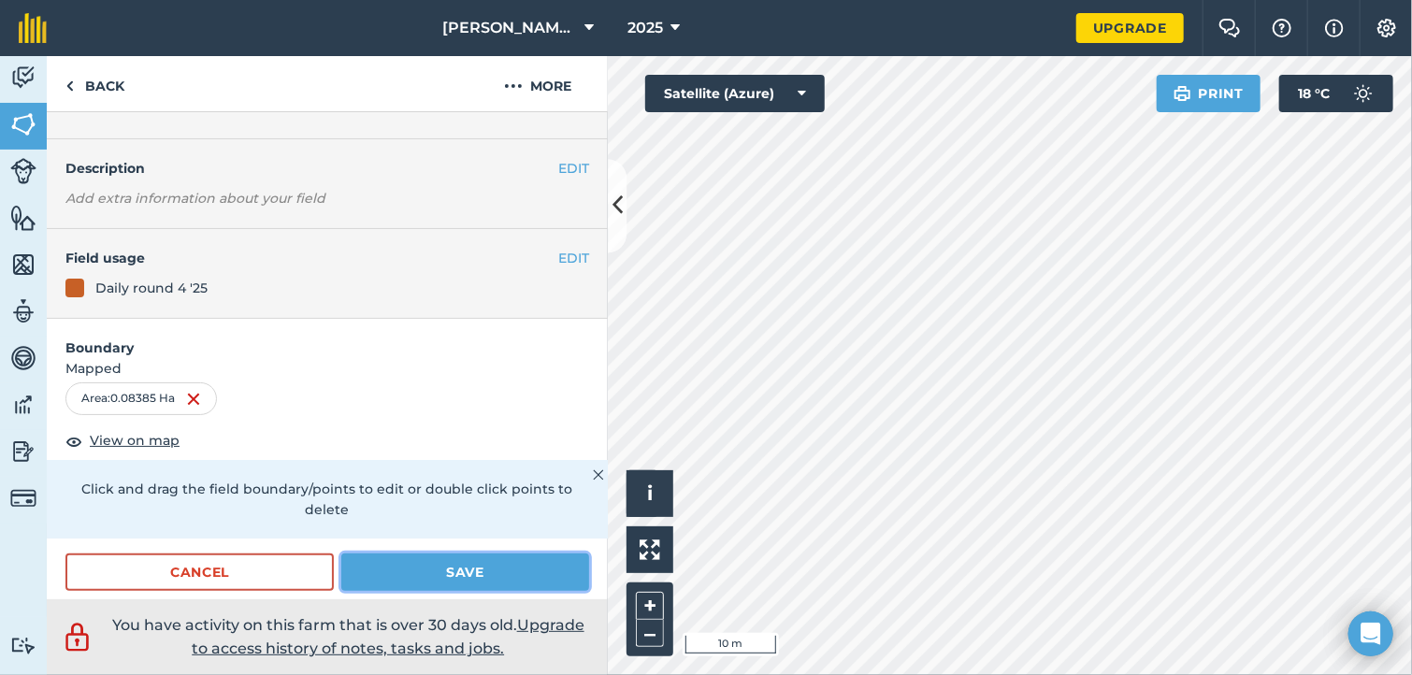
click at [439, 583] on button "Save" at bounding box center [465, 572] width 248 height 37
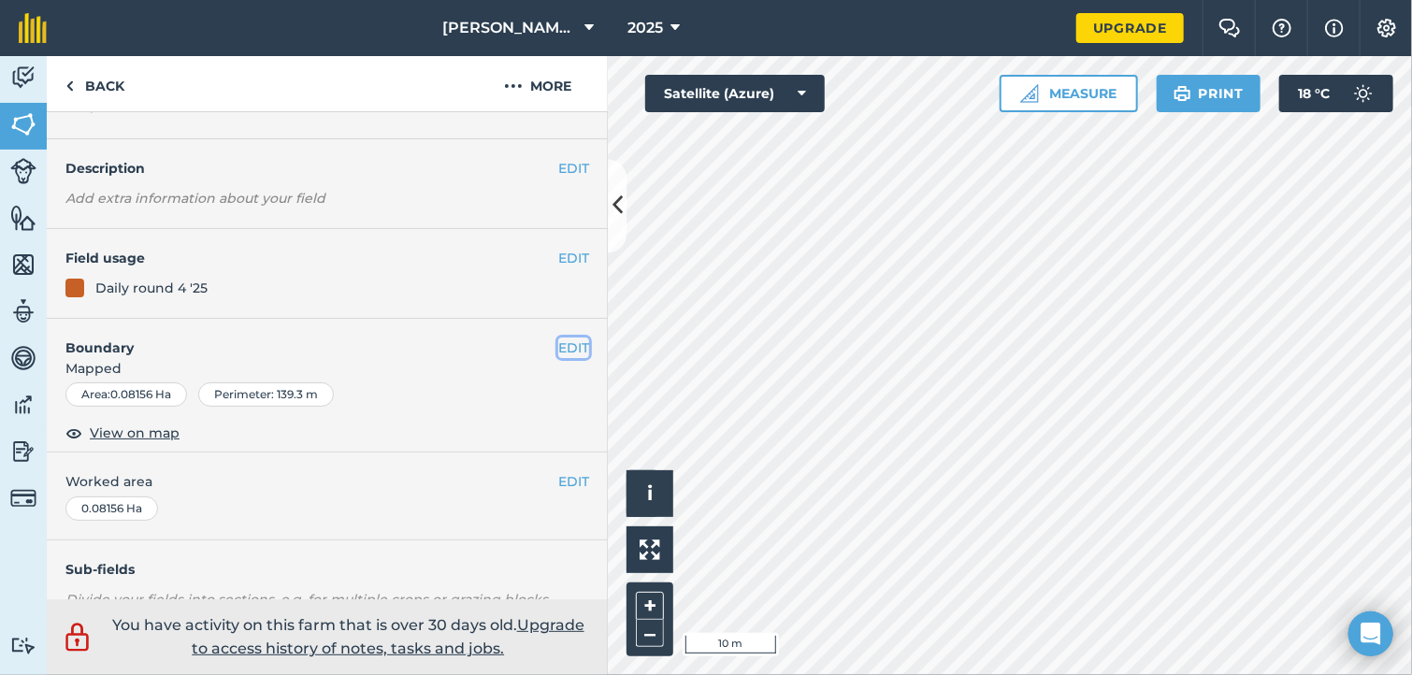
click at [559, 345] on button "EDIT" at bounding box center [573, 348] width 31 height 21
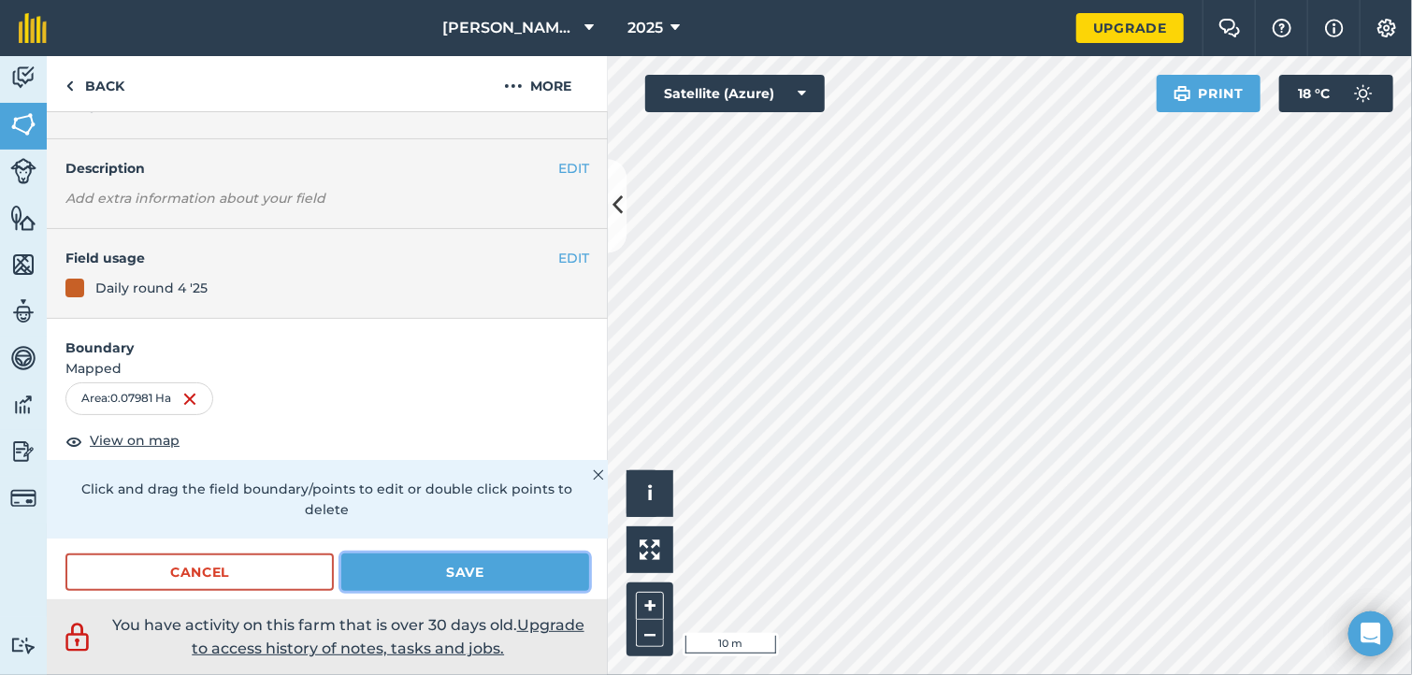
click at [441, 573] on button "Save" at bounding box center [465, 572] width 248 height 37
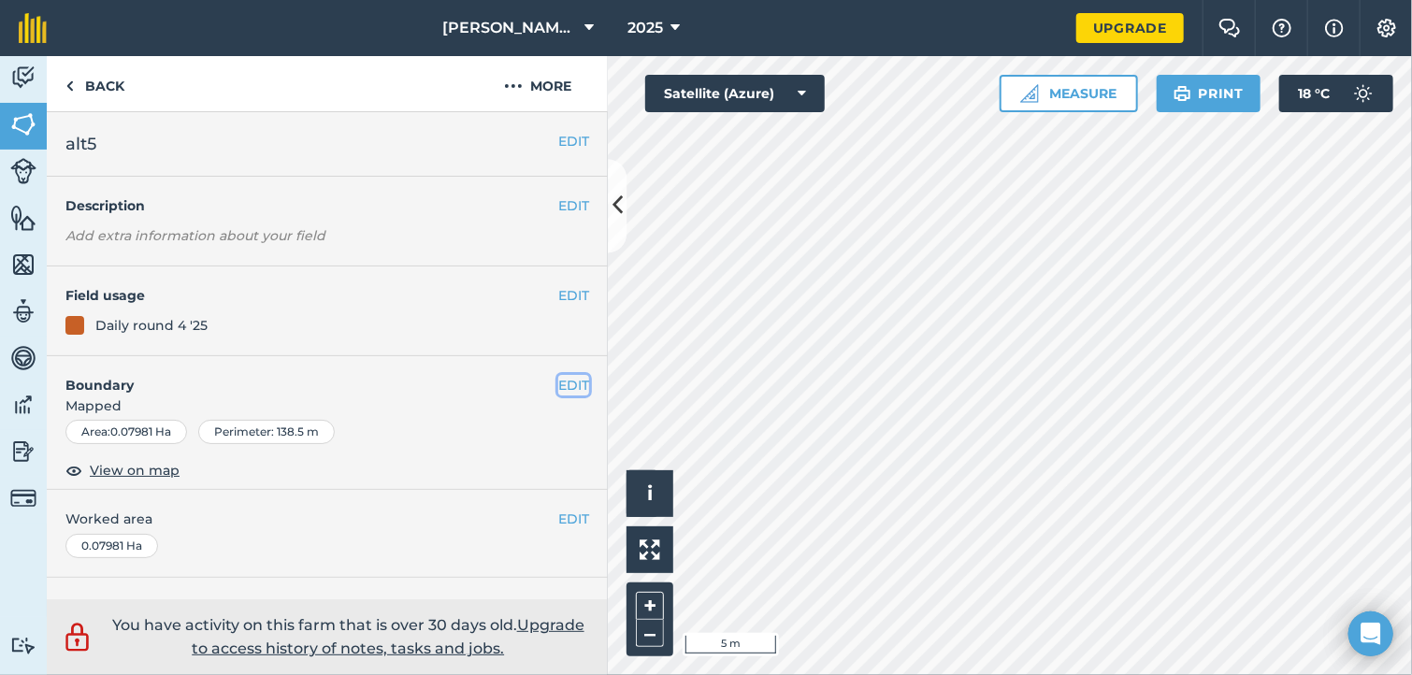
click at [564, 389] on button "EDIT" at bounding box center [573, 385] width 31 height 21
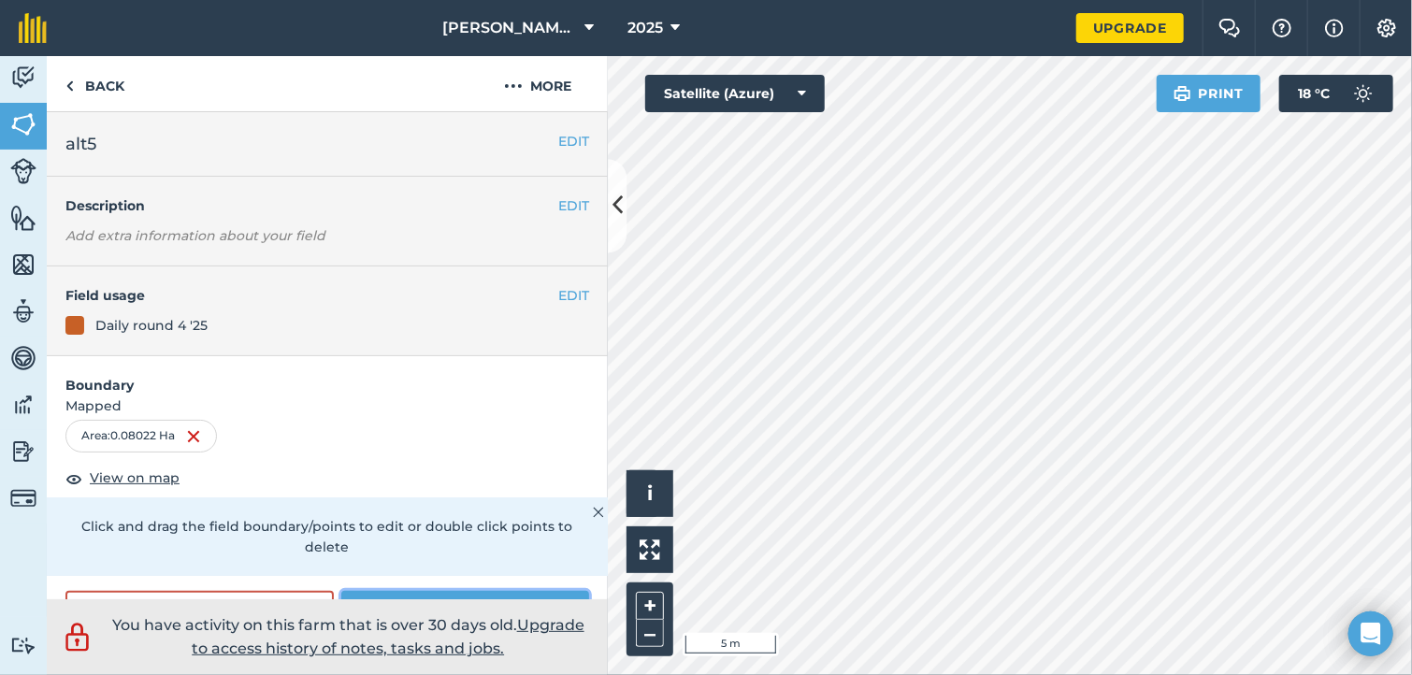
click at [537, 597] on button "Save" at bounding box center [465, 609] width 248 height 37
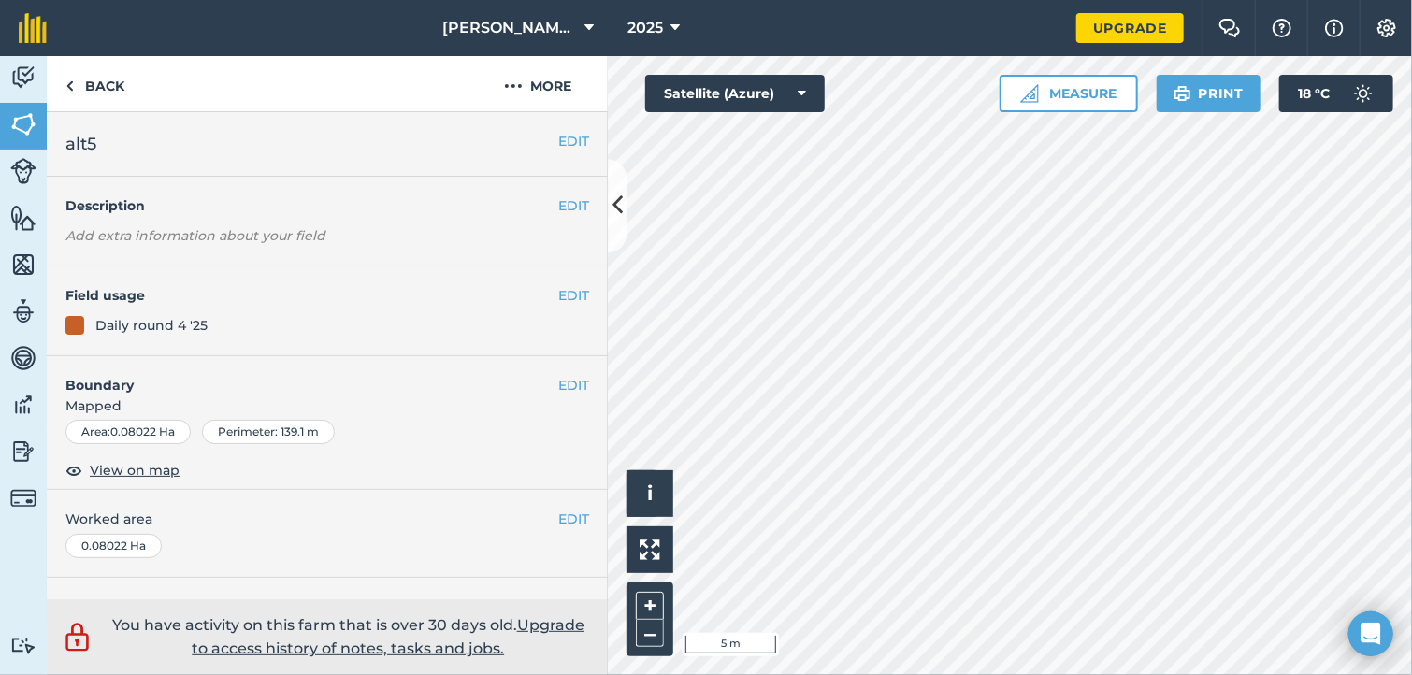
click at [1104, 674] on html "[PERSON_NAME] Farm 2025 Upgrade Farm Chat Help Info Settings Map printing is no…" at bounding box center [706, 337] width 1412 height 675
click at [558, 386] on button "EDIT" at bounding box center [573, 385] width 31 height 21
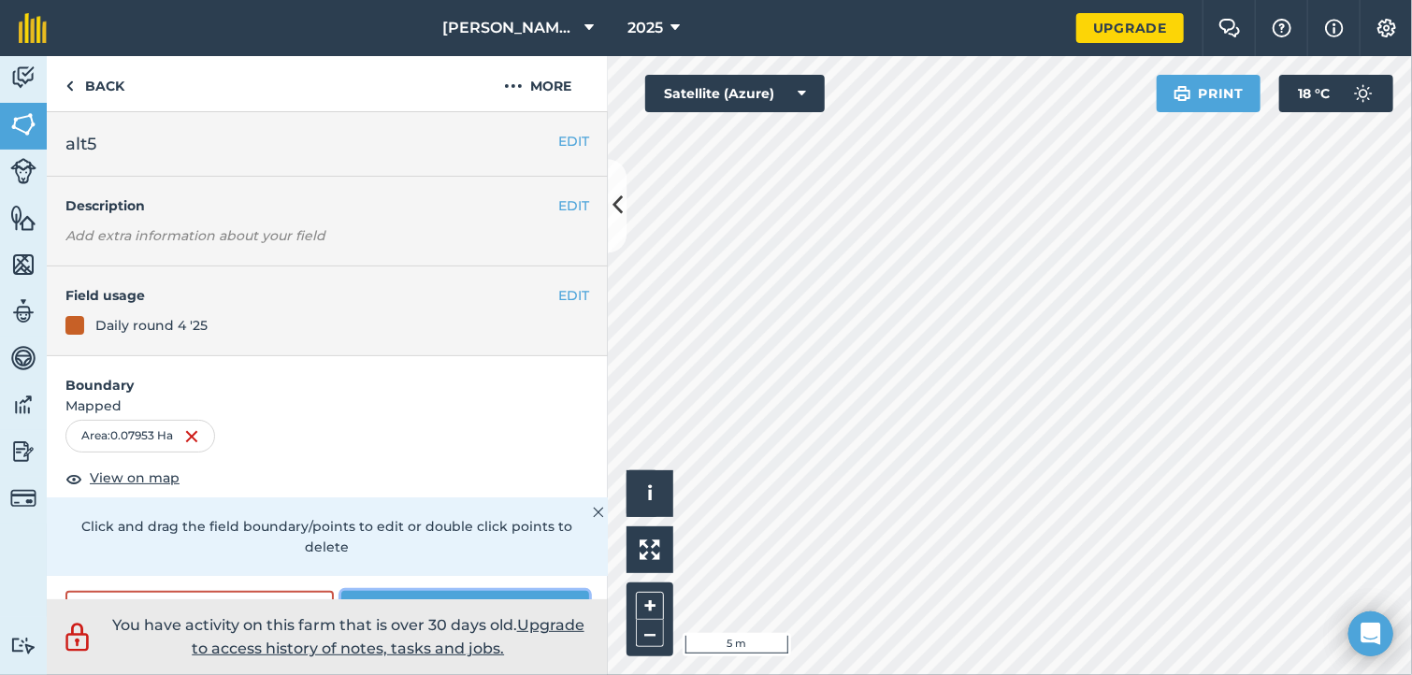
click at [443, 598] on button "Save" at bounding box center [465, 609] width 248 height 37
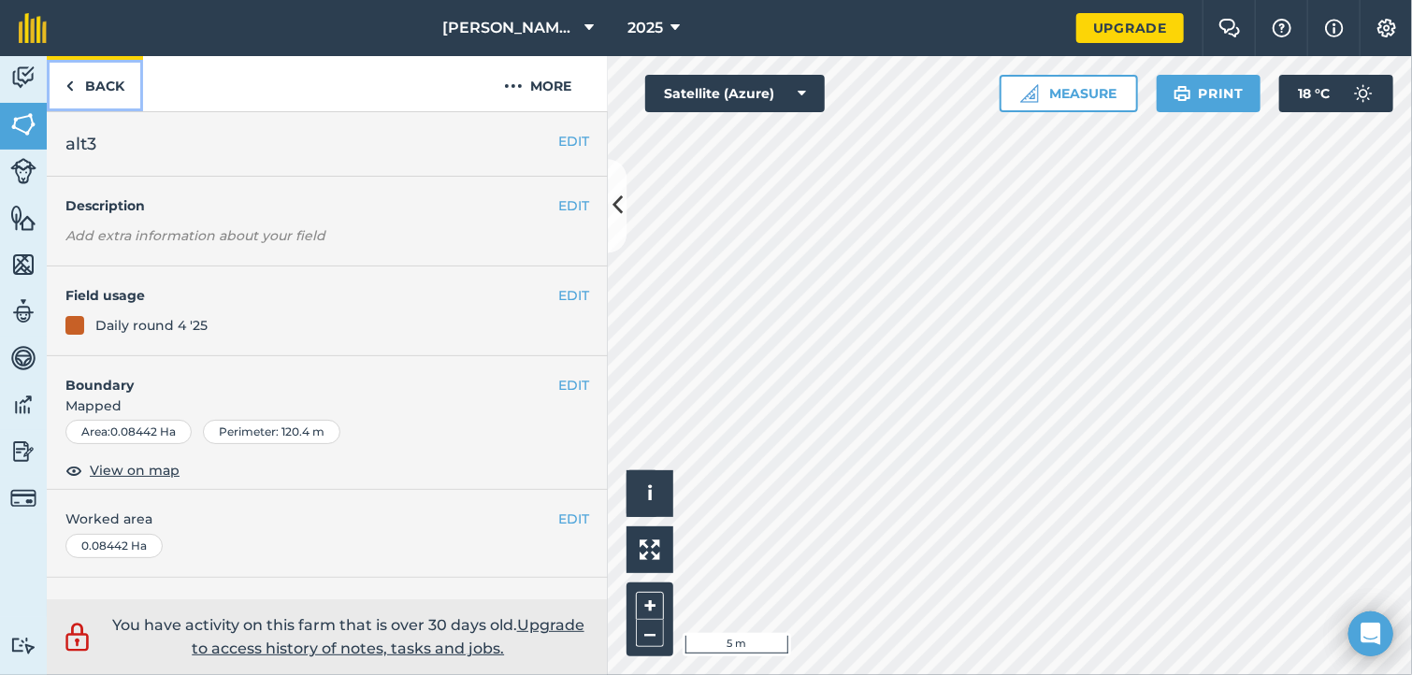
click at [94, 83] on link "Back" at bounding box center [95, 83] width 96 height 55
click at [655, 630] on button "–" at bounding box center [650, 633] width 28 height 27
click at [558, 378] on button "EDIT" at bounding box center [573, 385] width 31 height 21
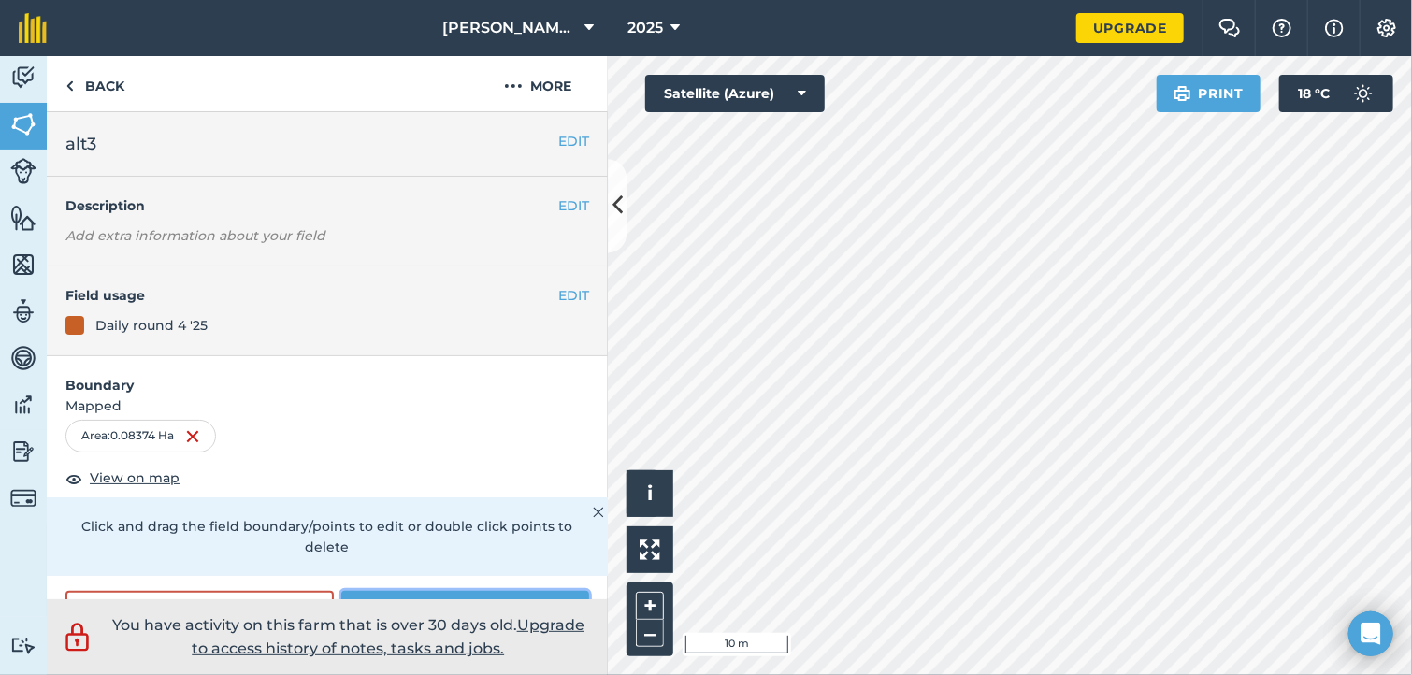
click at [454, 597] on button "Save" at bounding box center [465, 609] width 248 height 37
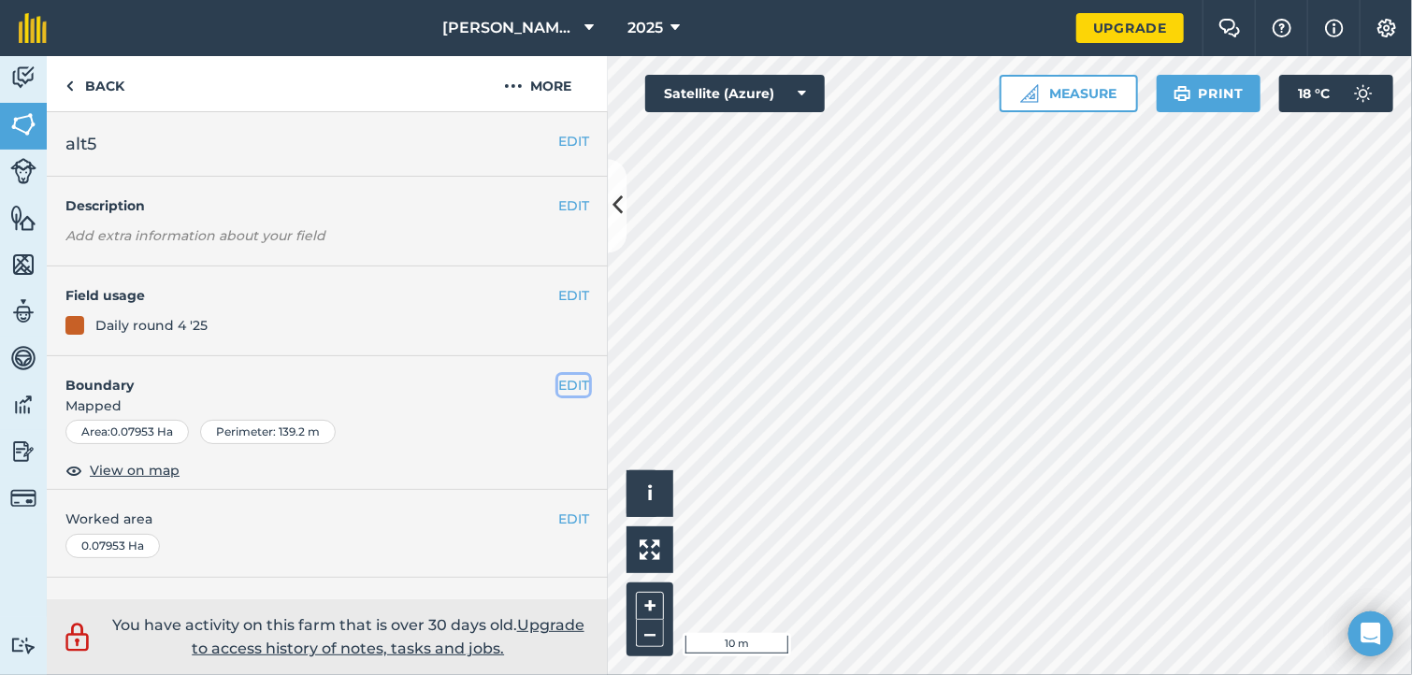
click at [558, 377] on button "EDIT" at bounding box center [573, 385] width 31 height 21
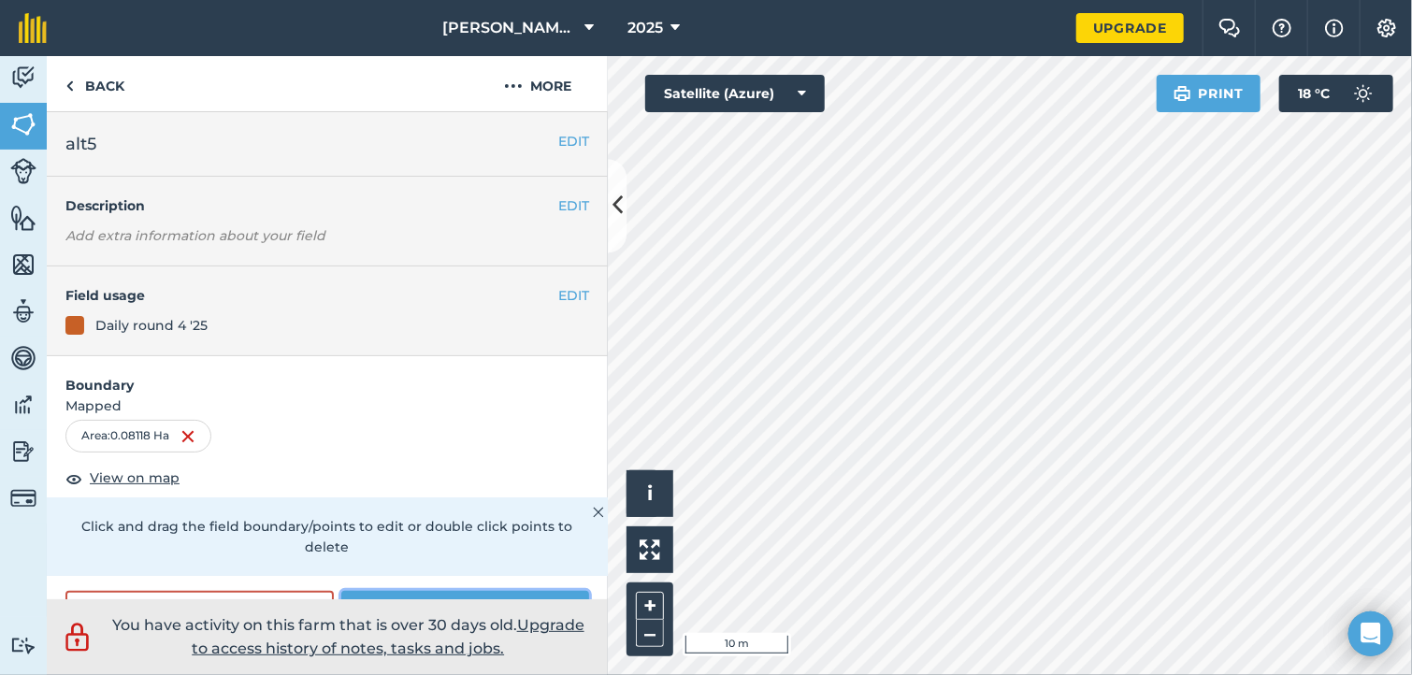
click at [434, 593] on button "Save" at bounding box center [465, 609] width 248 height 37
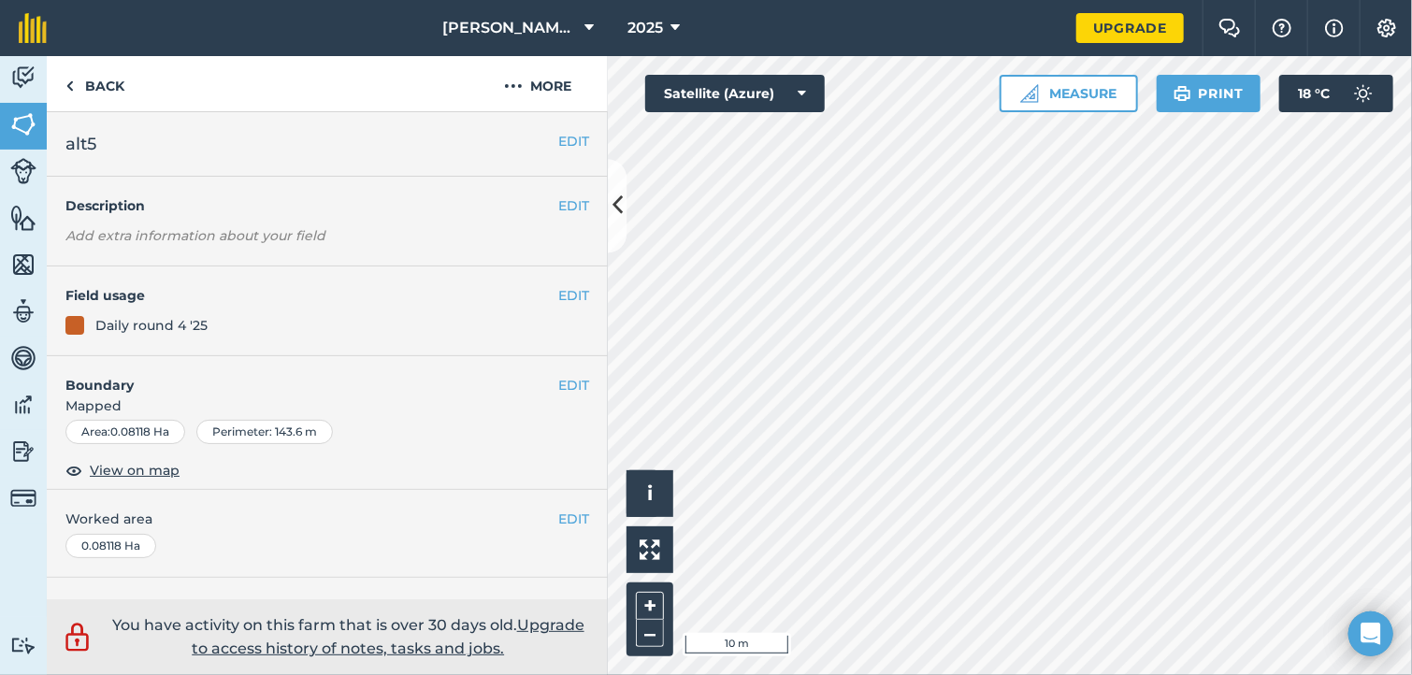
click at [1212, 674] on html "[PERSON_NAME] Farm 2025 Upgrade Farm Chat Help Info Settings Map printing is no…" at bounding box center [706, 337] width 1412 height 675
click at [1208, 674] on html "[PERSON_NAME] Farm 2025 Upgrade Farm Chat Help Info Settings Map printing is no…" at bounding box center [706, 337] width 1412 height 675
click at [96, 76] on link "Back" at bounding box center [95, 83] width 96 height 55
click at [141, 98] on link "Back" at bounding box center [95, 83] width 96 height 55
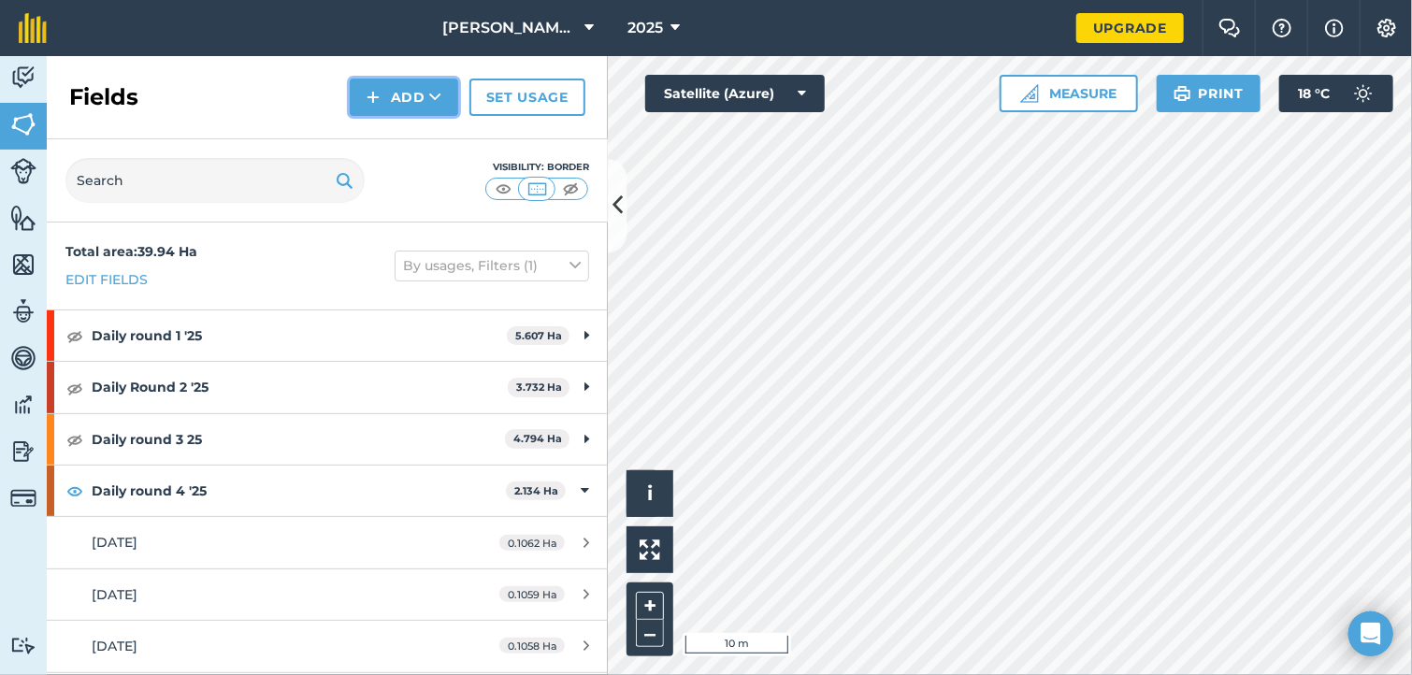
click at [396, 94] on button "Add" at bounding box center [404, 97] width 108 height 37
click at [423, 135] on link "Draw" at bounding box center [404, 139] width 103 height 41
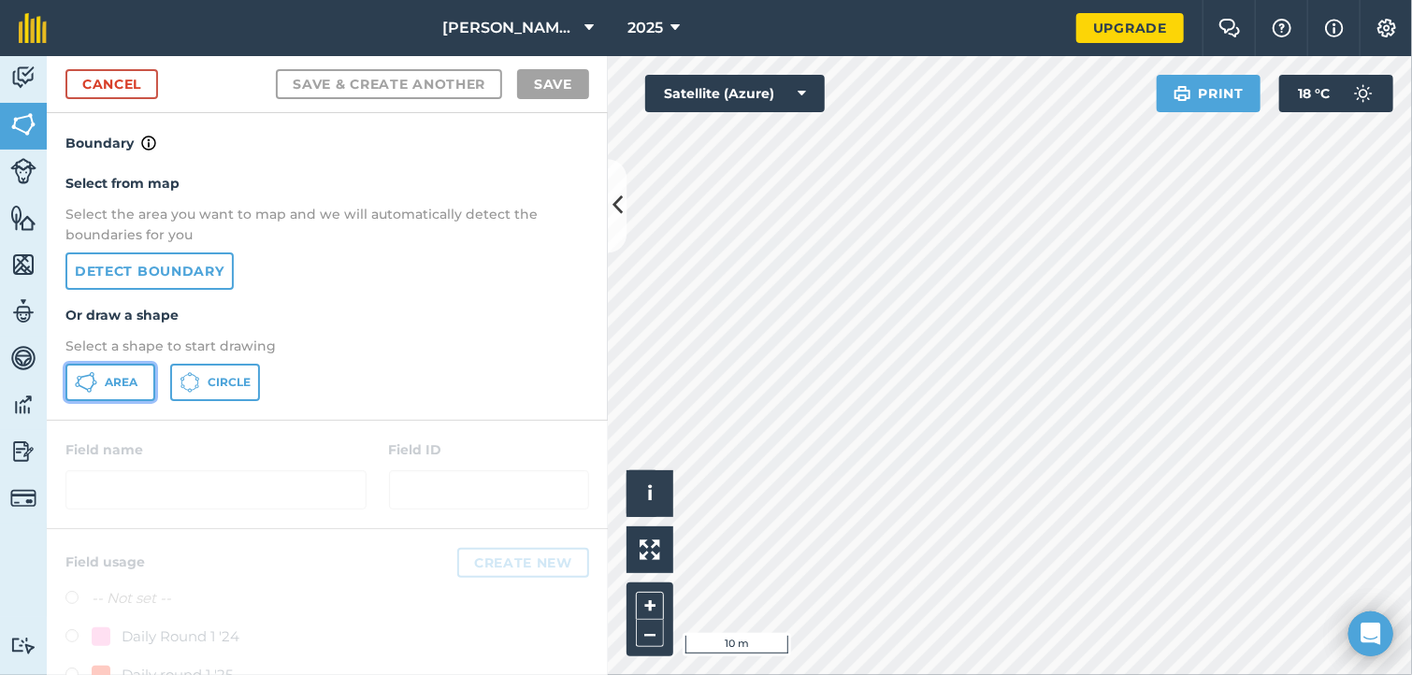
click at [109, 390] on button "Area" at bounding box center [110, 382] width 90 height 37
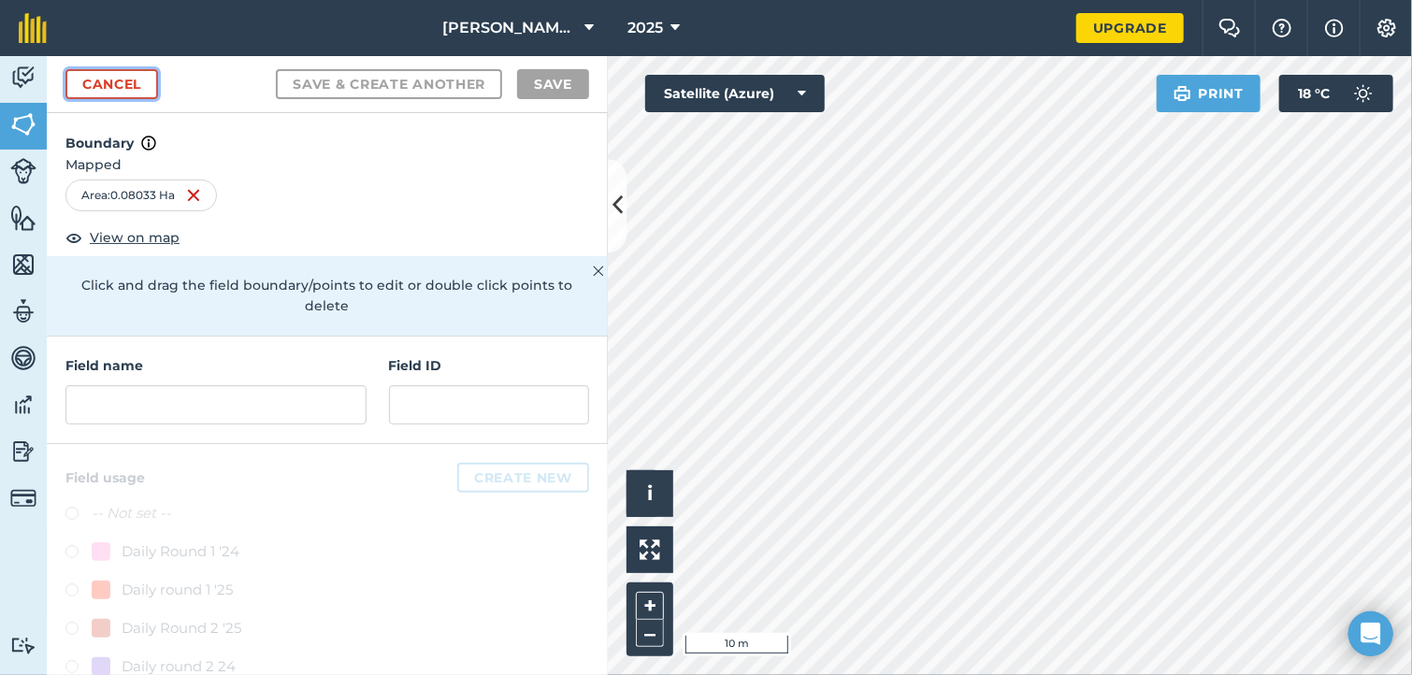
click at [94, 87] on link "Cancel" at bounding box center [111, 84] width 93 height 30
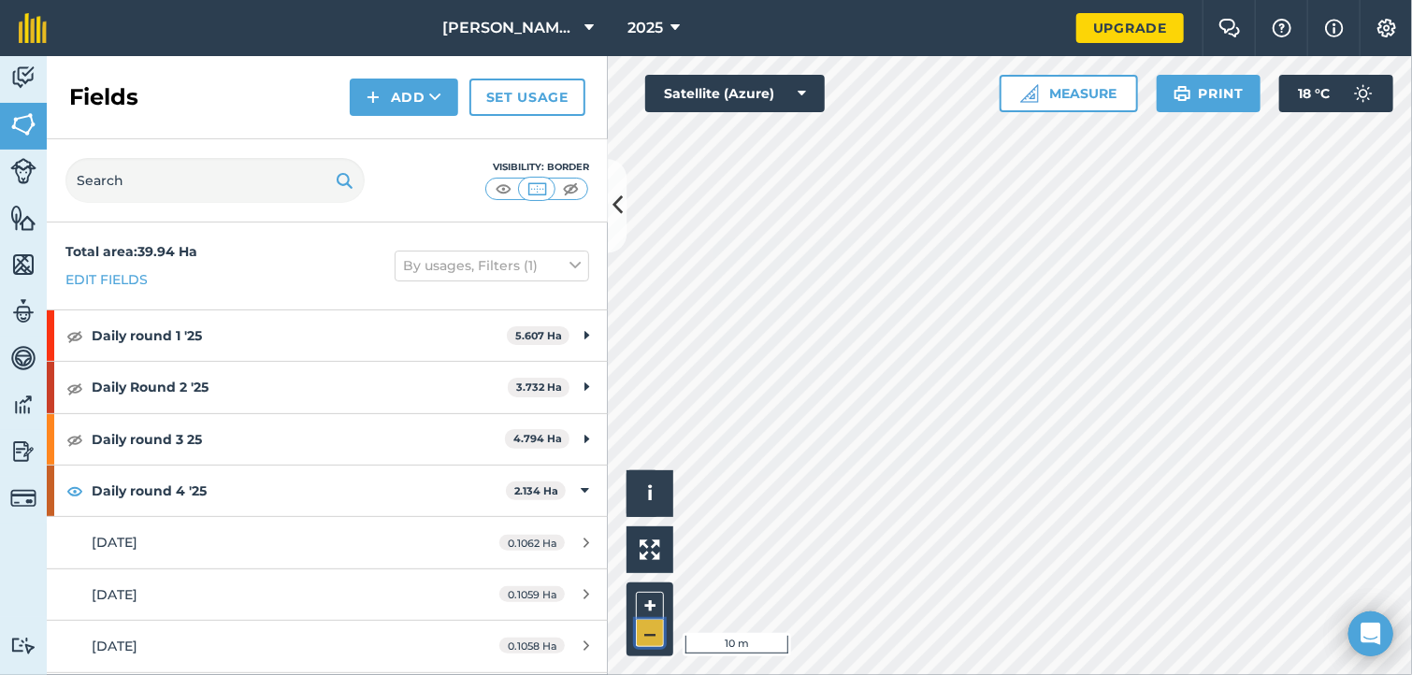
click at [654, 644] on button "–" at bounding box center [650, 633] width 28 height 27
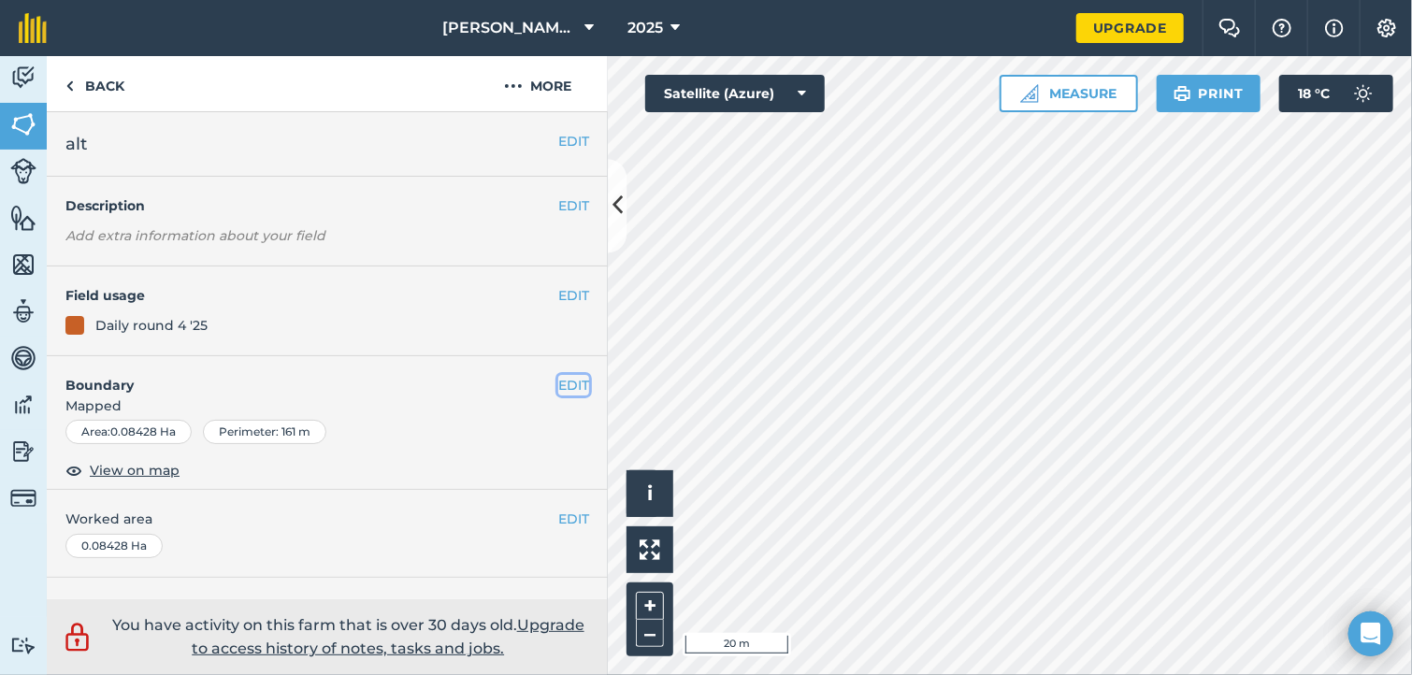
click at [558, 384] on button "EDIT" at bounding box center [573, 385] width 31 height 21
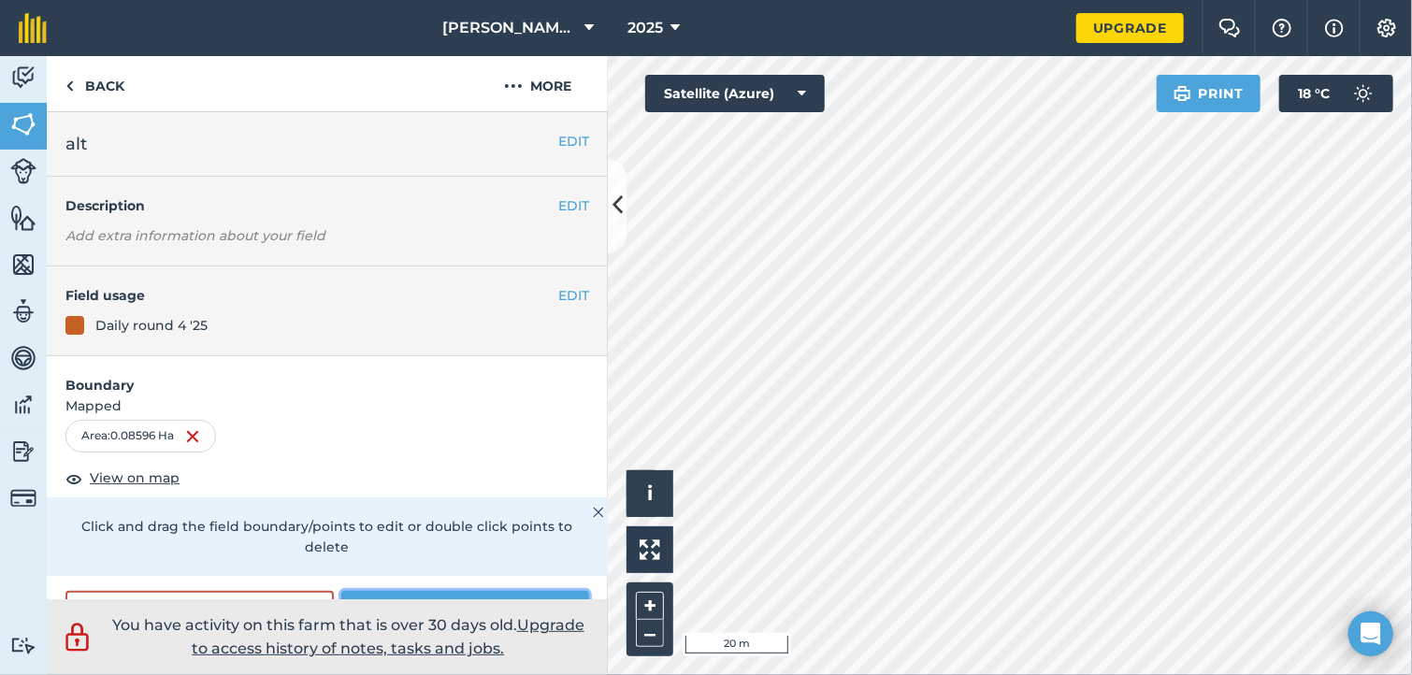
click at [489, 594] on button "Save" at bounding box center [465, 609] width 248 height 37
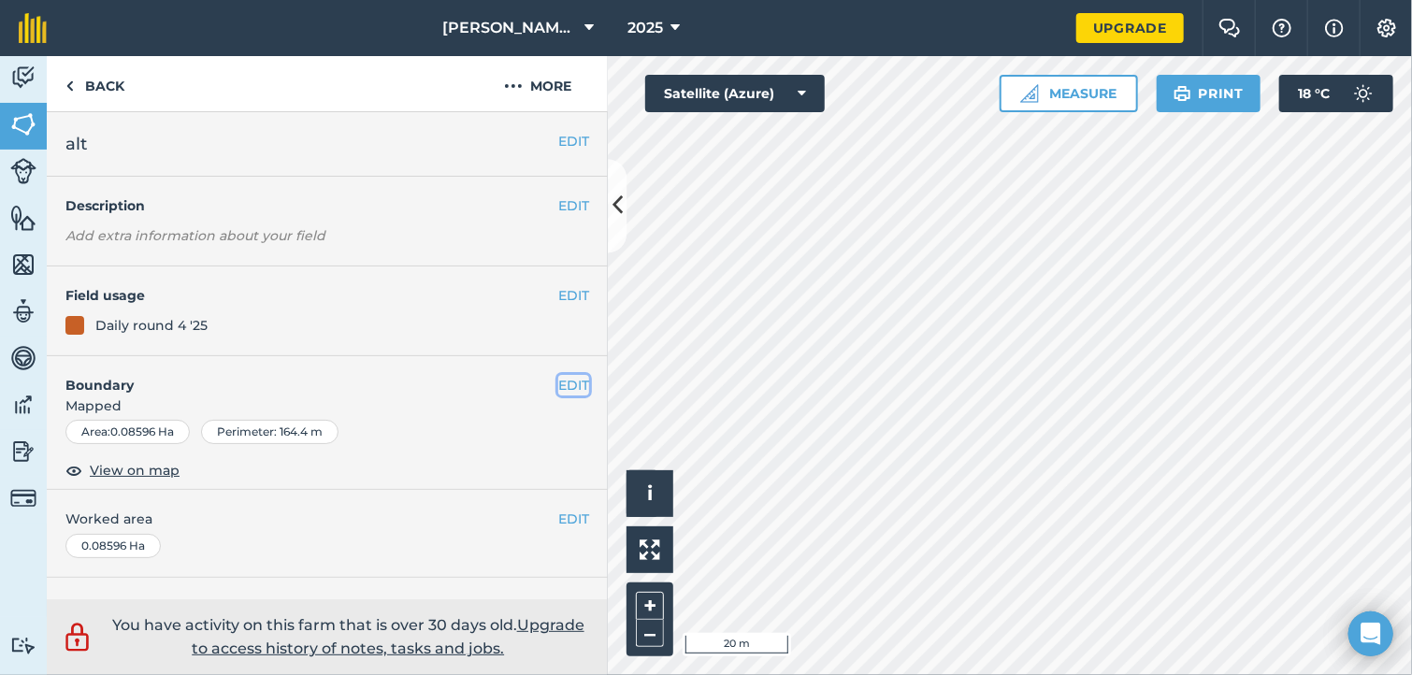
click at [564, 382] on button "EDIT" at bounding box center [573, 385] width 31 height 21
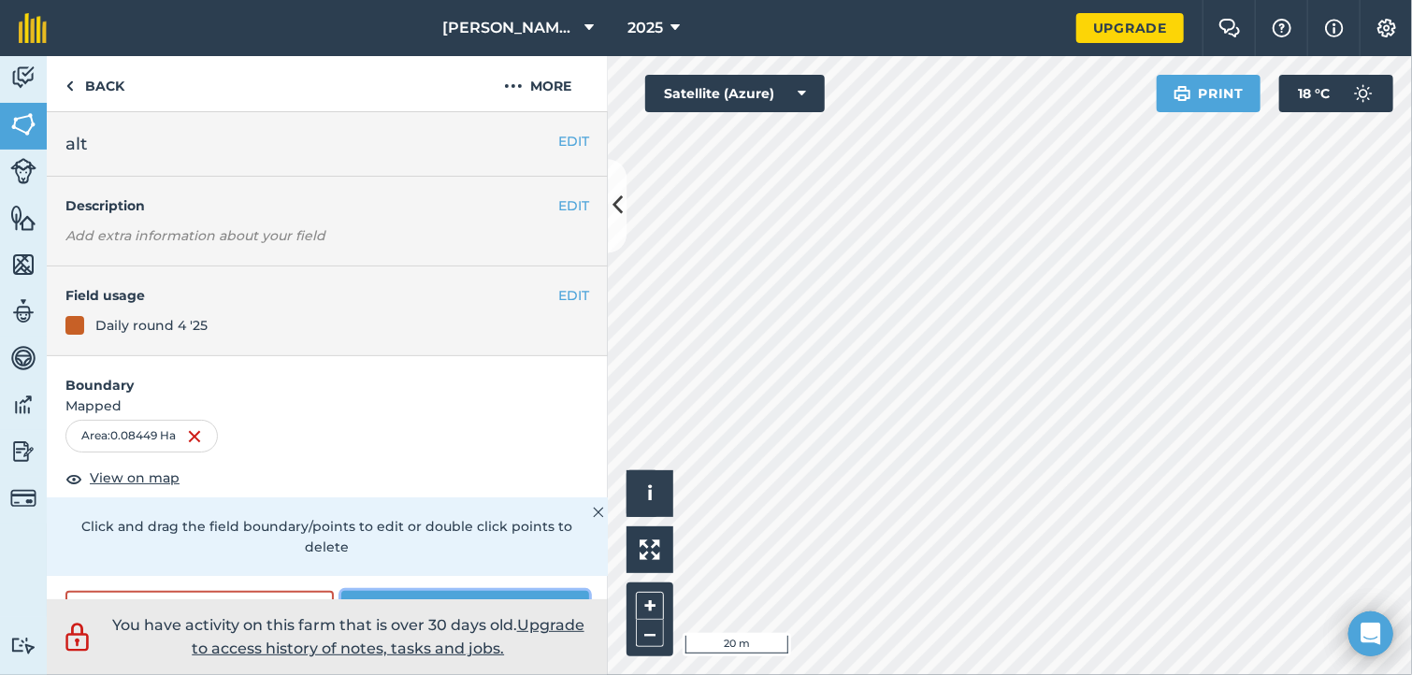
click at [546, 594] on button "Save" at bounding box center [465, 609] width 248 height 37
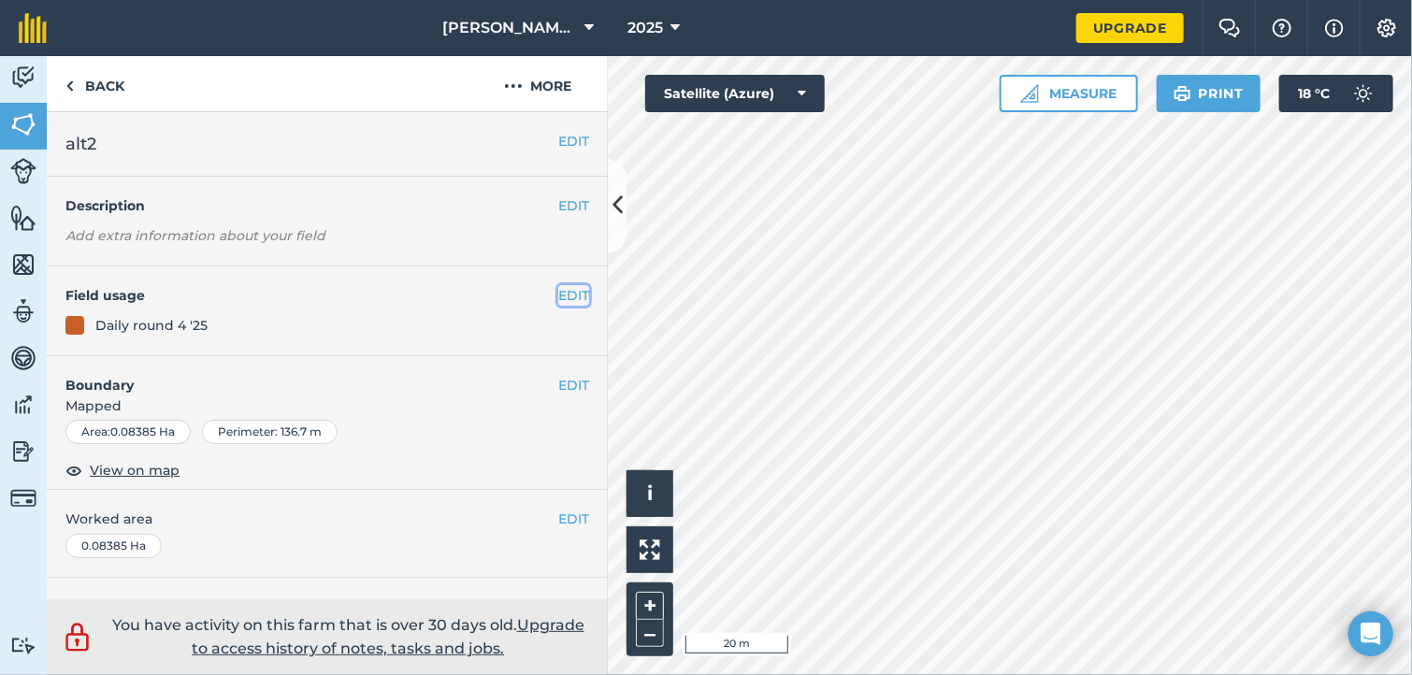
click at [563, 298] on button "EDIT" at bounding box center [573, 295] width 31 height 21
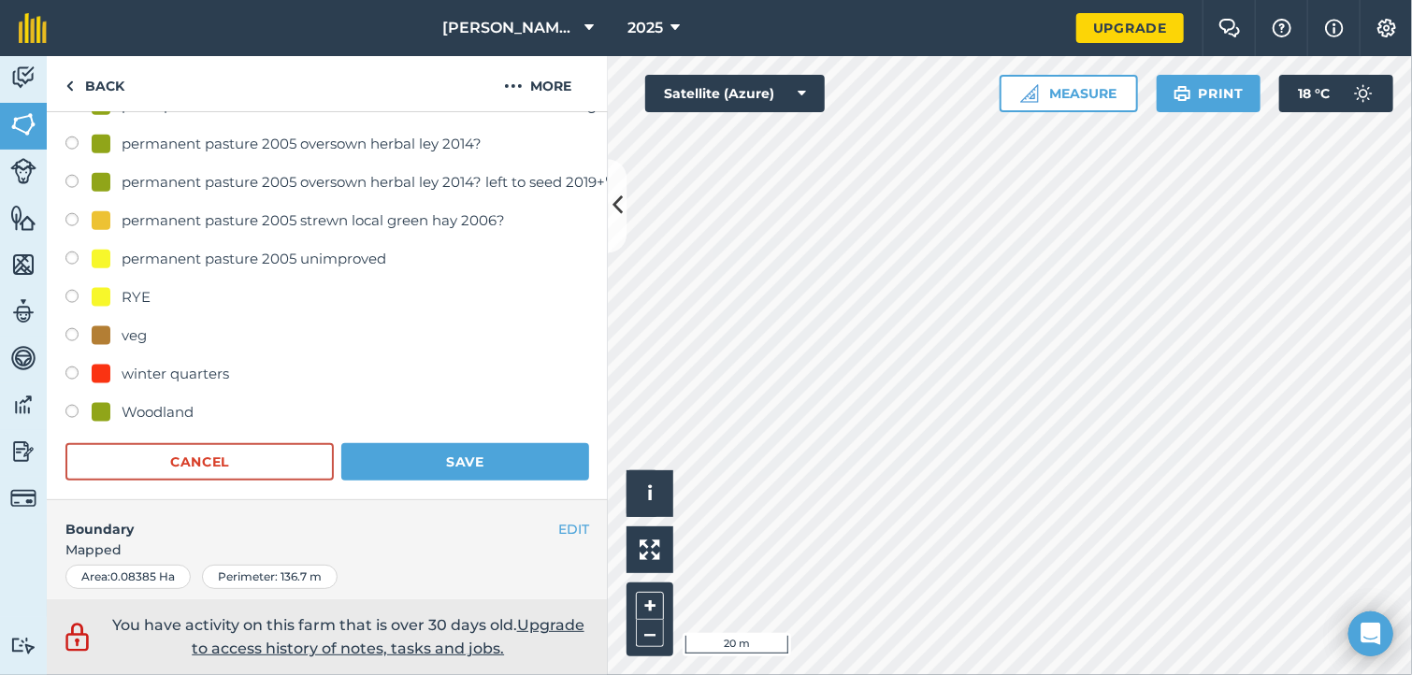
scroll to position [1168, 0]
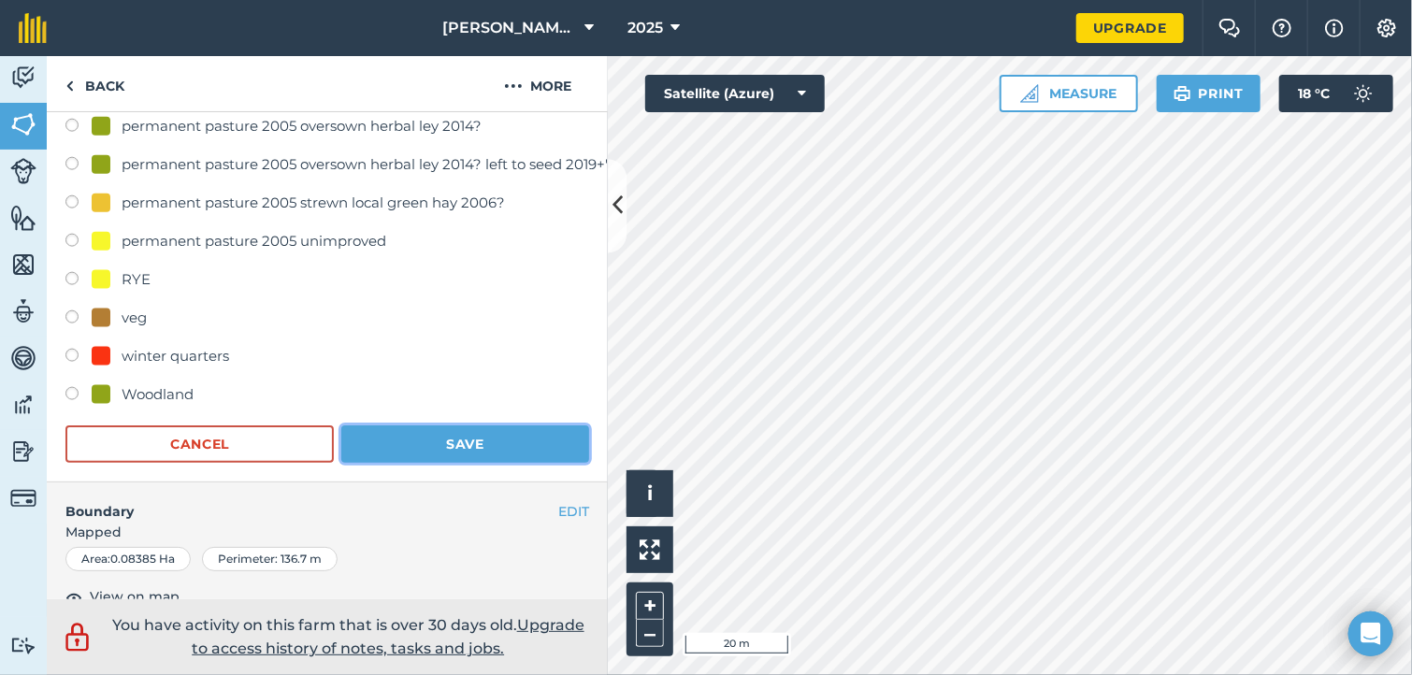
click at [496, 430] on button "Save" at bounding box center [465, 443] width 248 height 37
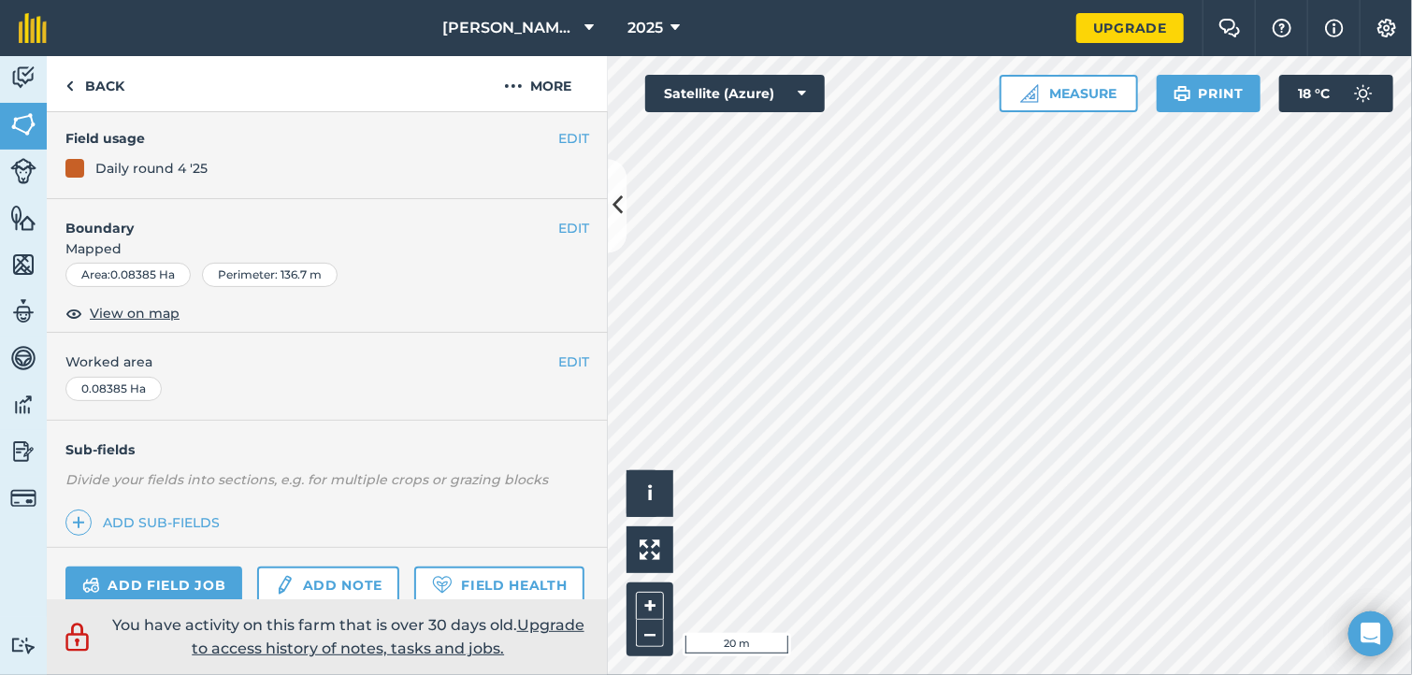
scroll to position [138, 0]
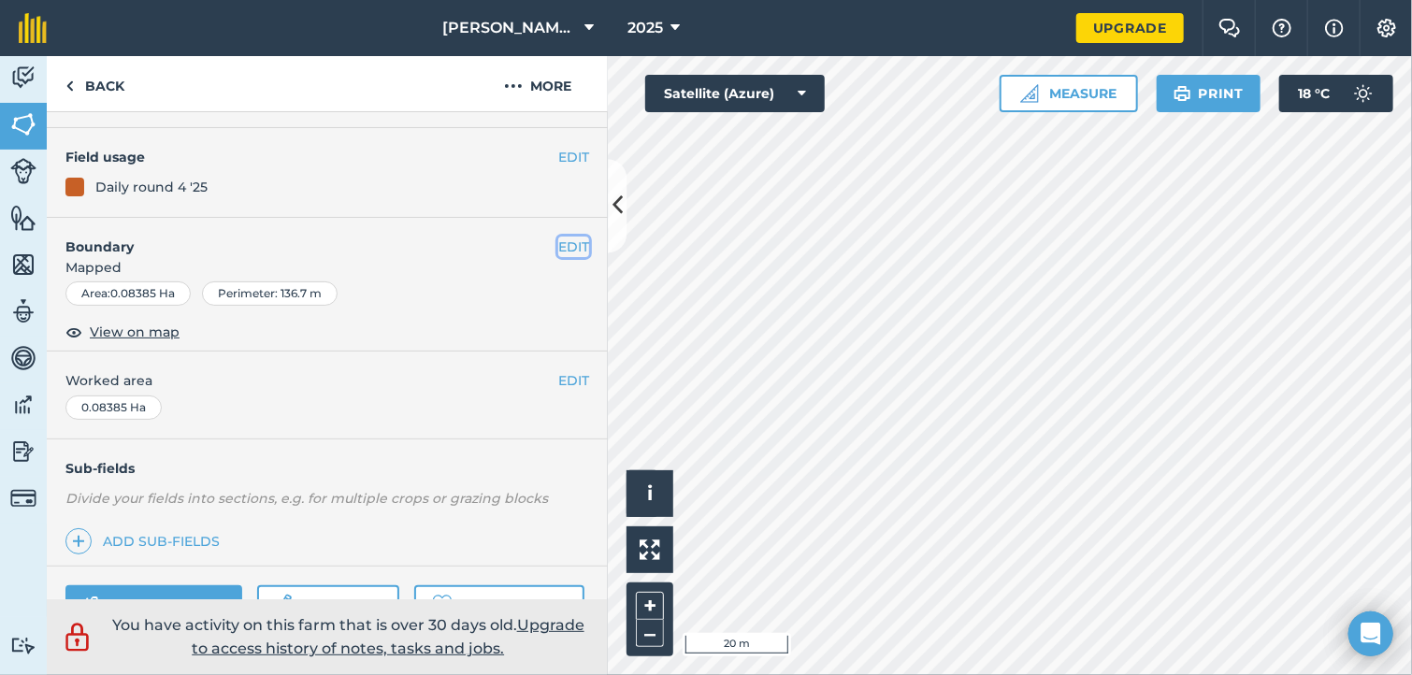
click at [558, 242] on button "EDIT" at bounding box center [573, 247] width 31 height 21
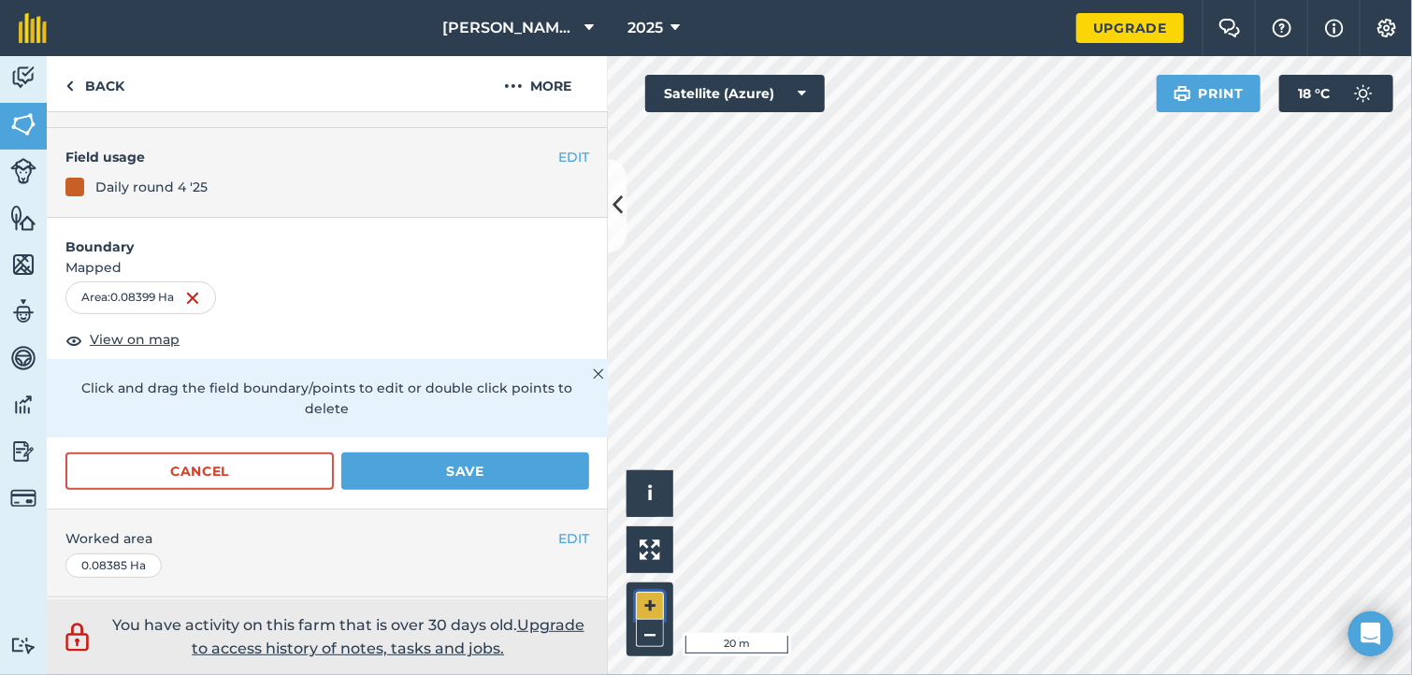
click at [652, 598] on button "+" at bounding box center [650, 606] width 28 height 28
click at [475, 472] on button "Save" at bounding box center [465, 471] width 248 height 37
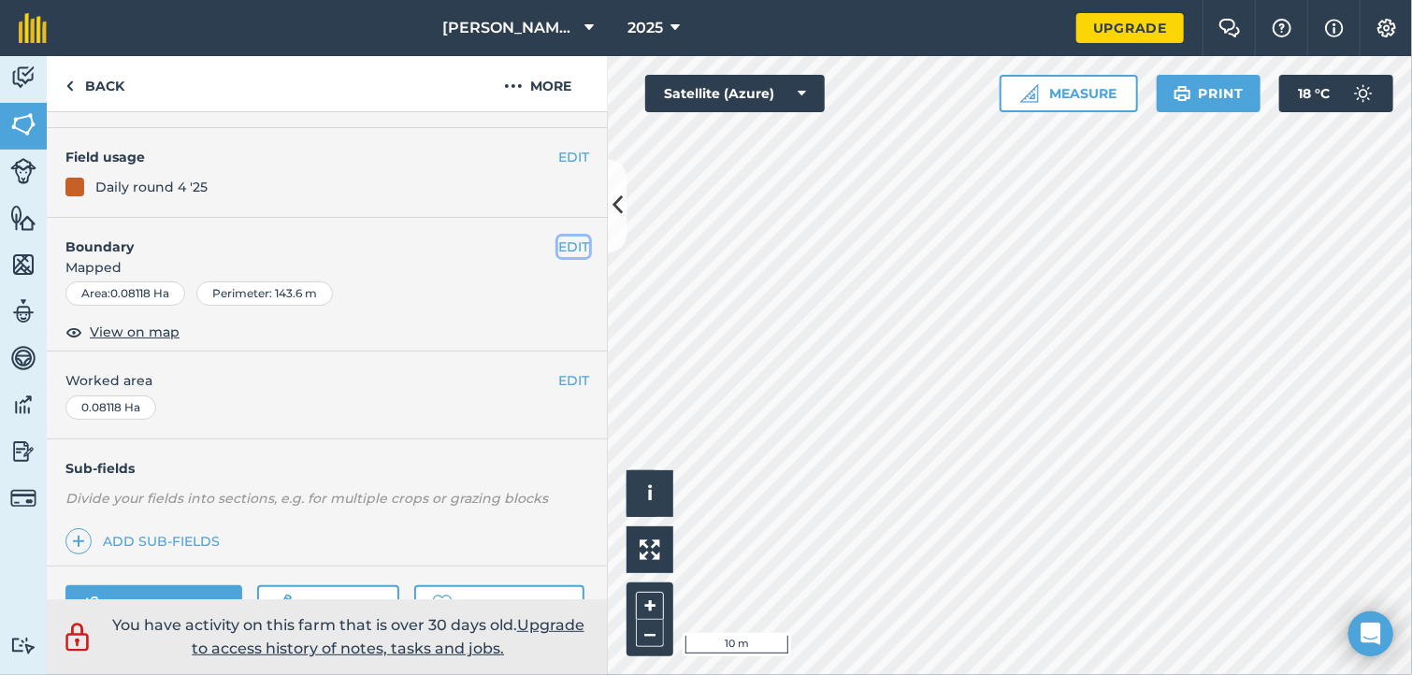
click at [560, 242] on button "EDIT" at bounding box center [573, 247] width 31 height 21
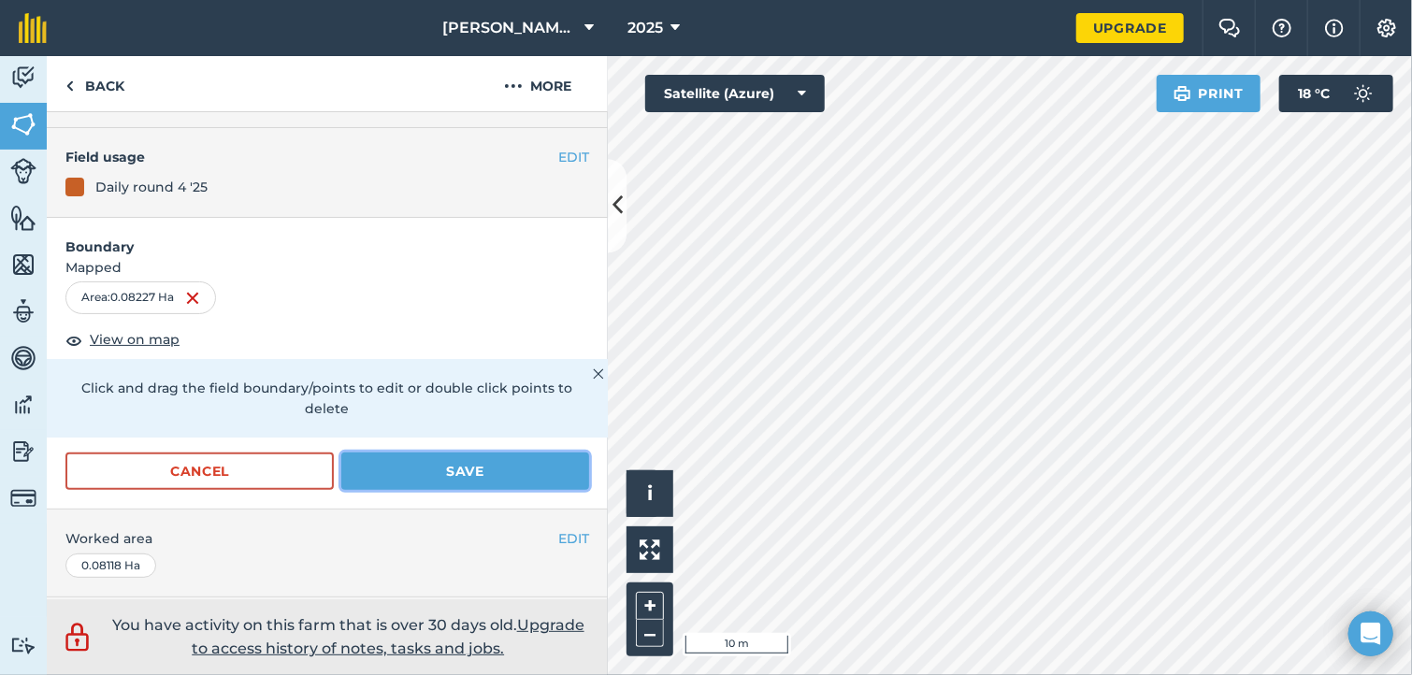
click at [497, 471] on button "Save" at bounding box center [465, 471] width 248 height 37
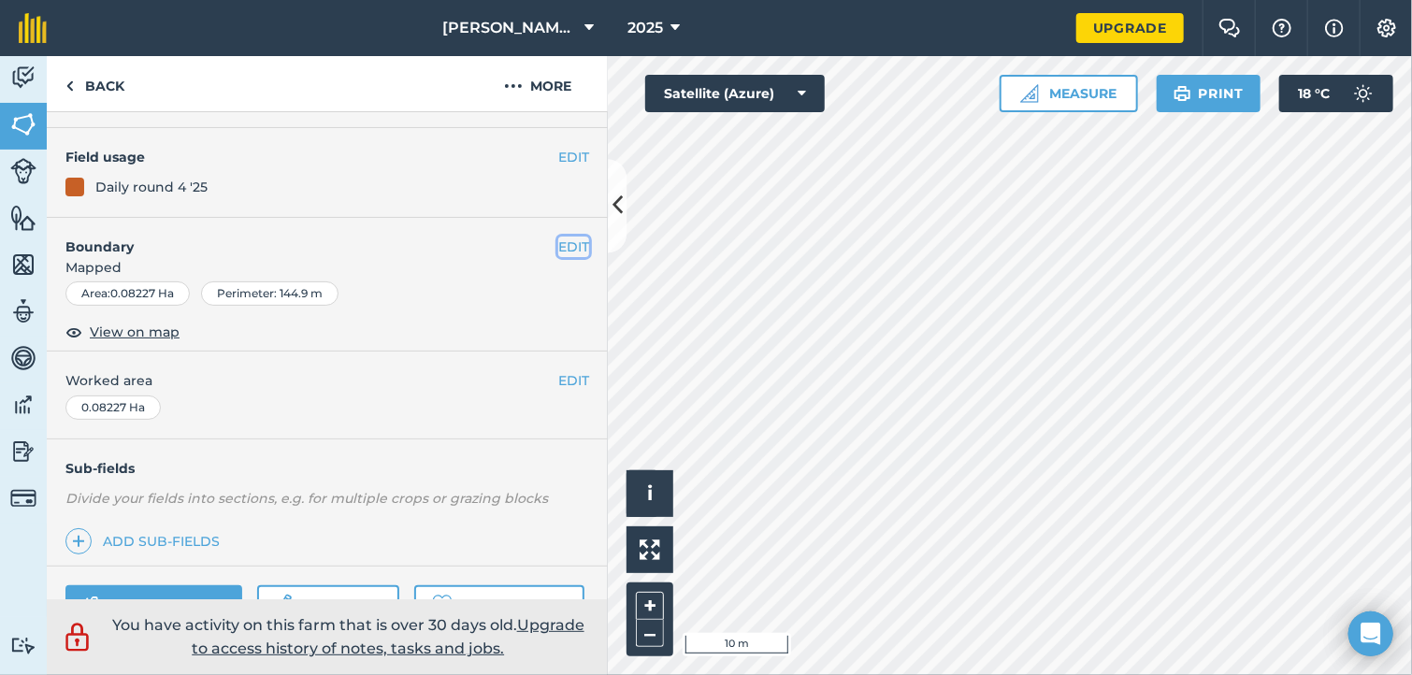
click at [565, 244] on button "EDIT" at bounding box center [573, 247] width 31 height 21
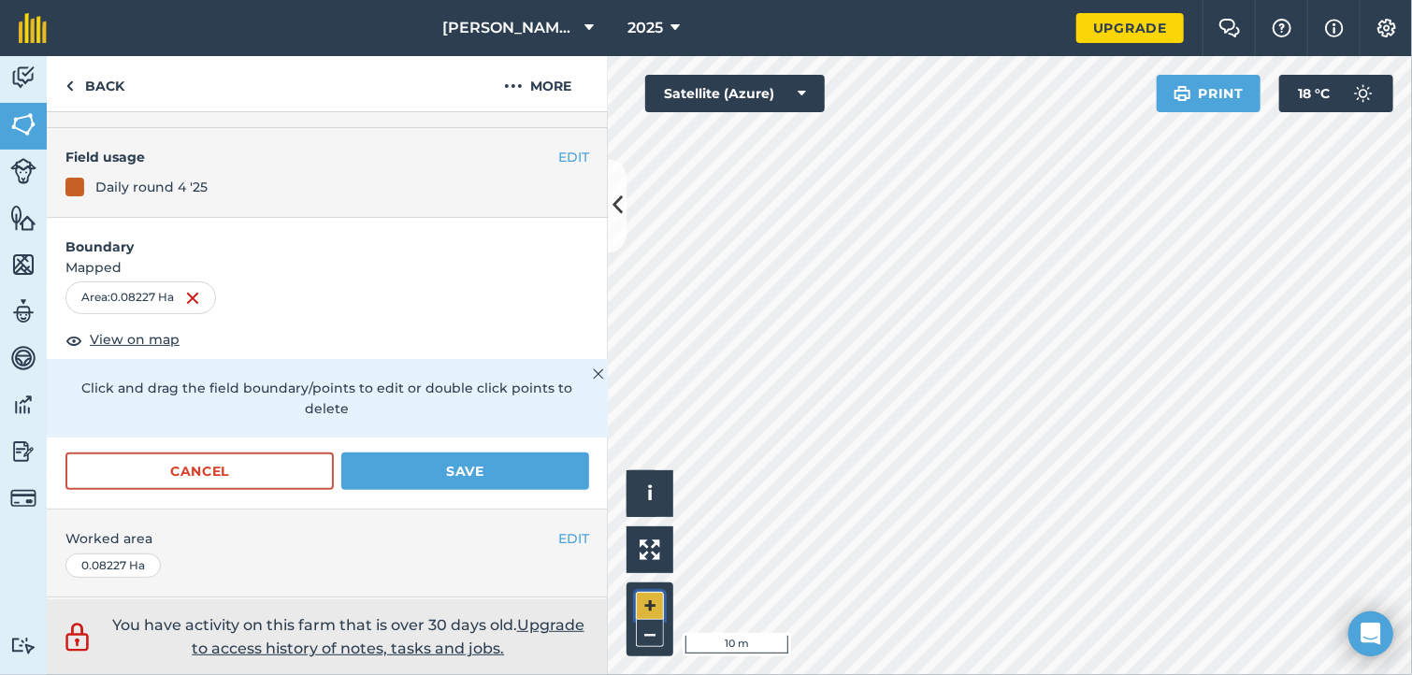
click at [652, 597] on button "+" at bounding box center [650, 606] width 28 height 28
click at [509, 454] on button "Save" at bounding box center [465, 471] width 248 height 37
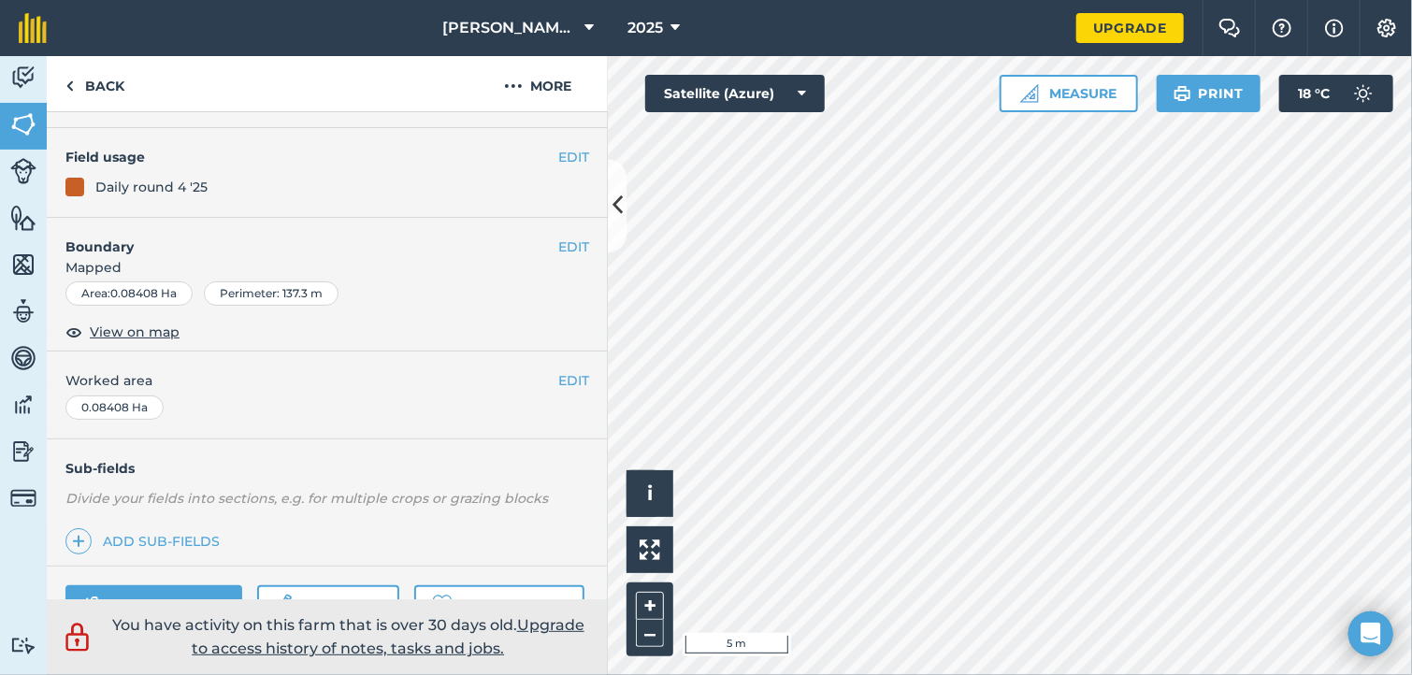
click at [993, 674] on html "[PERSON_NAME] Farm 2025 Upgrade Farm Chat Help Info Settings Map printing is no…" at bounding box center [706, 337] width 1412 height 675
click at [969, 674] on html "[PERSON_NAME] Farm 2025 Upgrade Farm Chat Help Info Settings Map printing is no…" at bounding box center [706, 337] width 1412 height 675
click at [1052, 674] on html "[PERSON_NAME] Farm 2025 Upgrade Farm Chat Help Info Settings Map printing is no…" at bounding box center [706, 337] width 1412 height 675
click at [94, 103] on link "Back" at bounding box center [95, 83] width 96 height 55
click at [92, 94] on link "Back" at bounding box center [95, 83] width 96 height 55
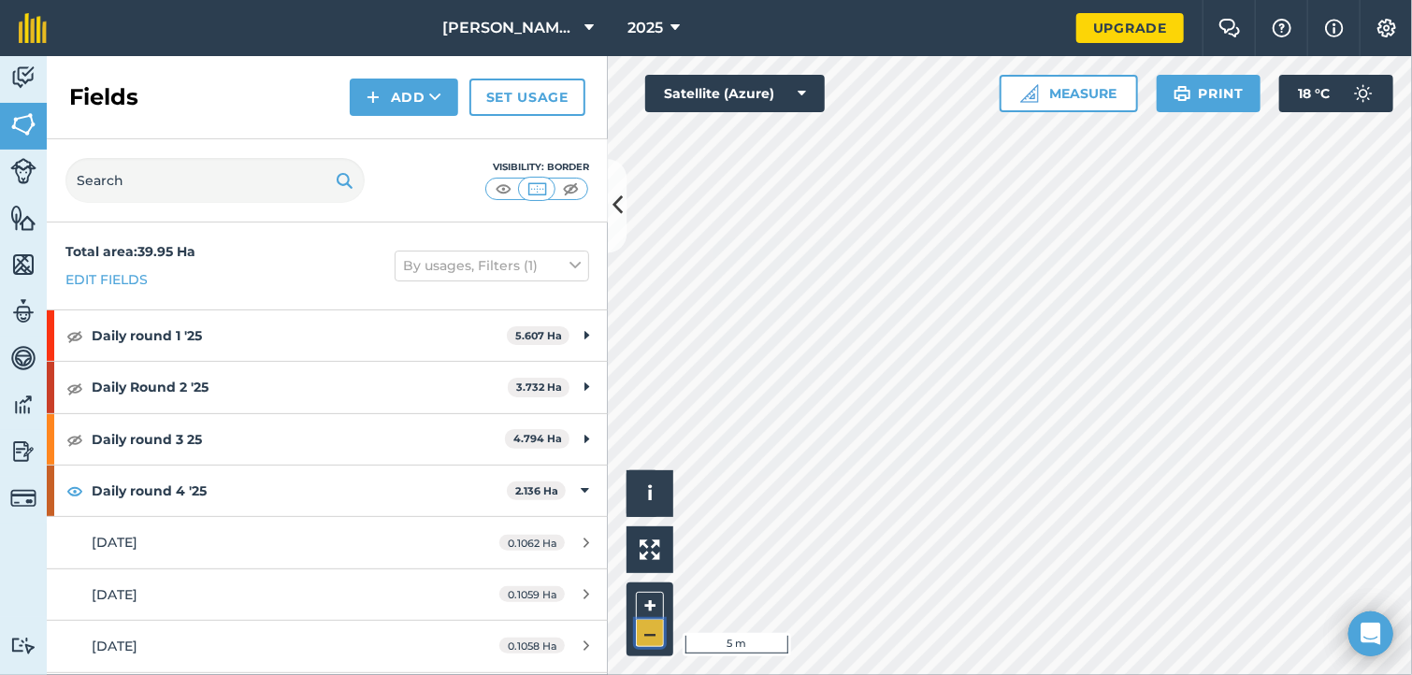
click at [652, 628] on button "–" at bounding box center [650, 633] width 28 height 27
click at [654, 630] on button "–" at bounding box center [650, 633] width 28 height 27
click at [665, 639] on div "+ –" at bounding box center [649, 620] width 47 height 74
click at [646, 622] on button "–" at bounding box center [650, 633] width 28 height 27
